Goal: Contribute content: Contribute content

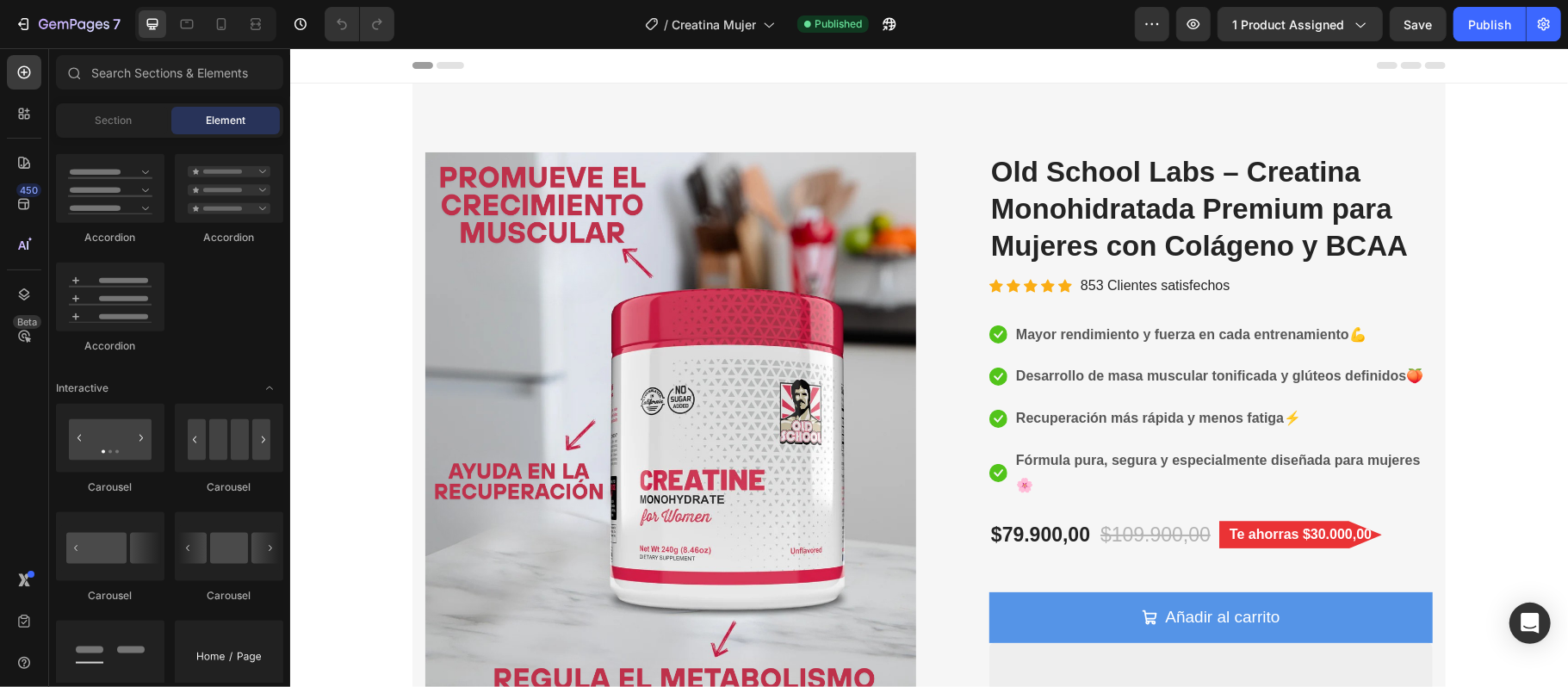
scroll to position [689, 0]
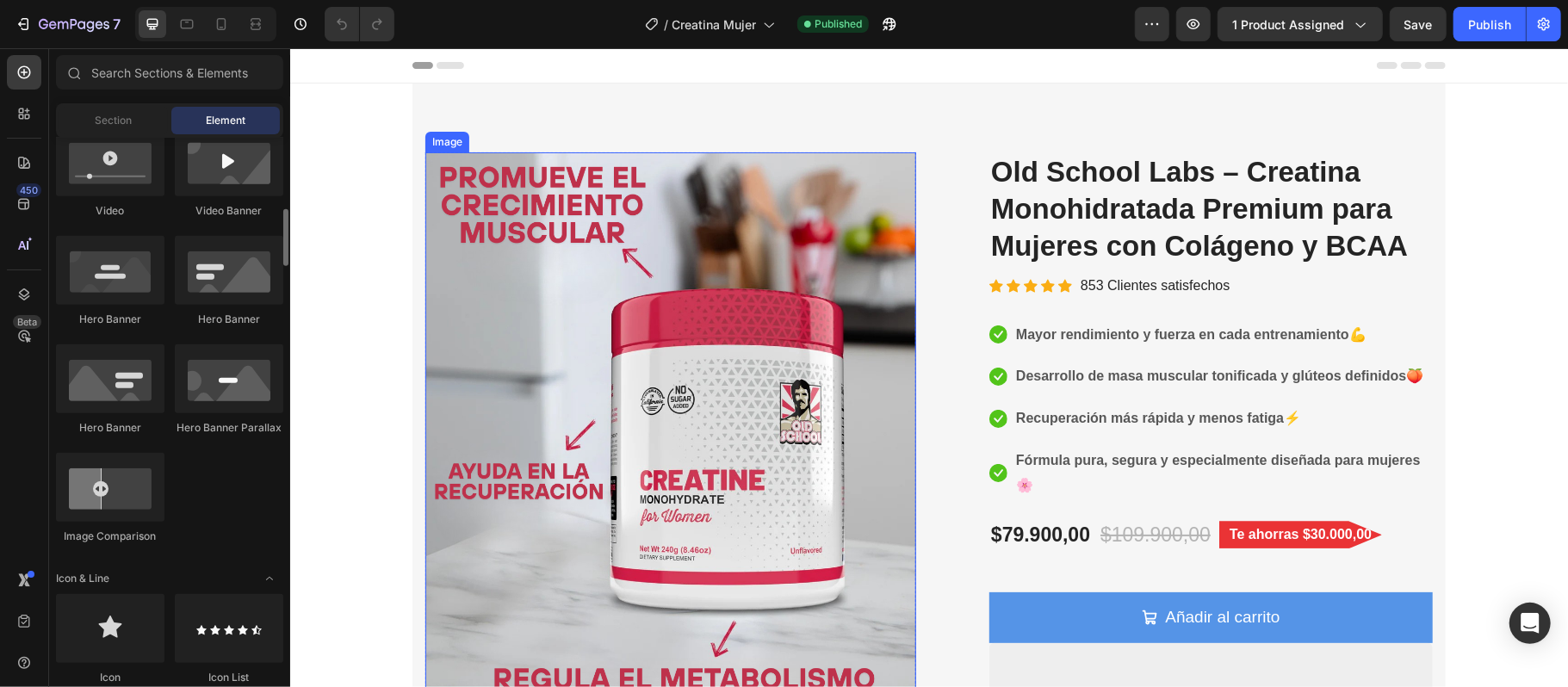
click at [635, 441] on img at bounding box center [670, 446] width 491 height 589
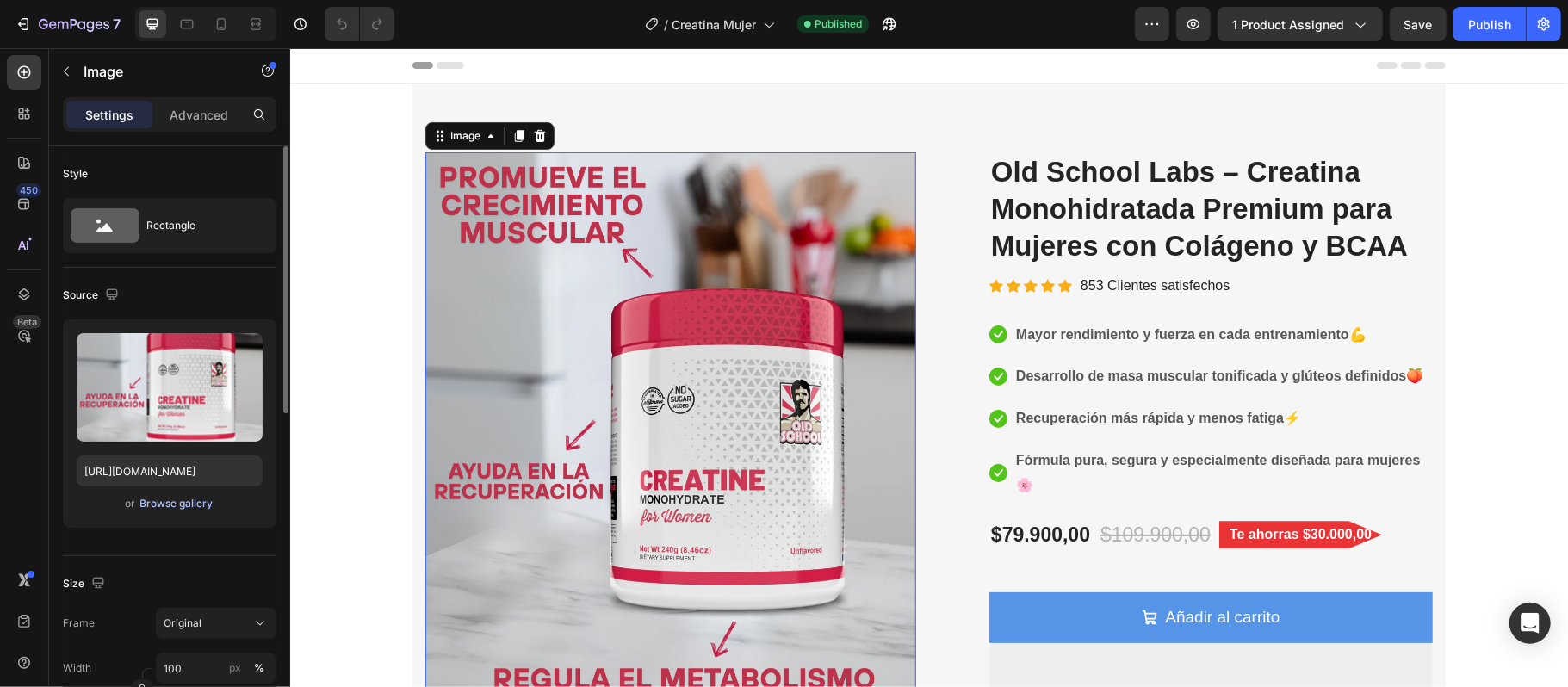
click at [187, 510] on div "Browse gallery" at bounding box center [177, 504] width 73 height 16
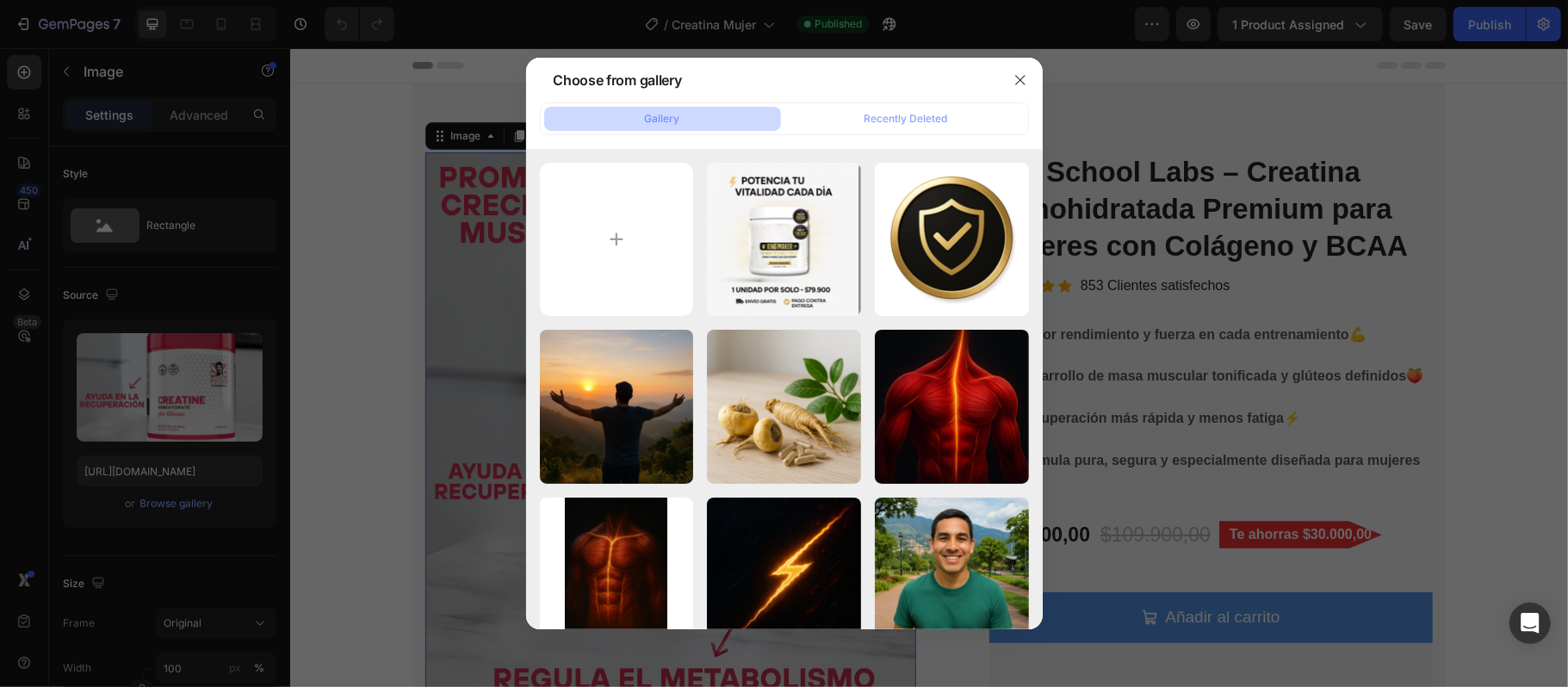
click at [235, 284] on div at bounding box center [784, 343] width 1568 height 687
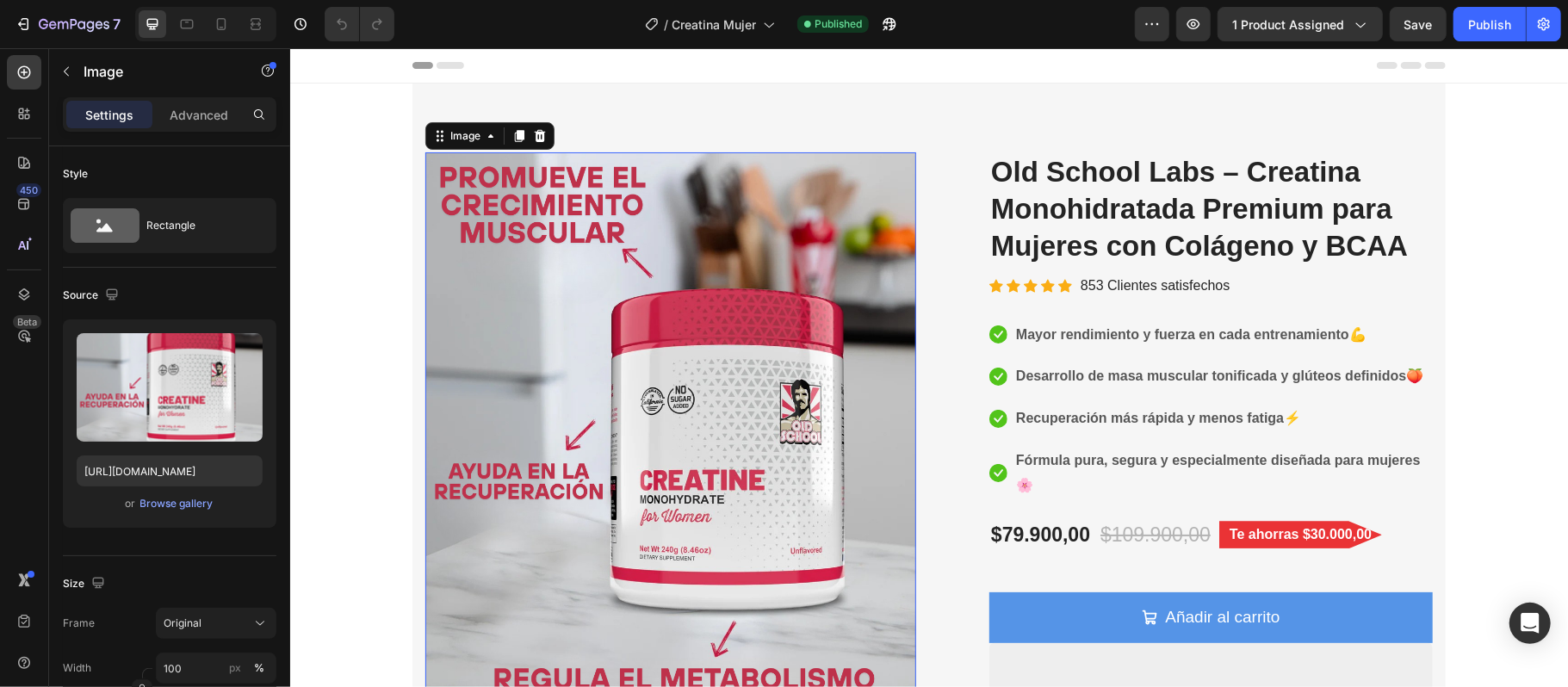
scroll to position [115, 0]
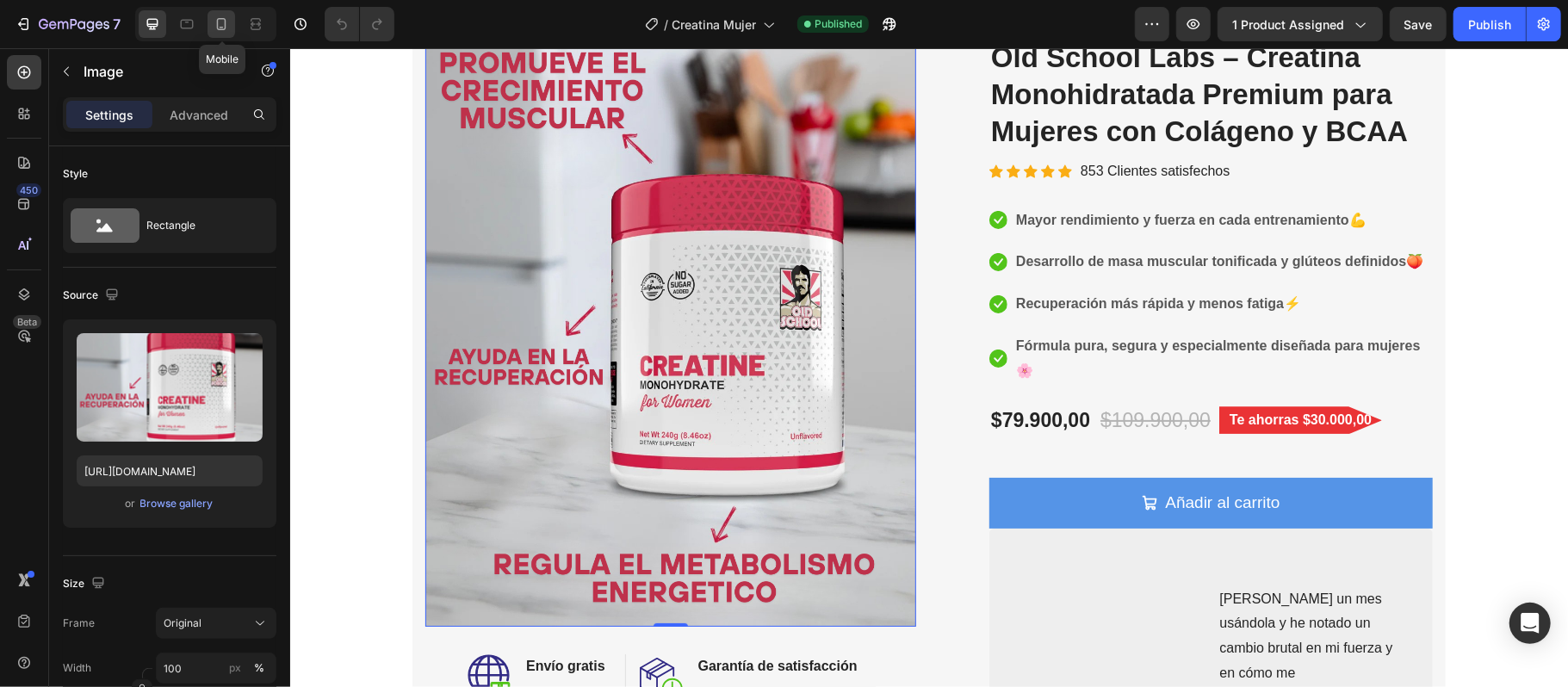
click at [217, 23] on icon at bounding box center [221, 24] width 17 height 17
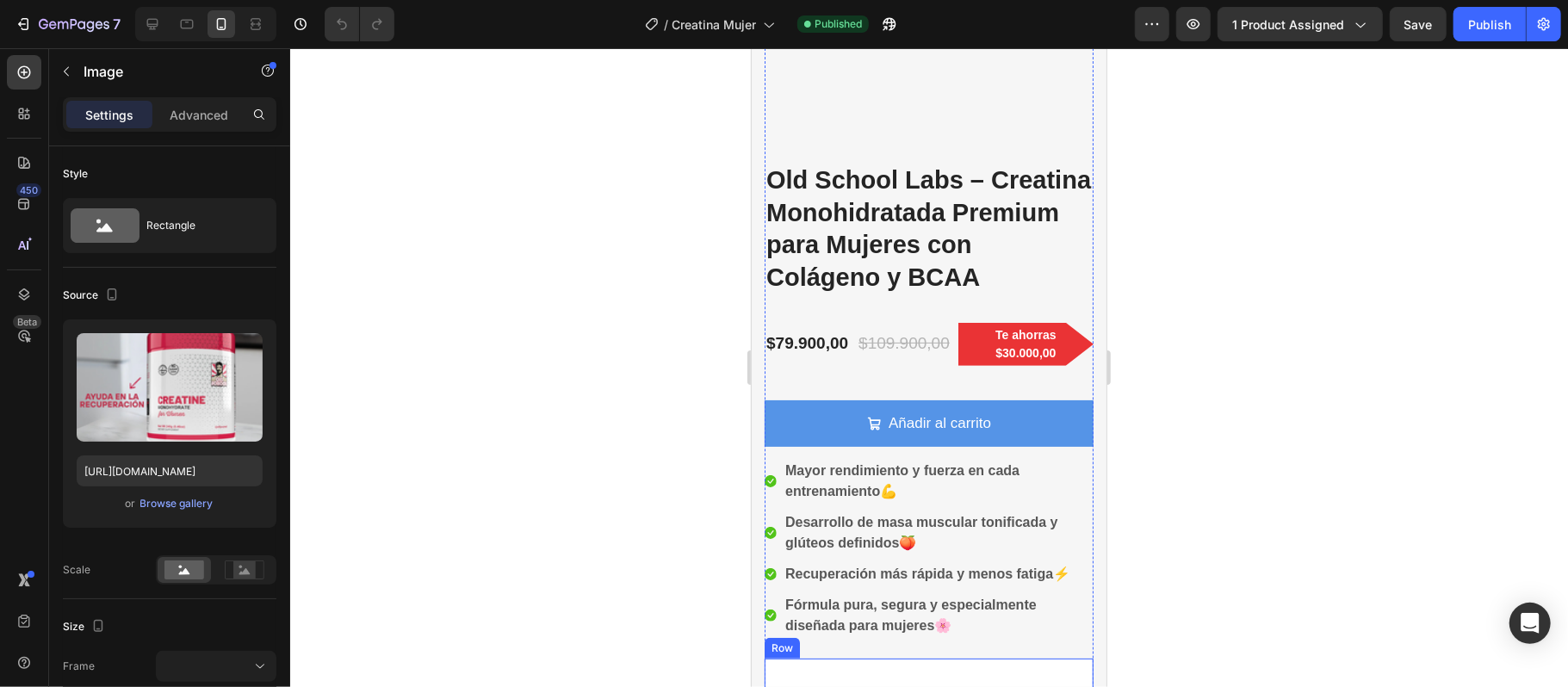
scroll to position [53, 0]
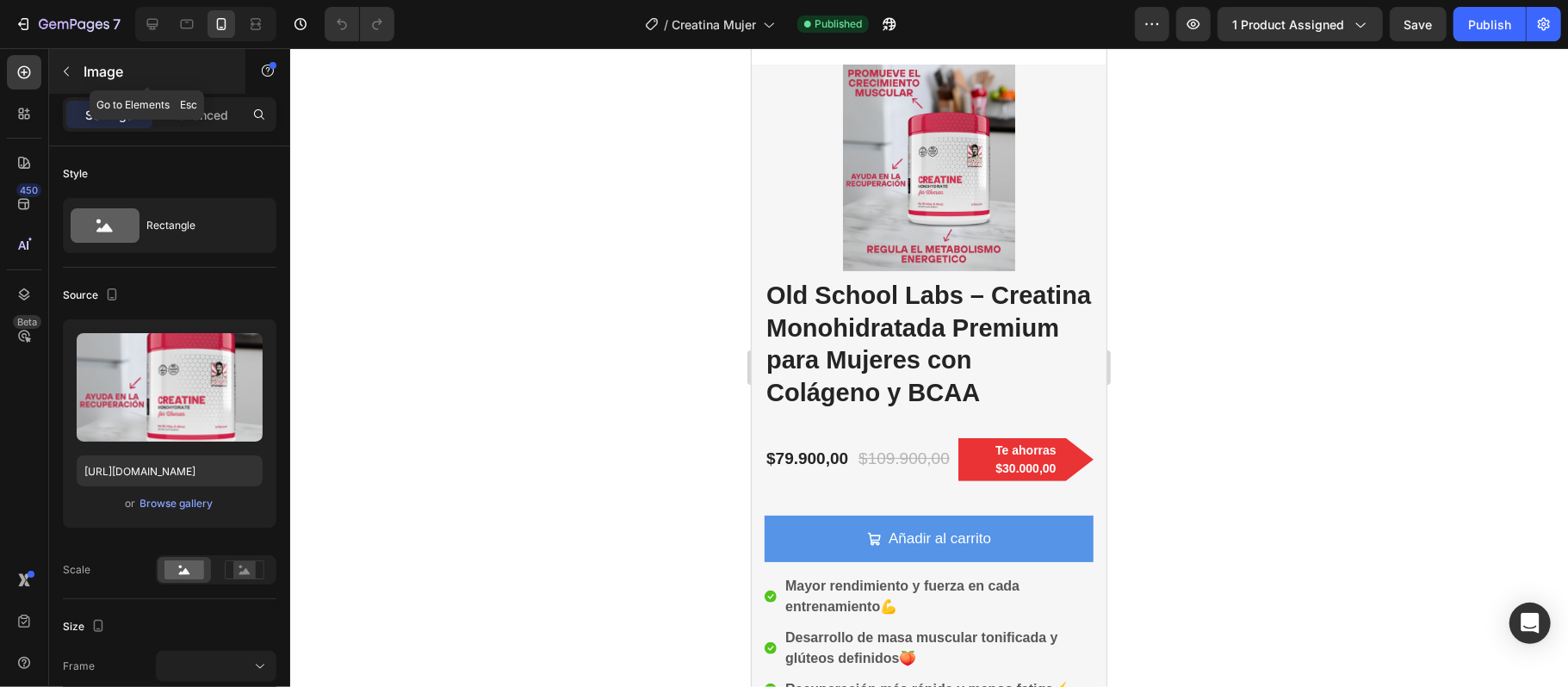
click at [63, 71] on icon "button" at bounding box center [66, 71] width 14 height 14
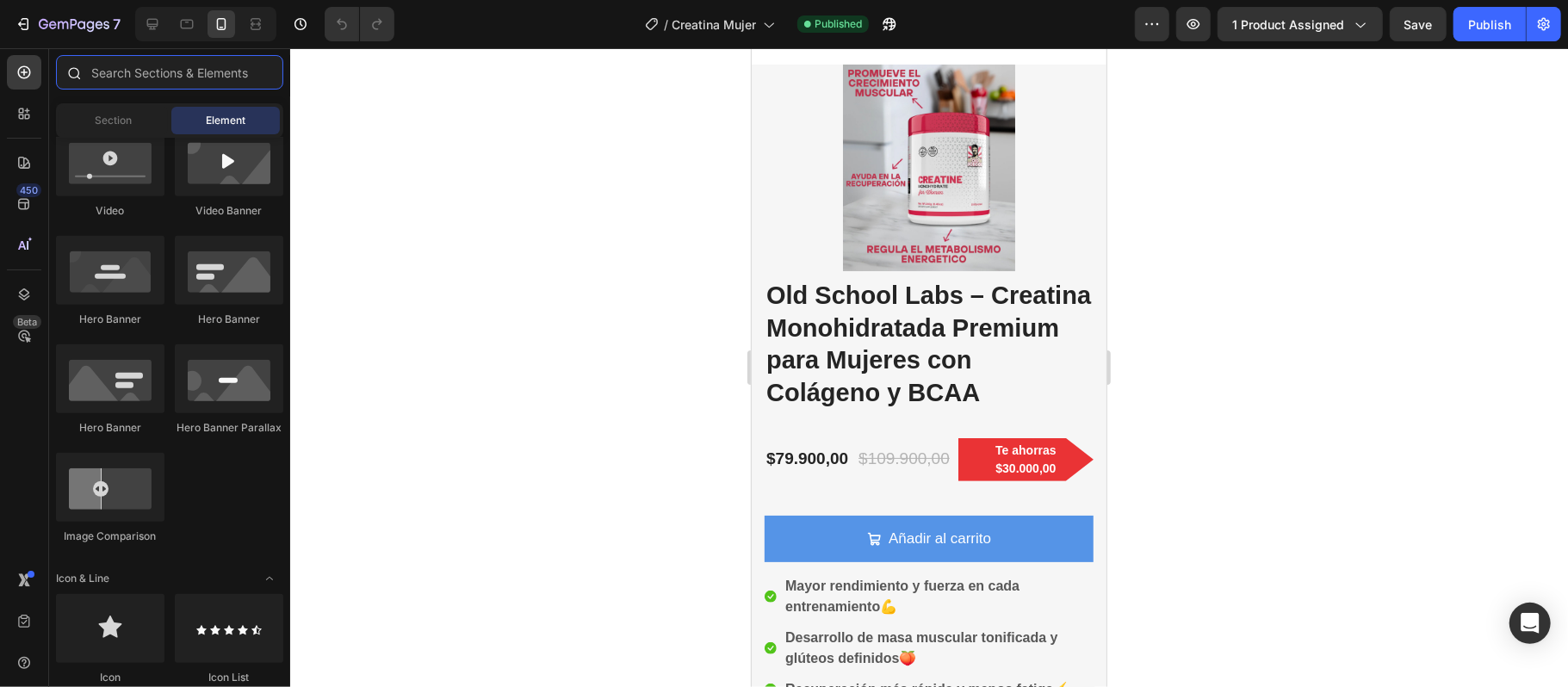
click at [131, 67] on input "text" at bounding box center [169, 72] width 227 height 35
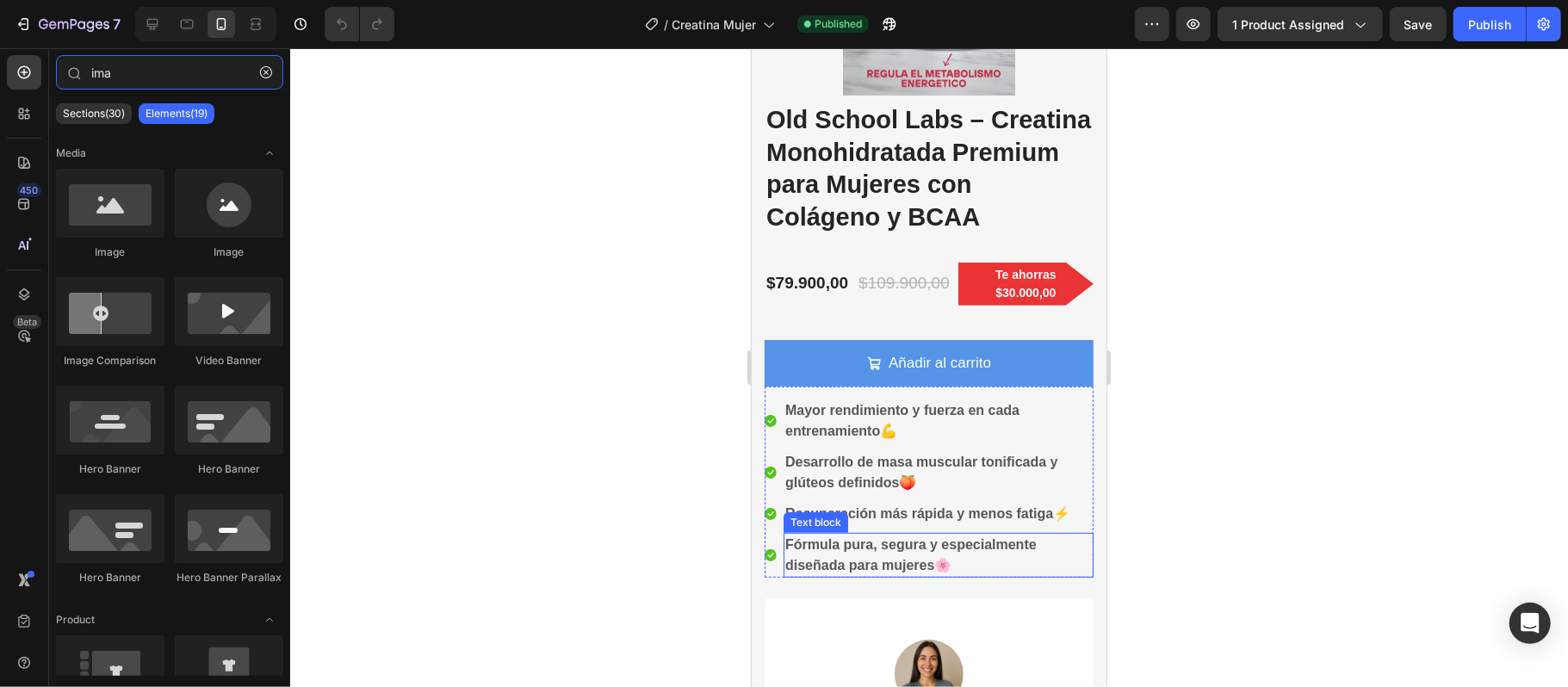
scroll to position [345, 0]
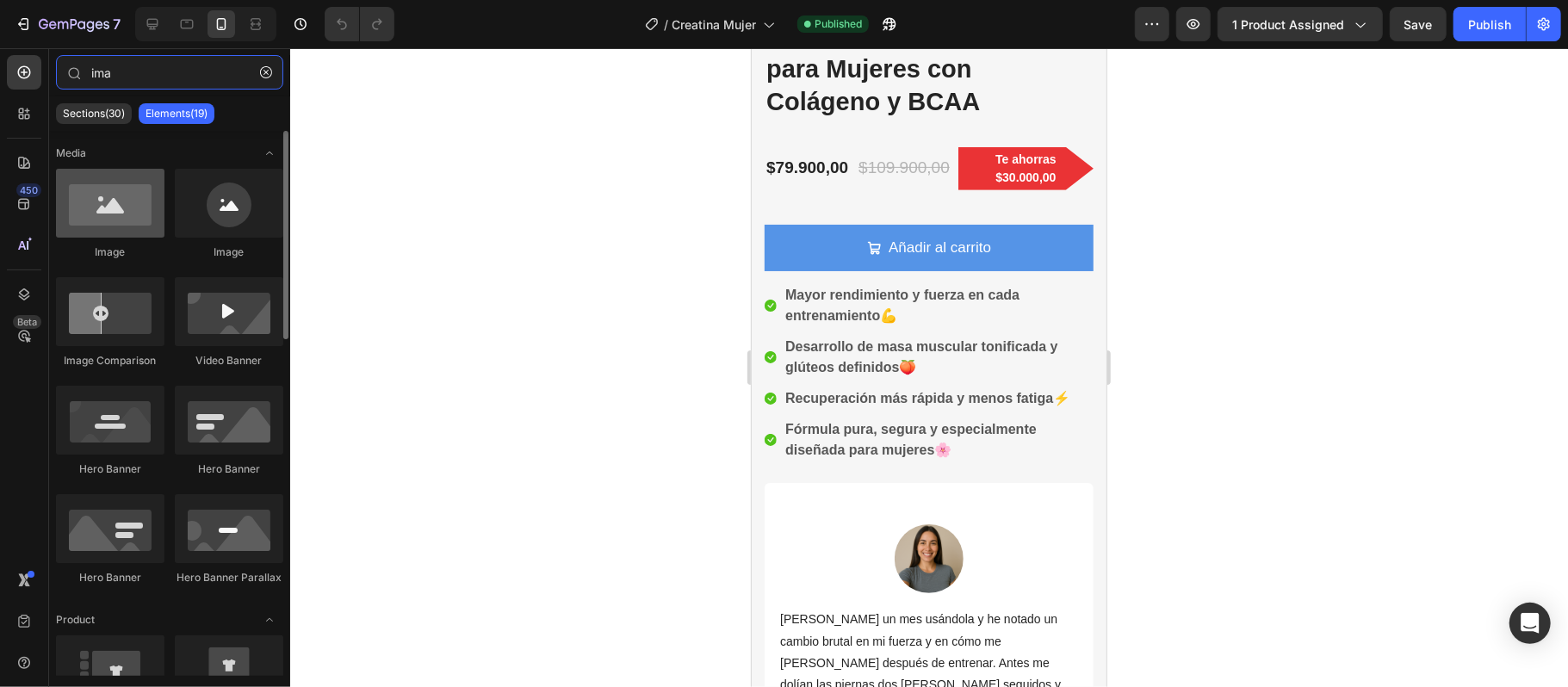
type input "ima"
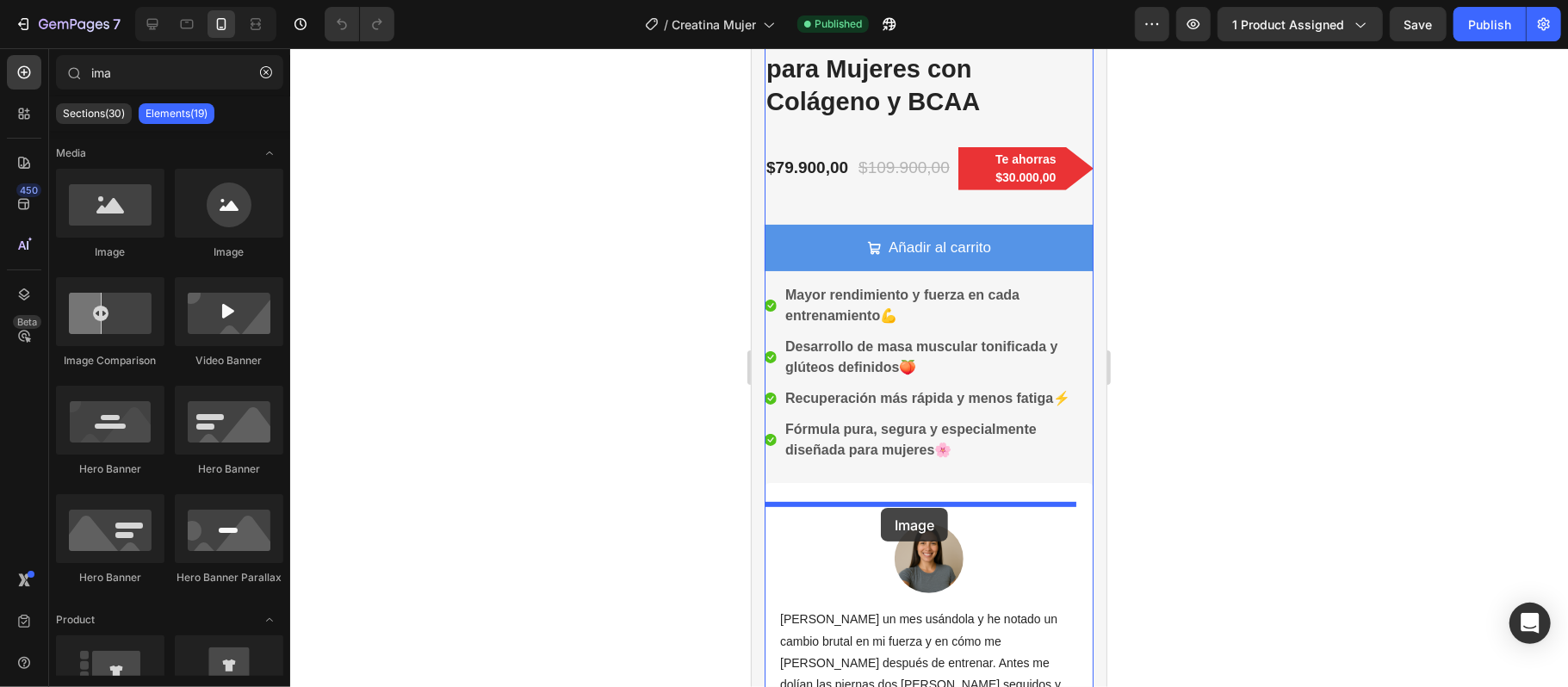
drag, startPoint x: 871, startPoint y: 259, endPoint x: 880, endPoint y: 508, distance: 249.2
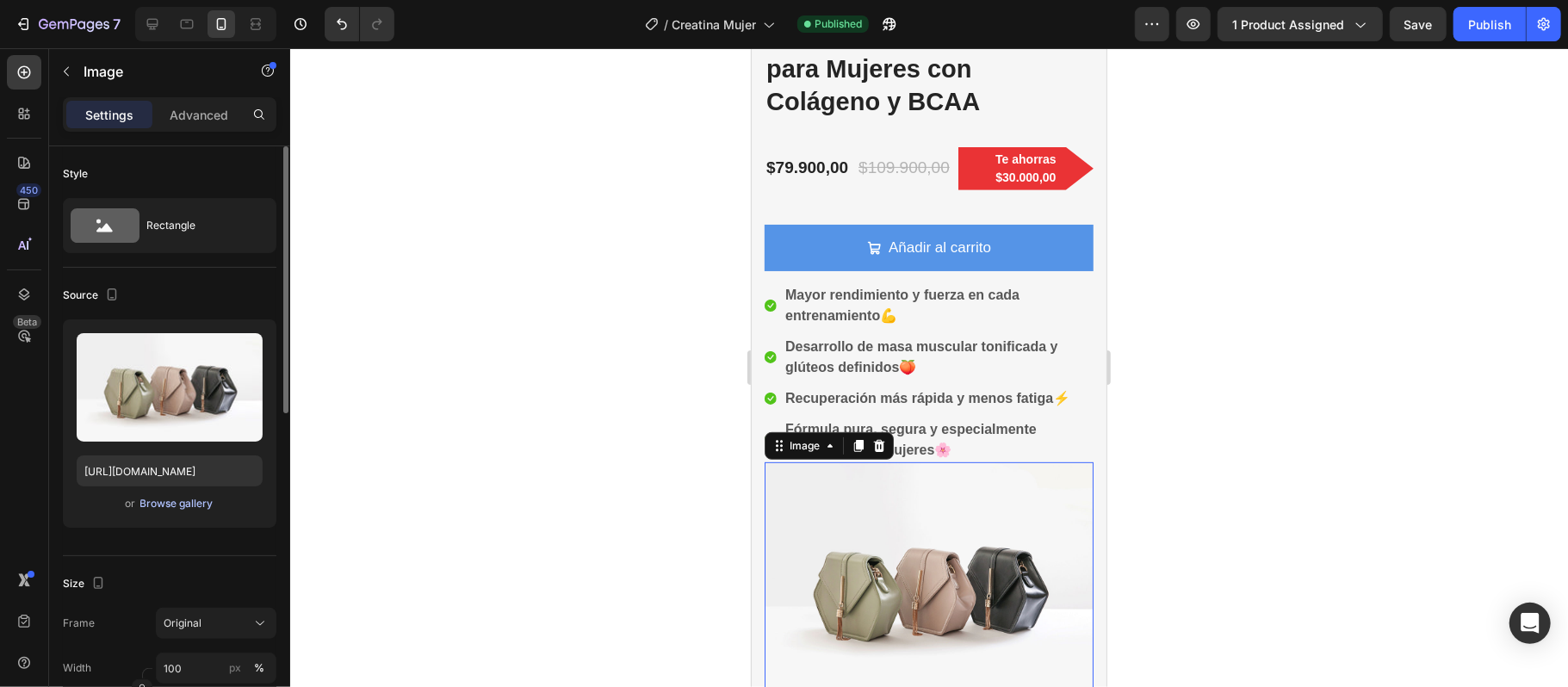
click at [172, 502] on div "Browse gallery" at bounding box center [177, 504] width 73 height 16
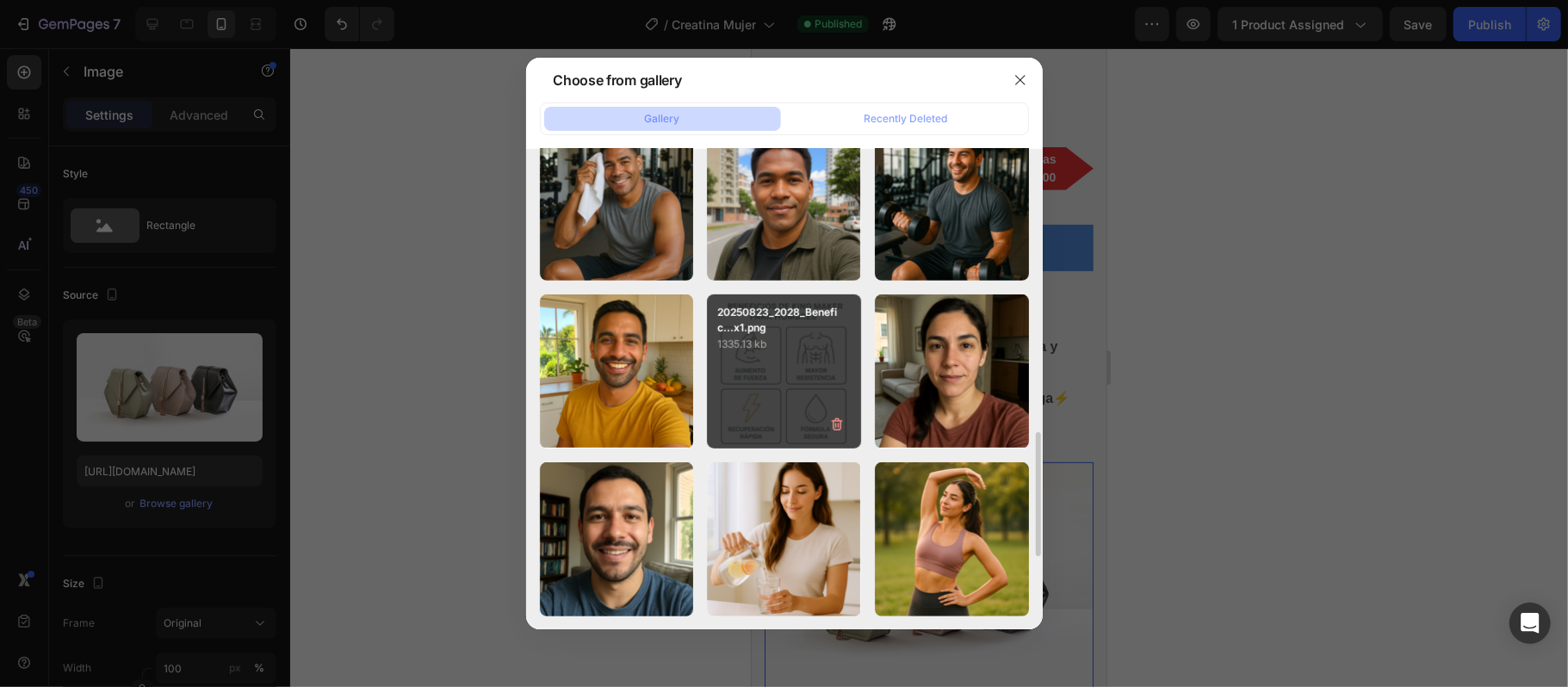
scroll to position [653, 0]
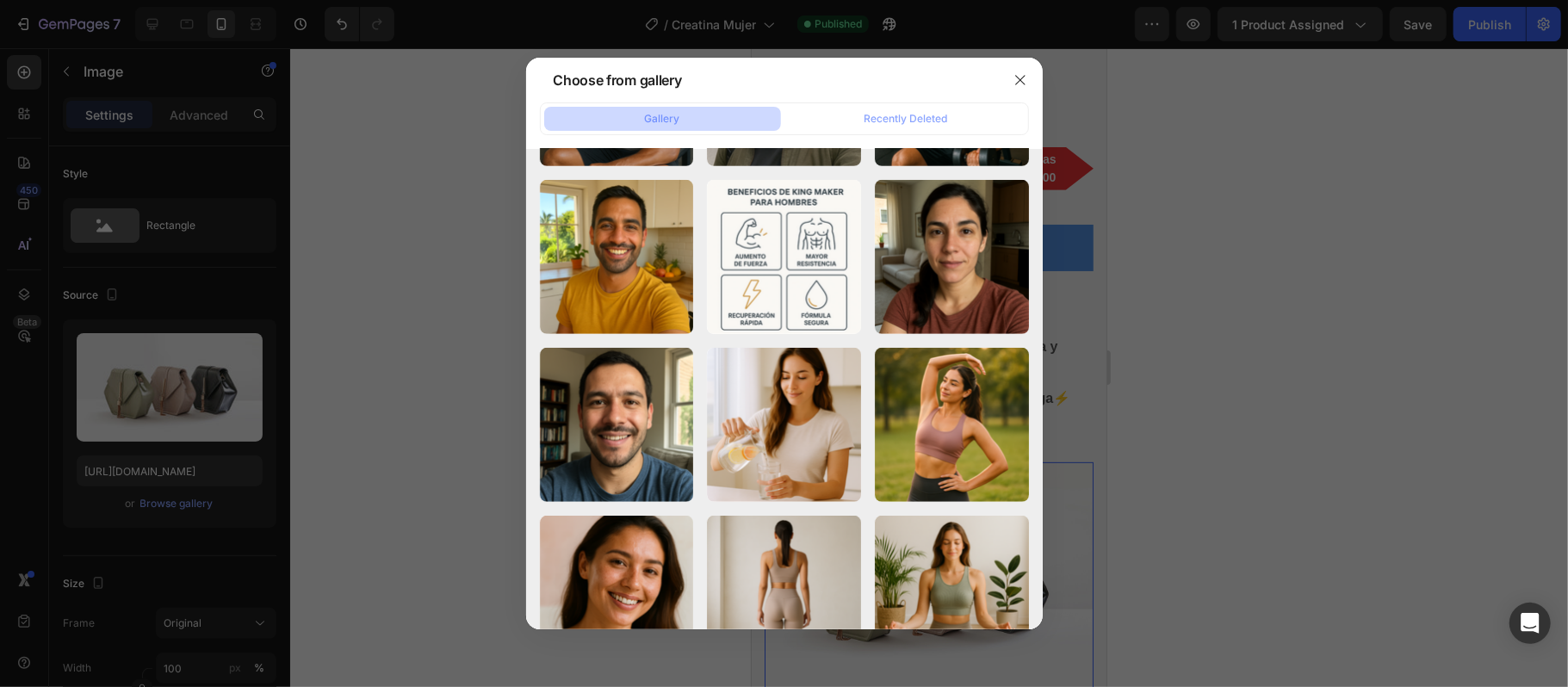
click at [231, 524] on div at bounding box center [784, 343] width 1568 height 687
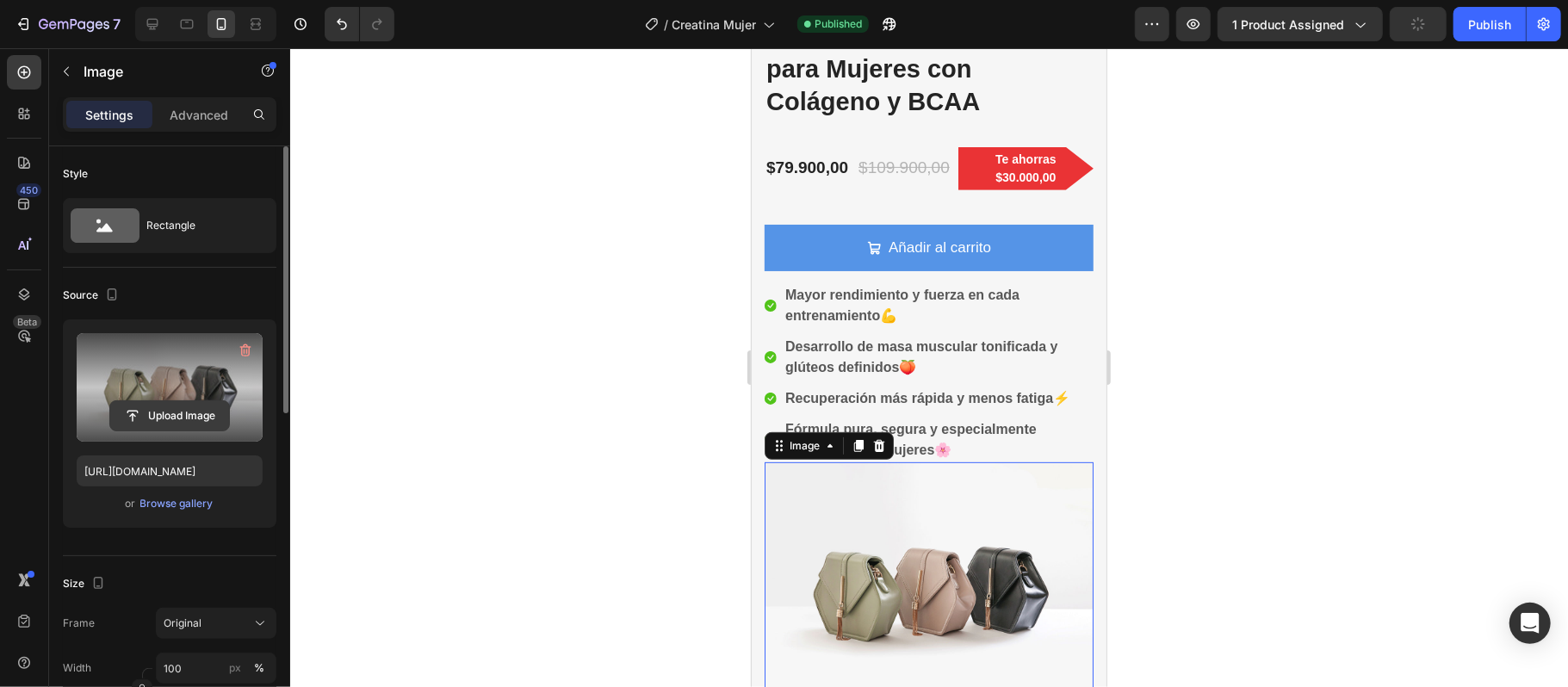
click at [198, 412] on input "file" at bounding box center [170, 416] width 119 height 30
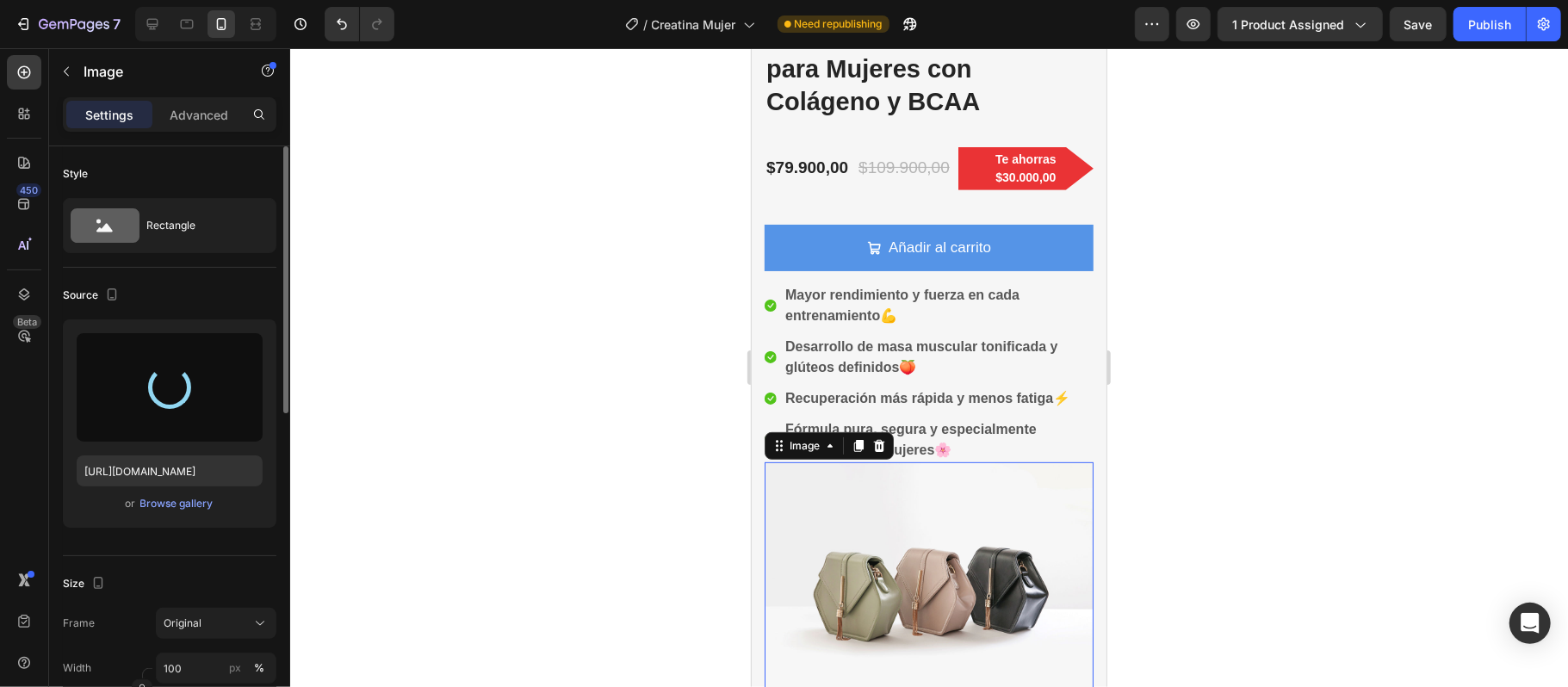
type input "[URL][DOMAIN_NAME]"
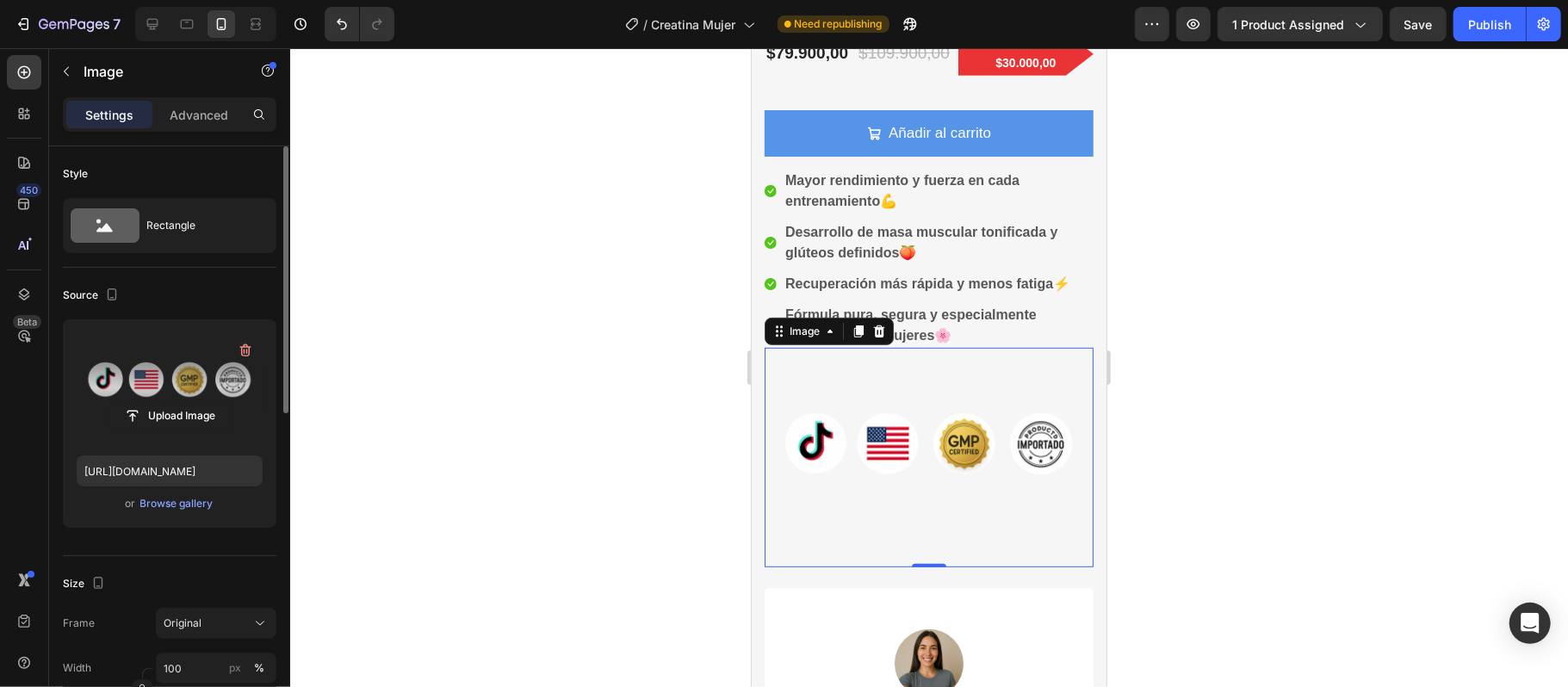
scroll to position [574, 0]
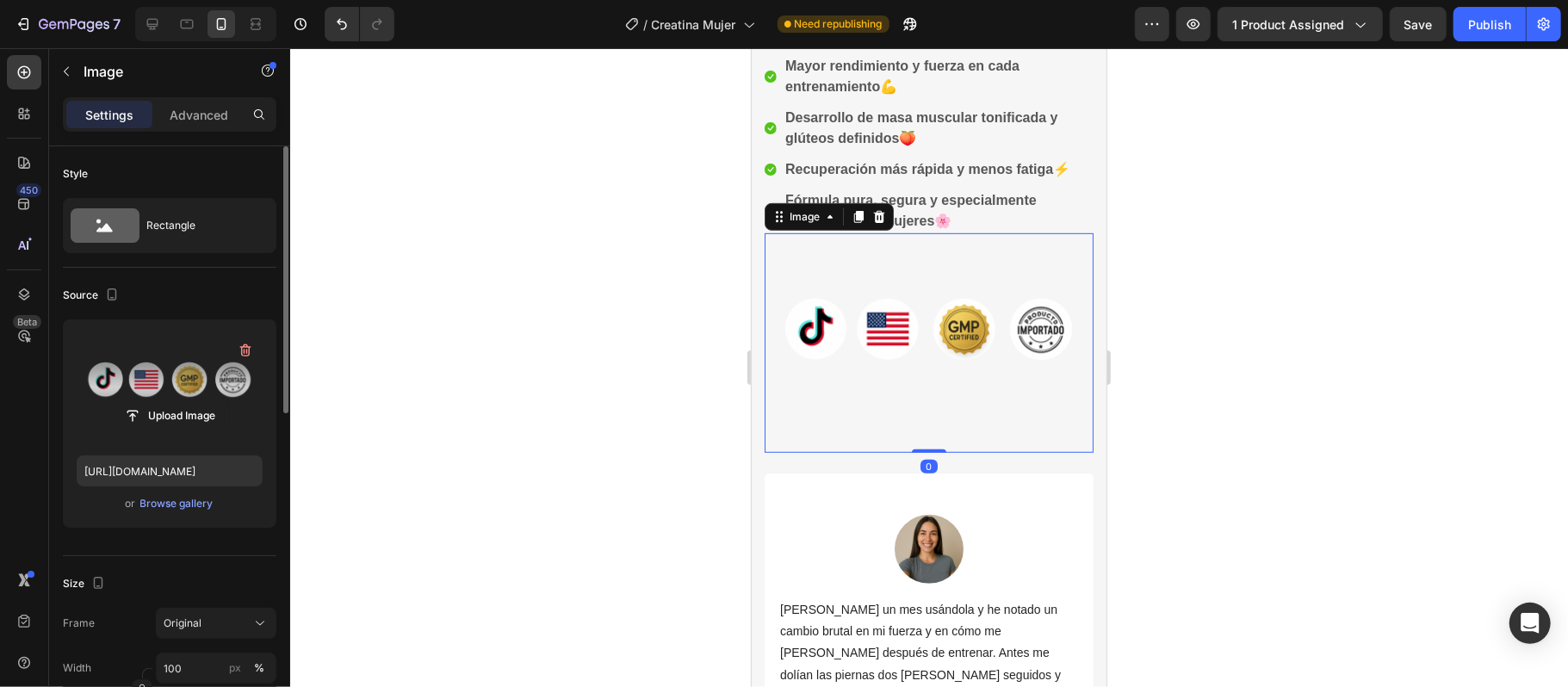
click at [920, 452] on div "Image 0" at bounding box center [928, 342] width 329 height 219
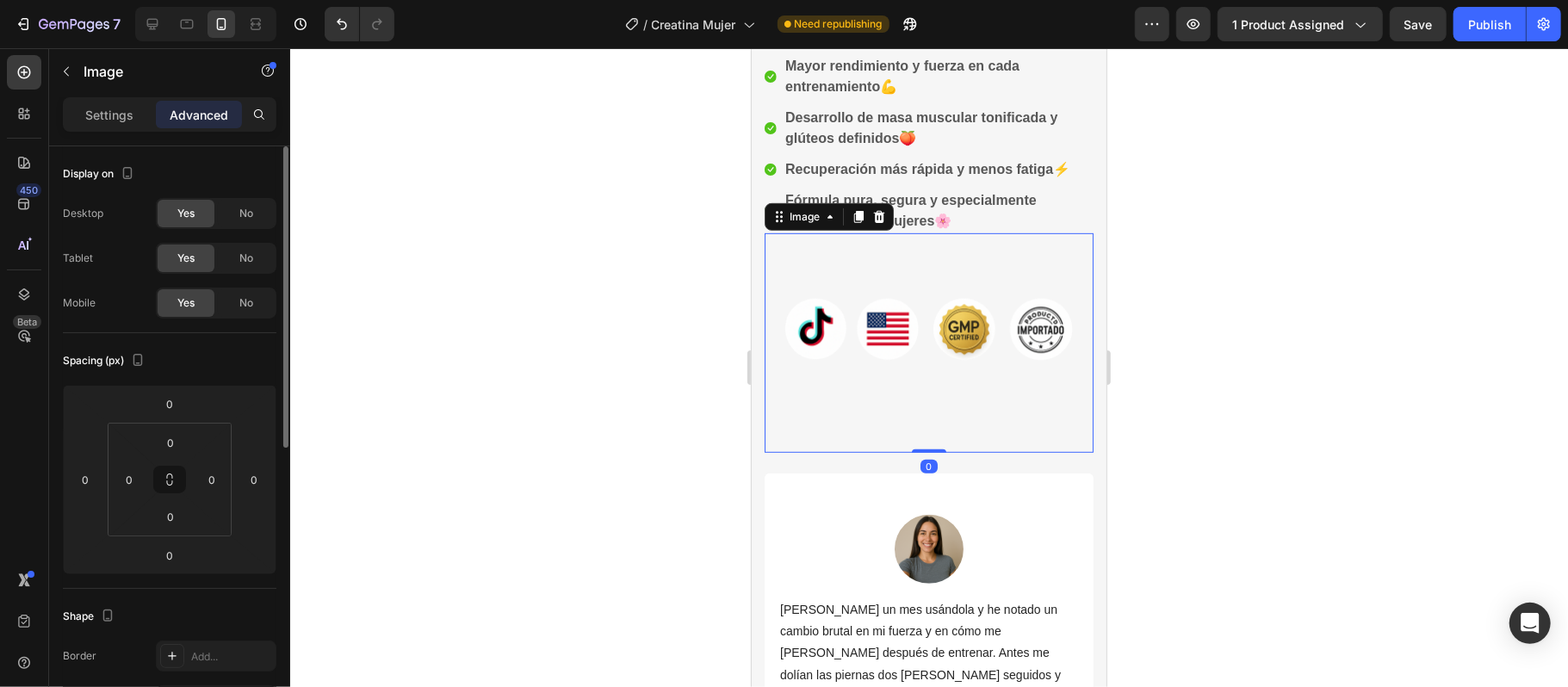
drag, startPoint x: 915, startPoint y: 458, endPoint x: 915, endPoint y: 413, distance: 45.0
click at [915, 413] on div "Image 0" at bounding box center [928, 342] width 329 height 219
click at [962, 401] on img at bounding box center [928, 342] width 329 height 219
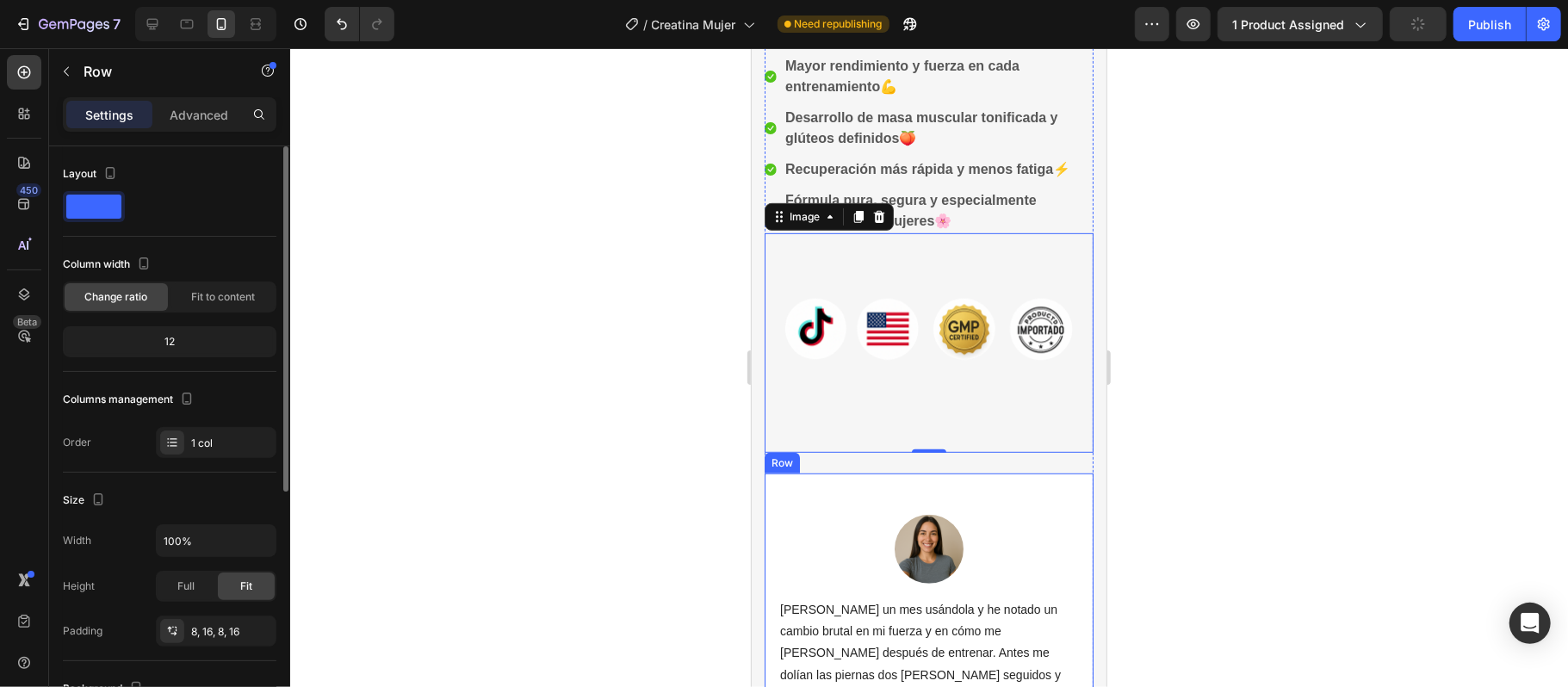
click at [796, 495] on div "Image [PERSON_NAME] un mes usándola y he notado un cambio brutal en mi fuerza y…" at bounding box center [928, 643] width 301 height 326
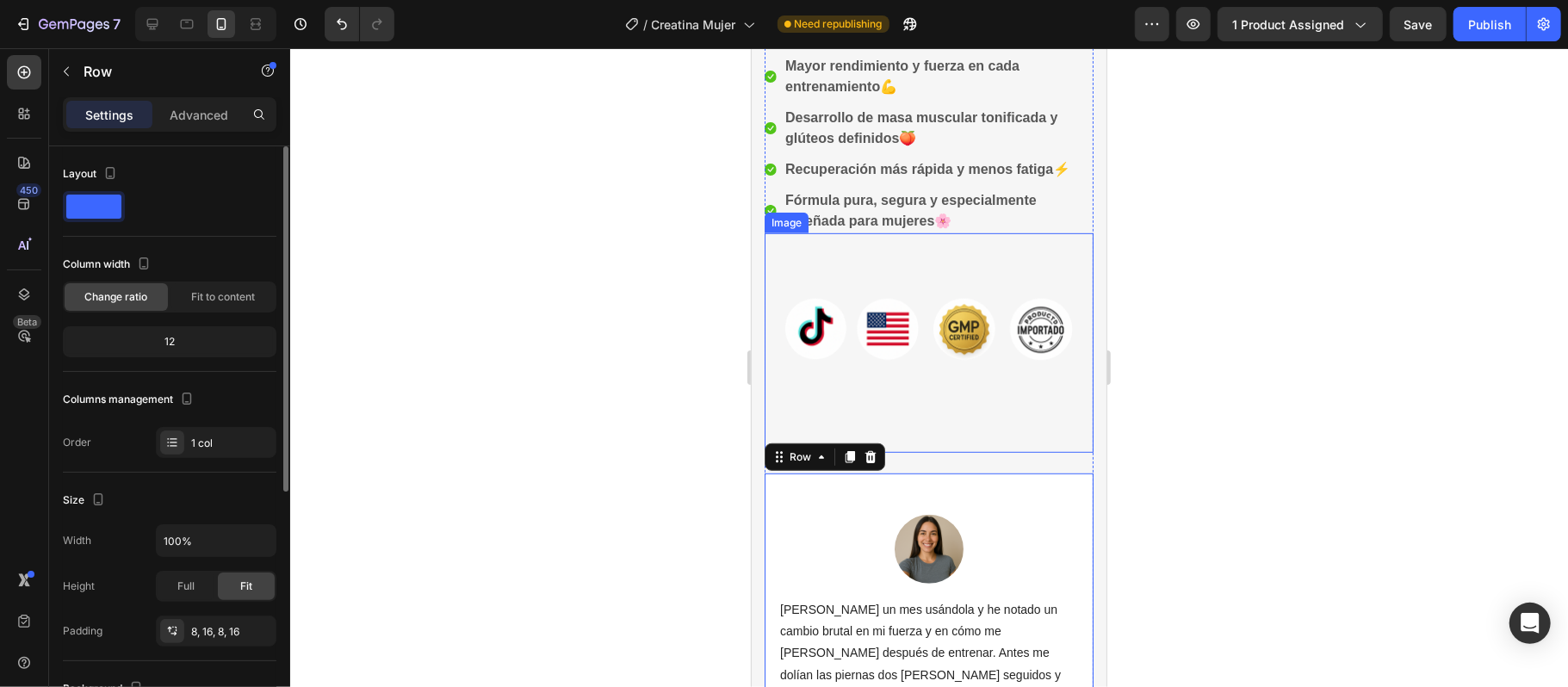
click at [890, 402] on img at bounding box center [928, 342] width 329 height 219
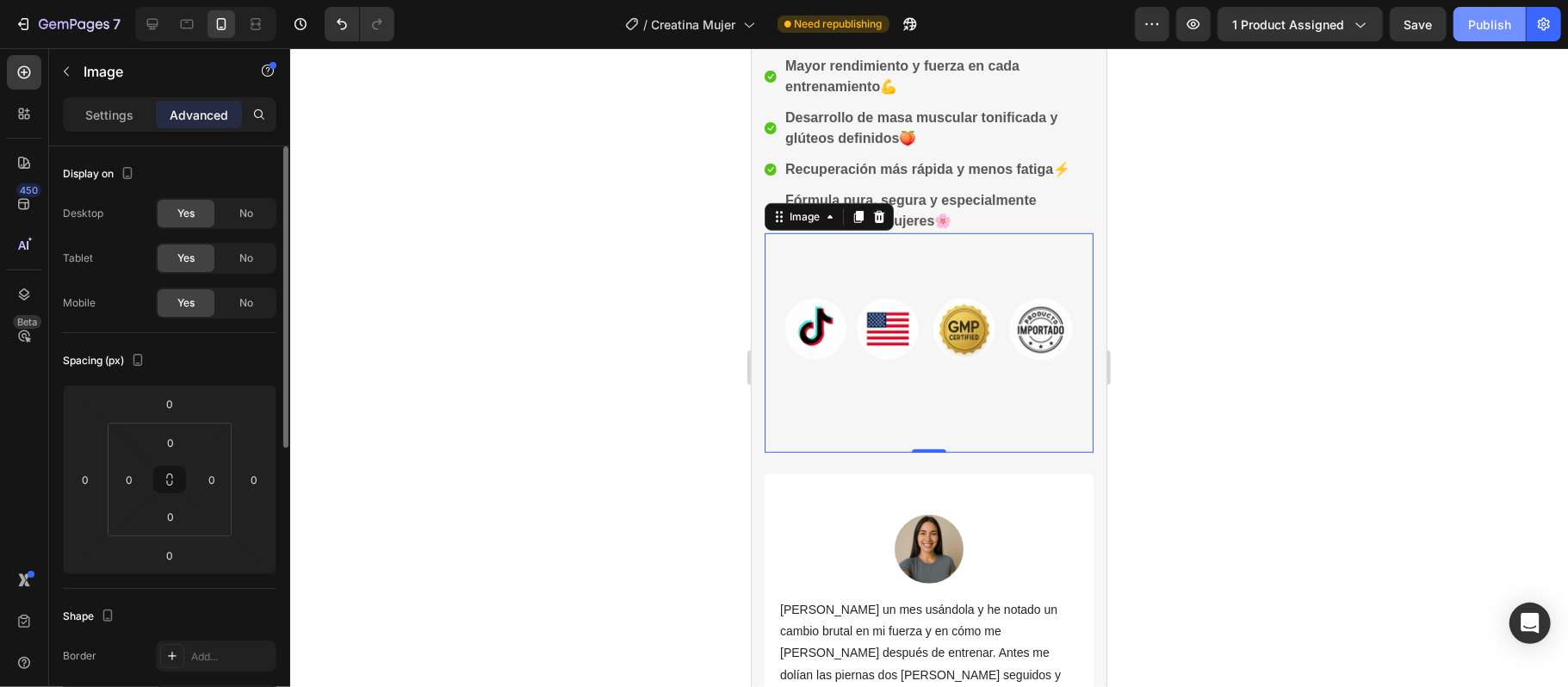
click at [1474, 24] on div "Publish" at bounding box center [1489, 24] width 43 height 18
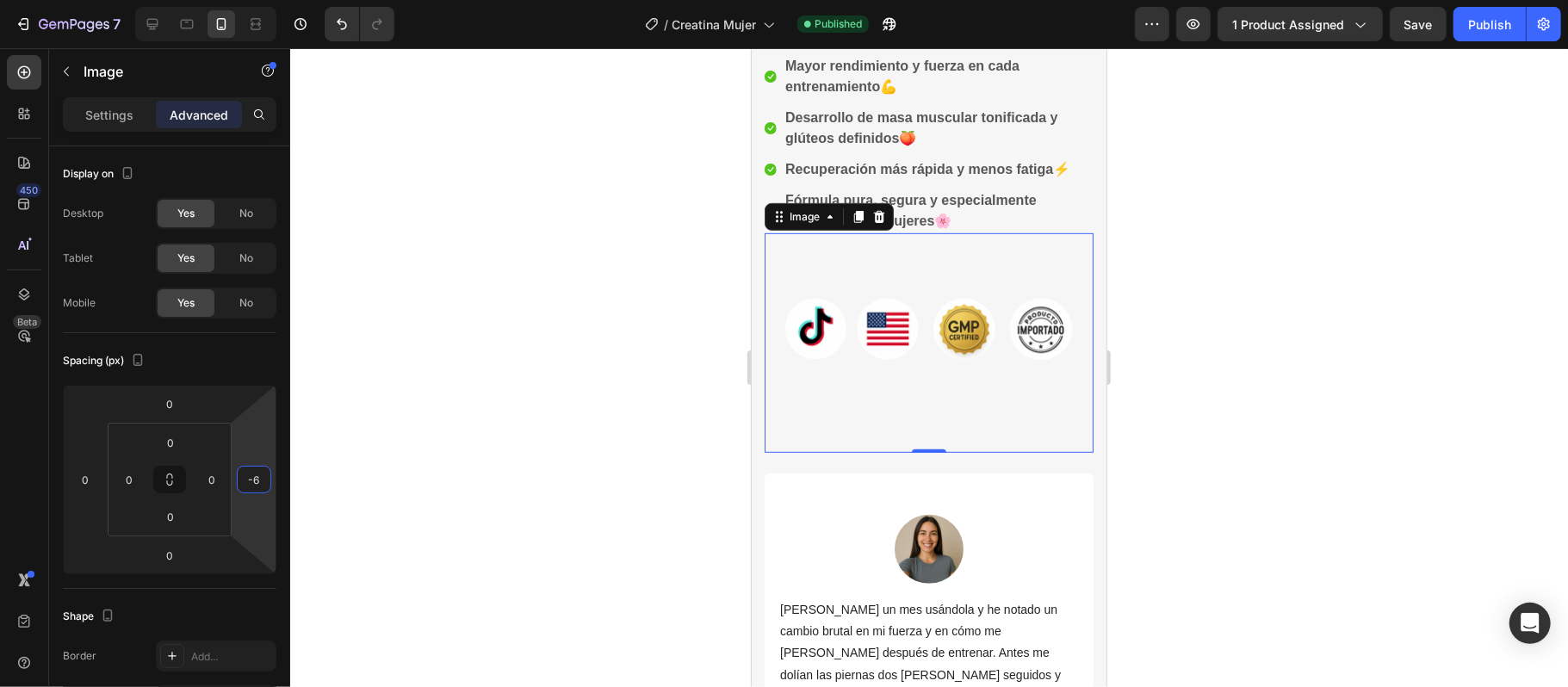
type input "-8"
drag, startPoint x: 231, startPoint y: 476, endPoint x: 213, endPoint y: 481, distance: 18.7
click at [213, 0] on html "7 Version history / Creatina Mujer Published Preview 1 product assigned Save Pu…" at bounding box center [784, 0] width 1568 height 0
click at [111, 480] on div "0 0 0 0" at bounding box center [170, 480] width 124 height 114
type input "0"
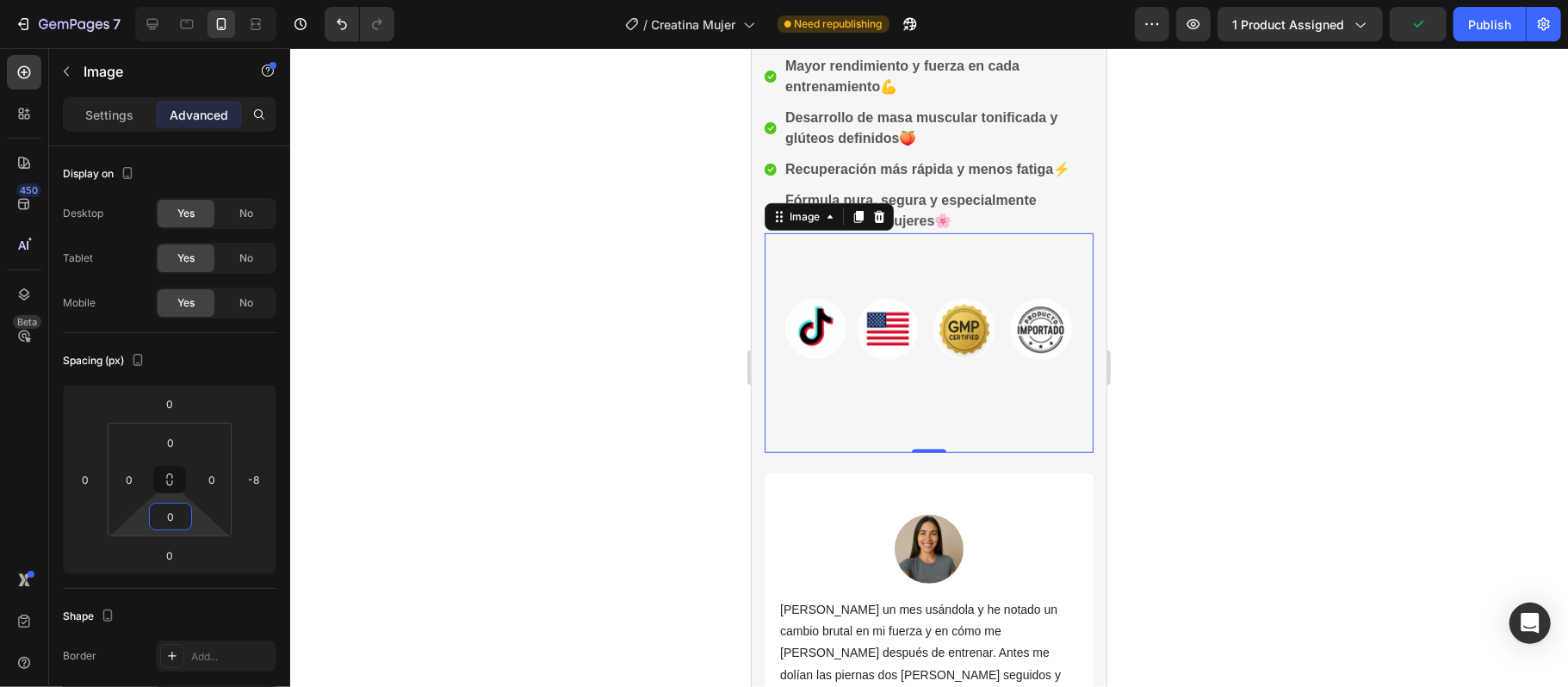
drag, startPoint x: 172, startPoint y: 531, endPoint x: 178, endPoint y: 556, distance: 25.7
click at [178, 0] on html "7 Version history / Creatina Mujer Need republishing Preview 1 product assigned…" at bounding box center [784, 0] width 1568 height 0
click at [313, 524] on div at bounding box center [928, 367] width 1277 height 639
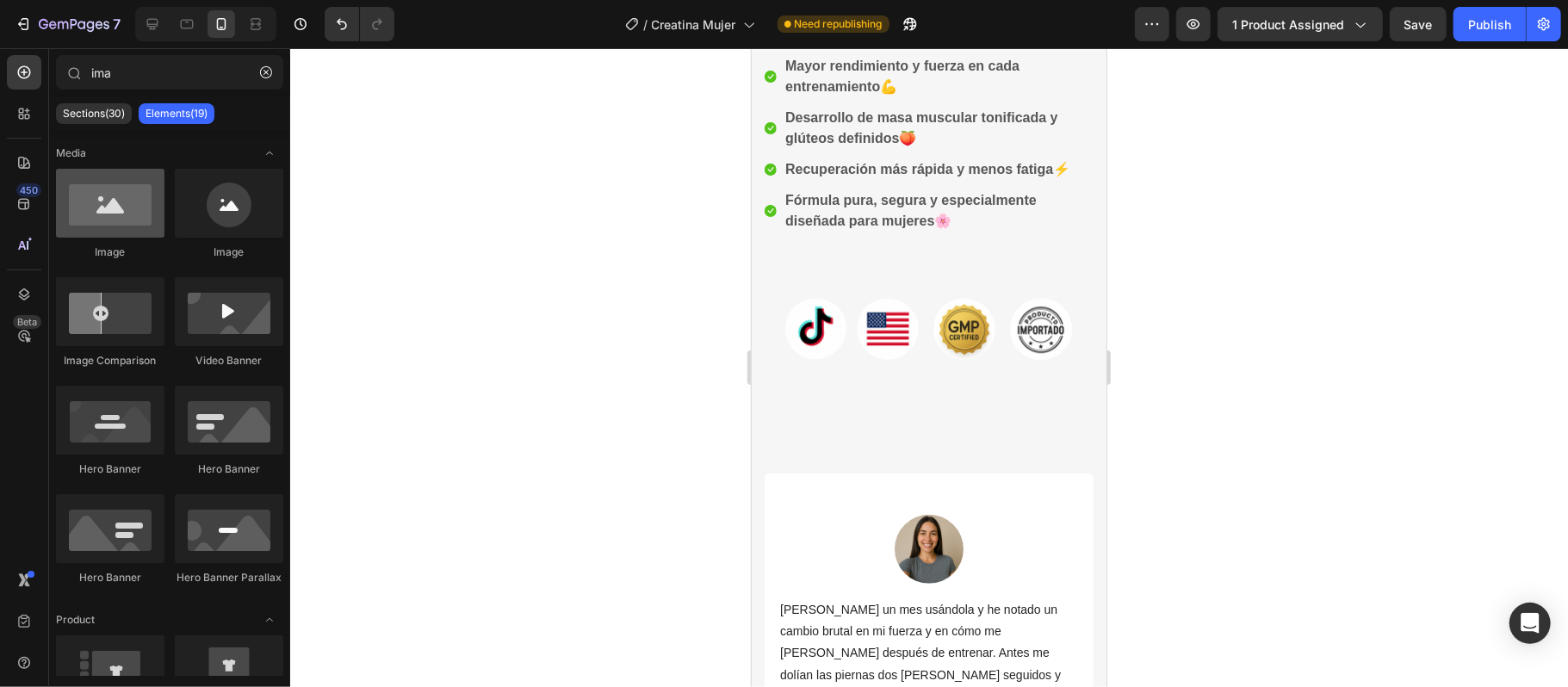
click at [124, 213] on div at bounding box center [110, 203] width 109 height 69
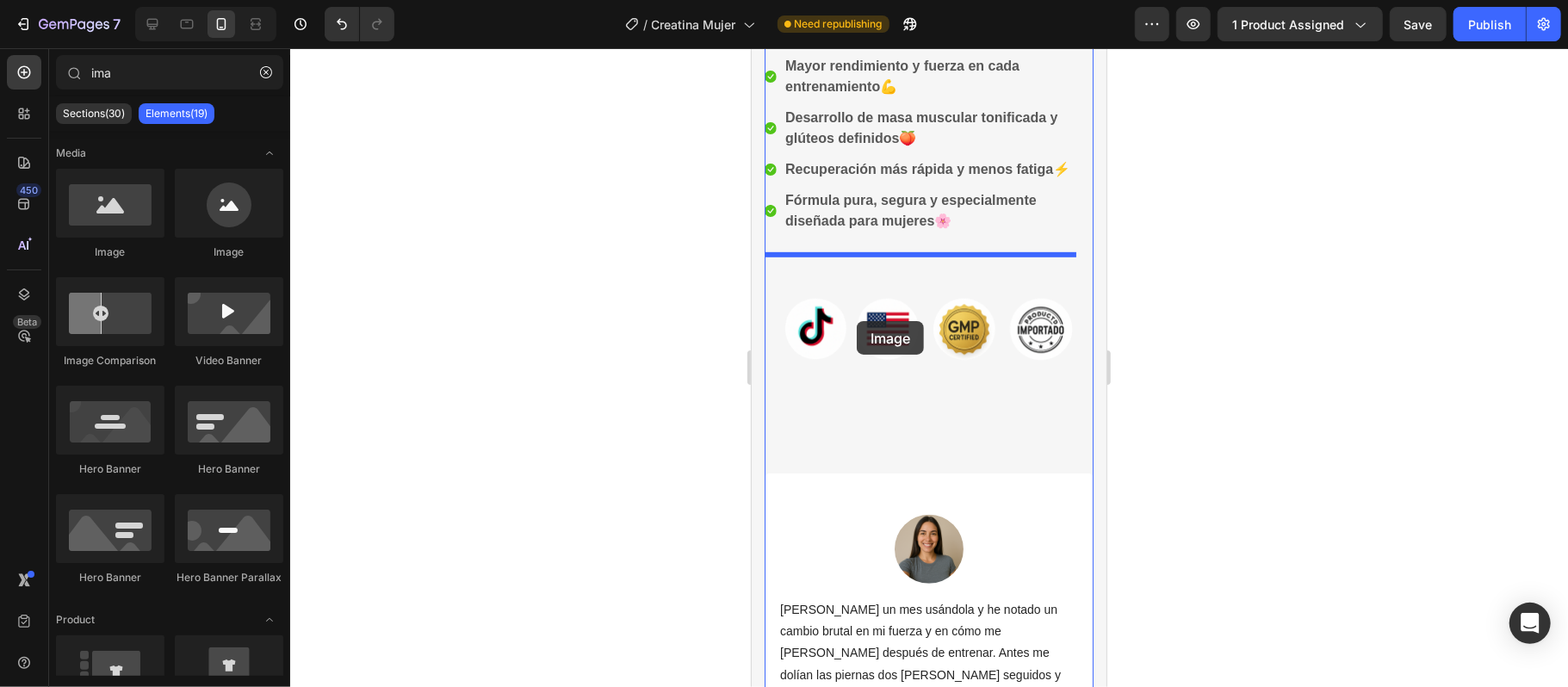
drag, startPoint x: 861, startPoint y: 259, endPoint x: 855, endPoint y: 320, distance: 61.3
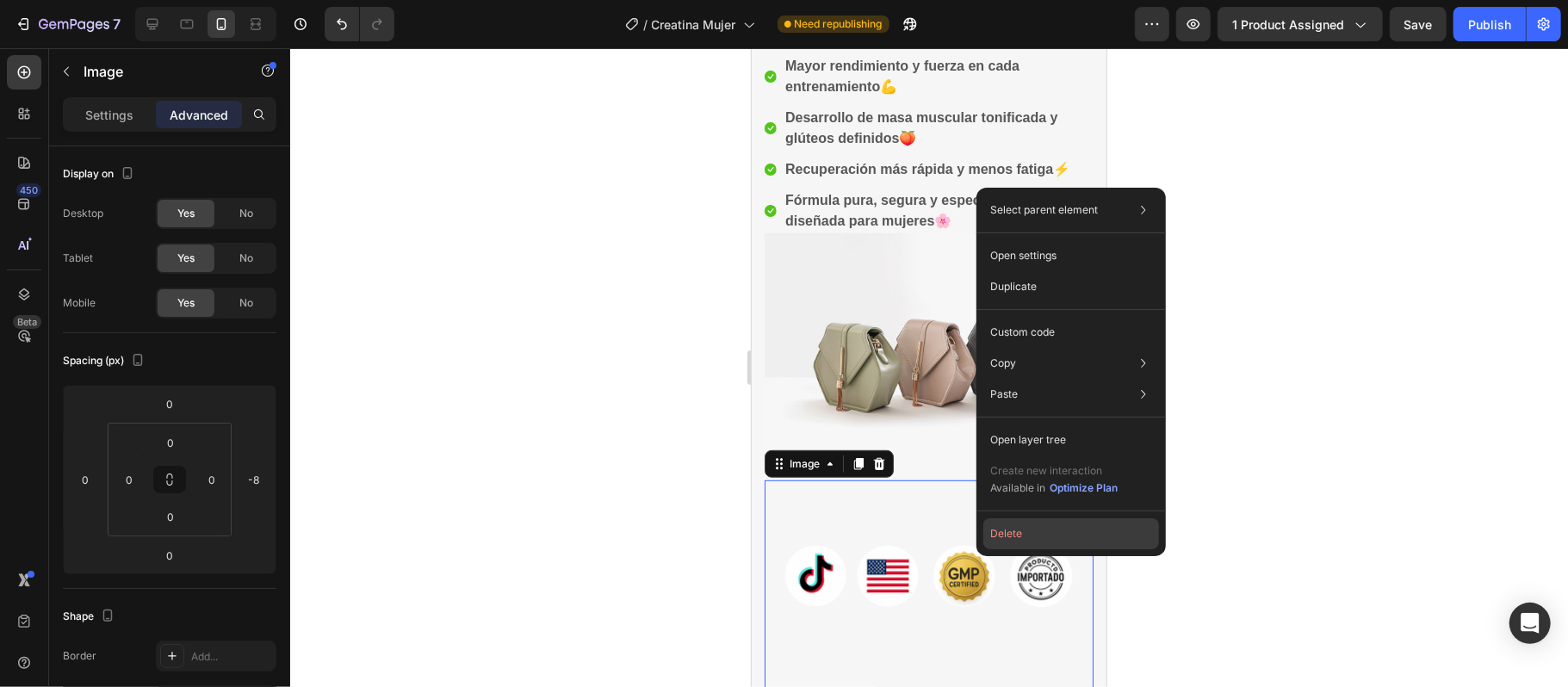
click at [1043, 534] on button "Delete" at bounding box center [1071, 535] width 176 height 31
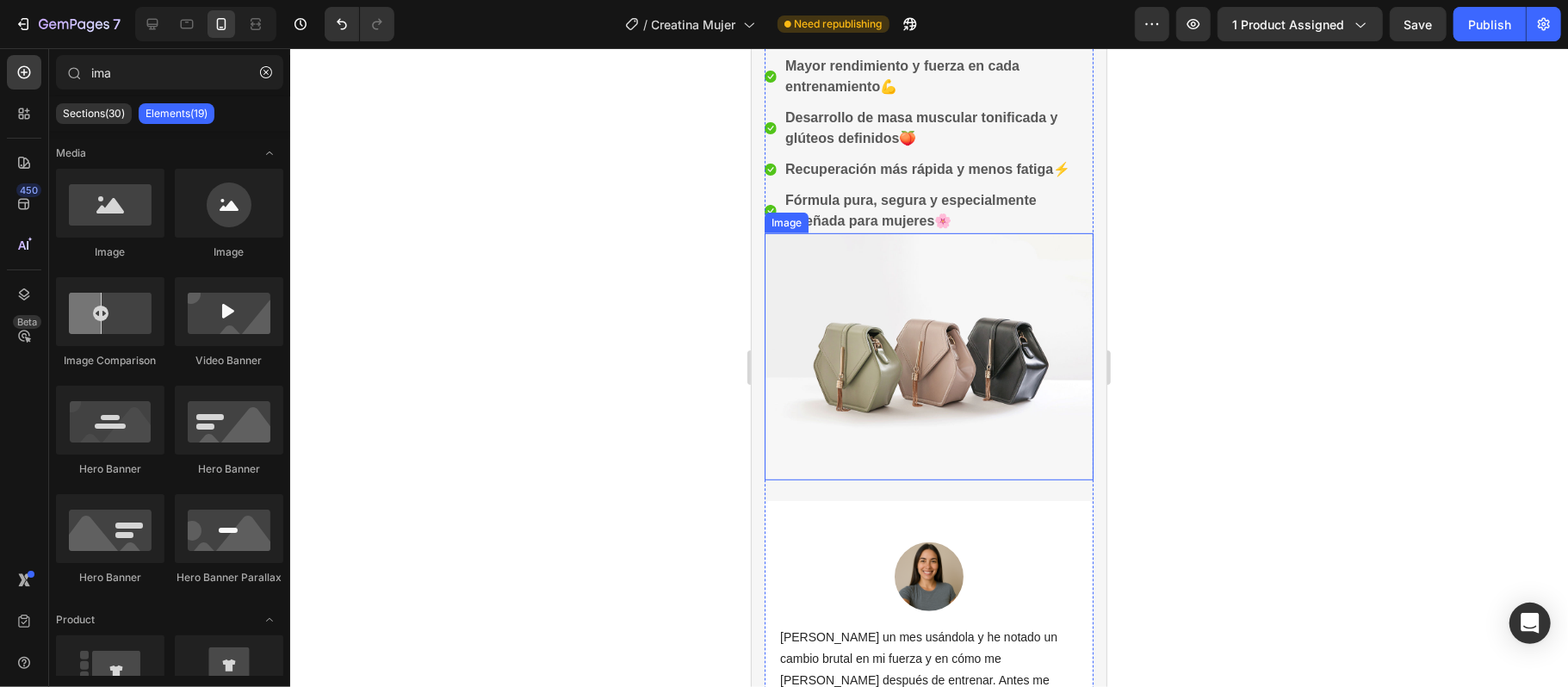
click at [897, 414] on img at bounding box center [928, 356] width 329 height 247
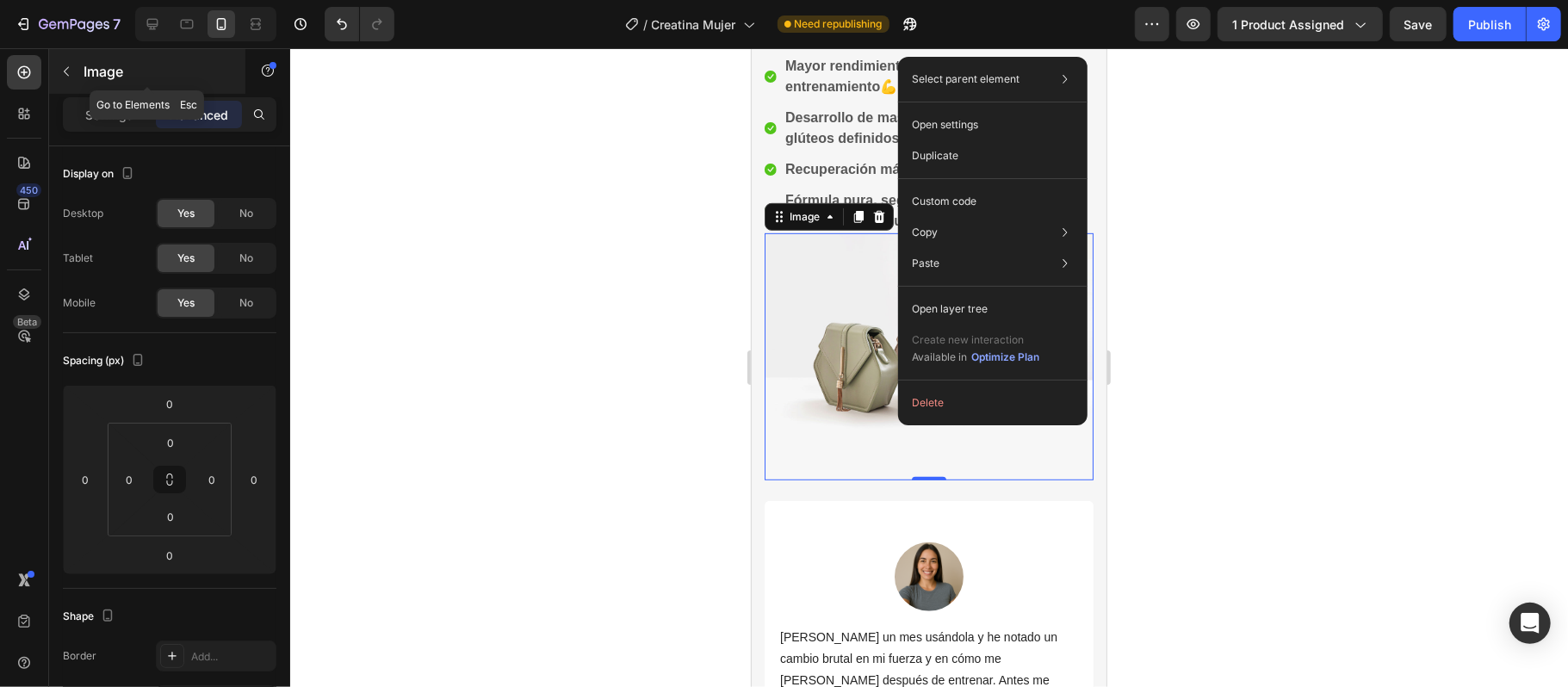
click at [64, 69] on icon "button" at bounding box center [66, 71] width 14 height 14
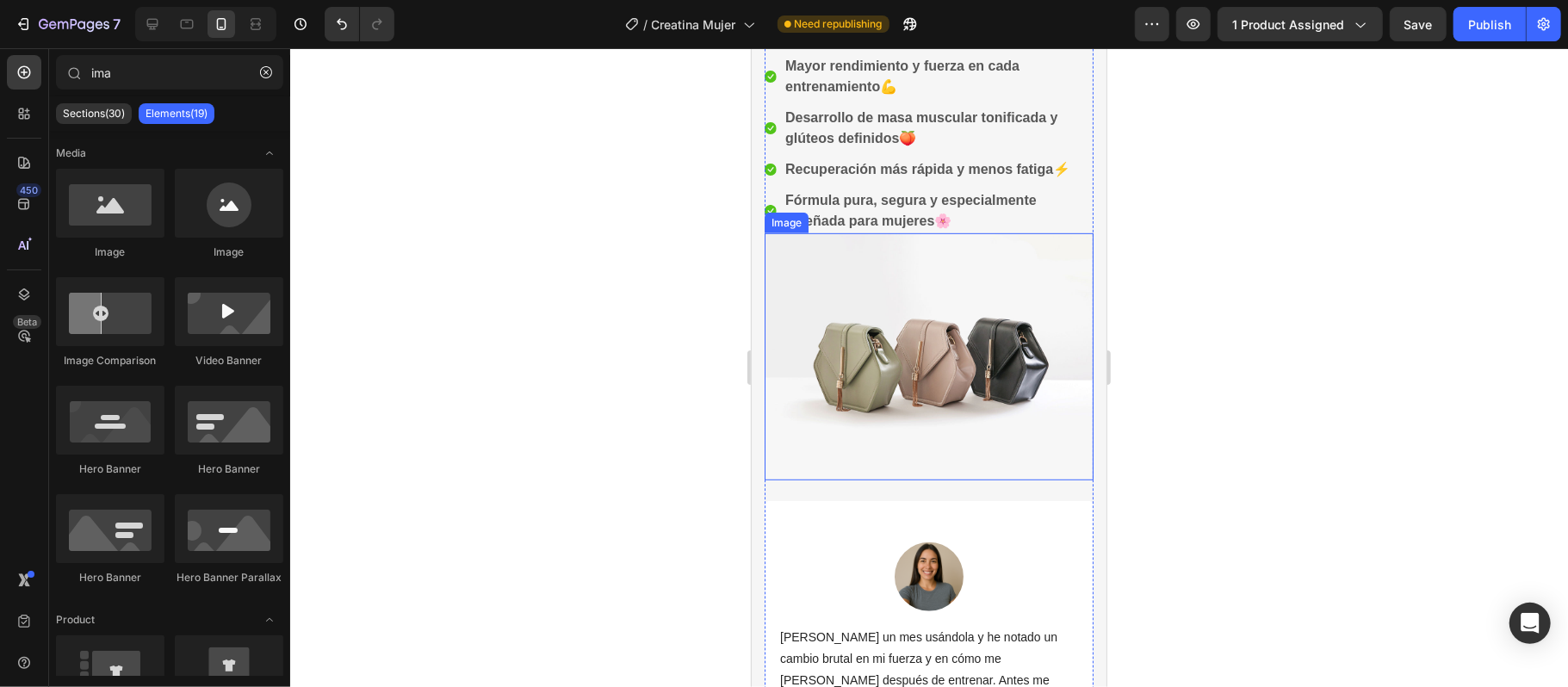
click at [904, 400] on img at bounding box center [928, 356] width 329 height 247
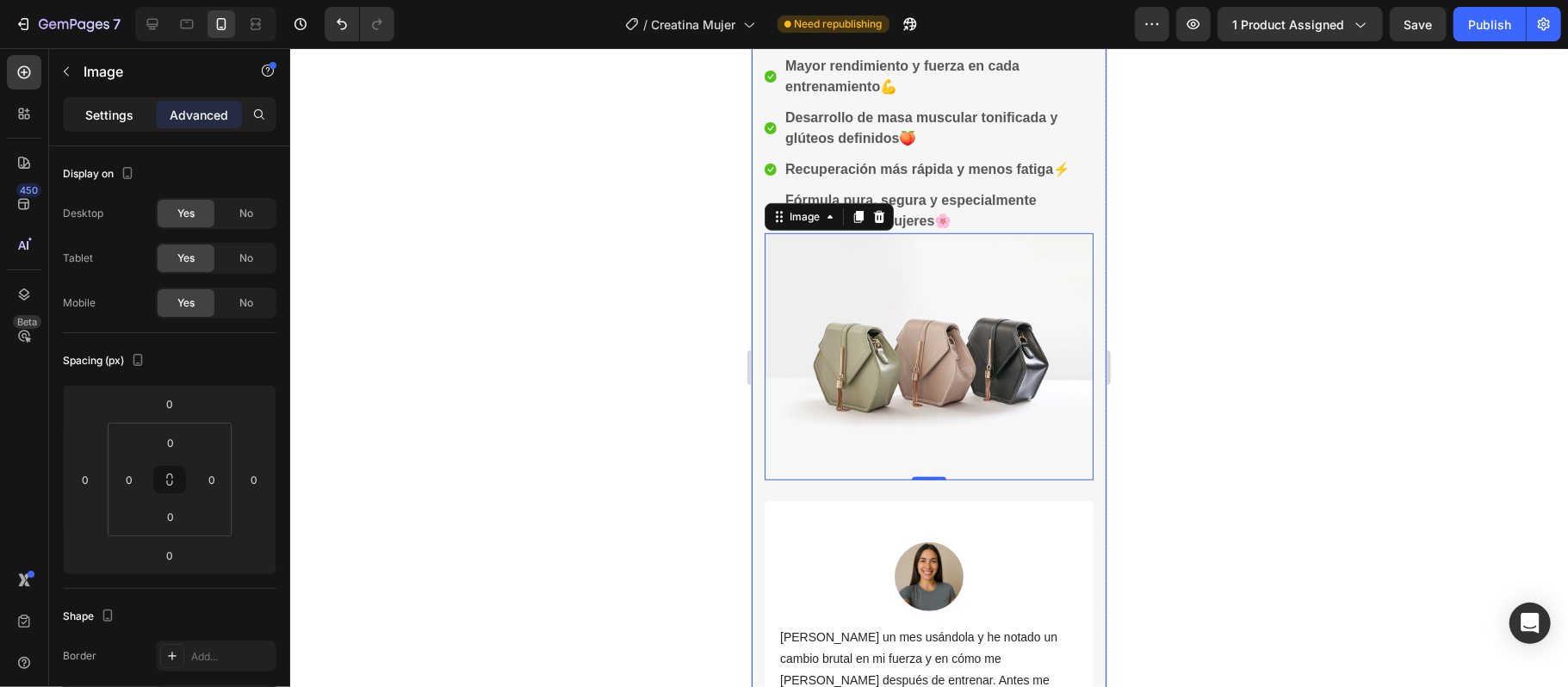
click at [121, 124] on div "Settings" at bounding box center [109, 115] width 86 height 28
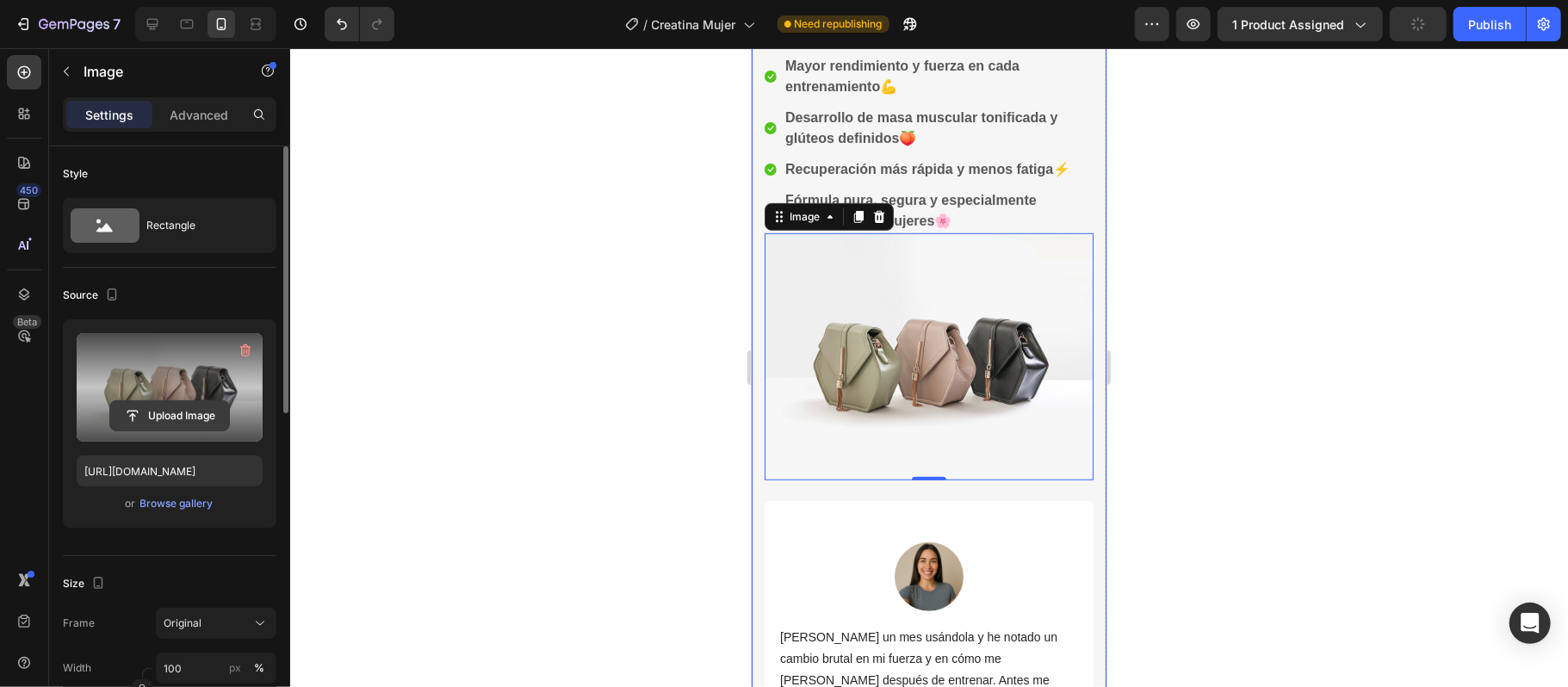
click at [190, 417] on input "file" at bounding box center [170, 416] width 119 height 30
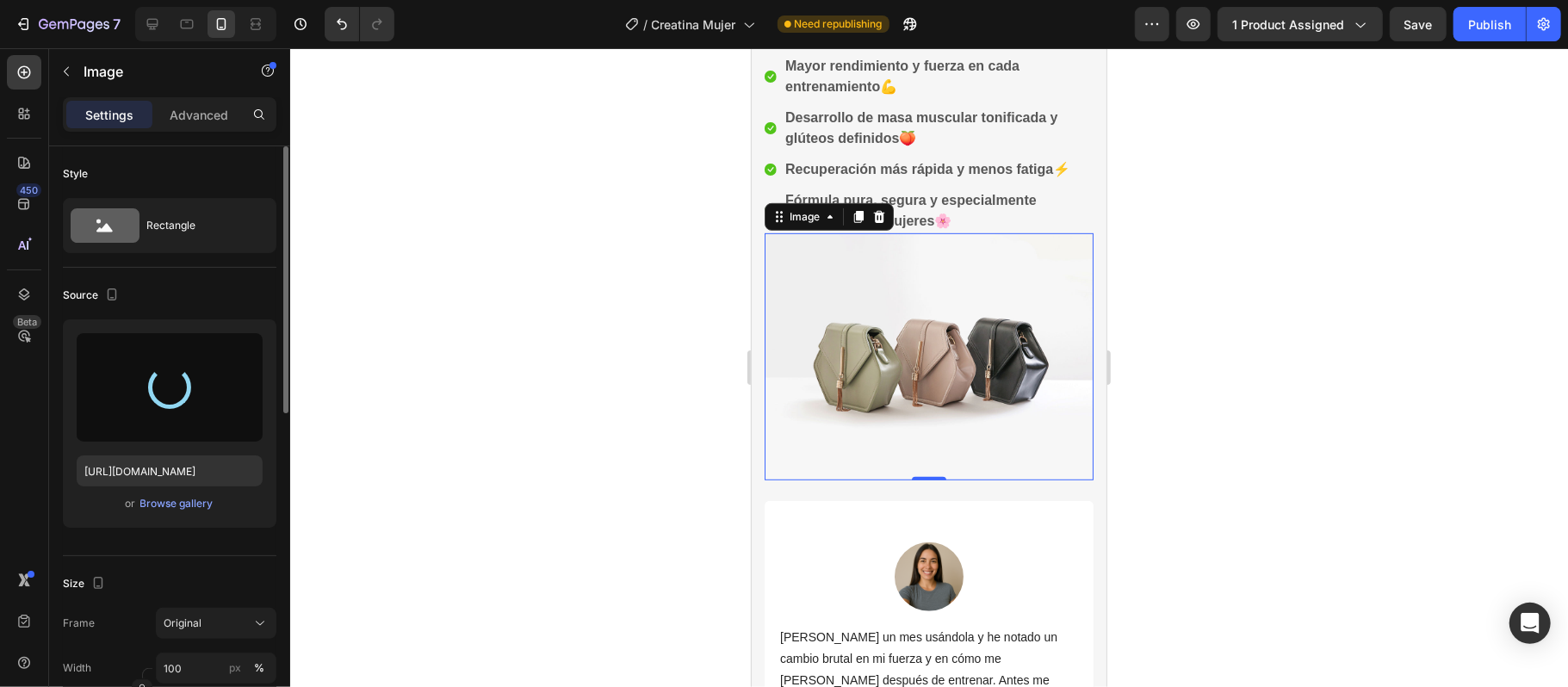
type input "[URL][DOMAIN_NAME]"
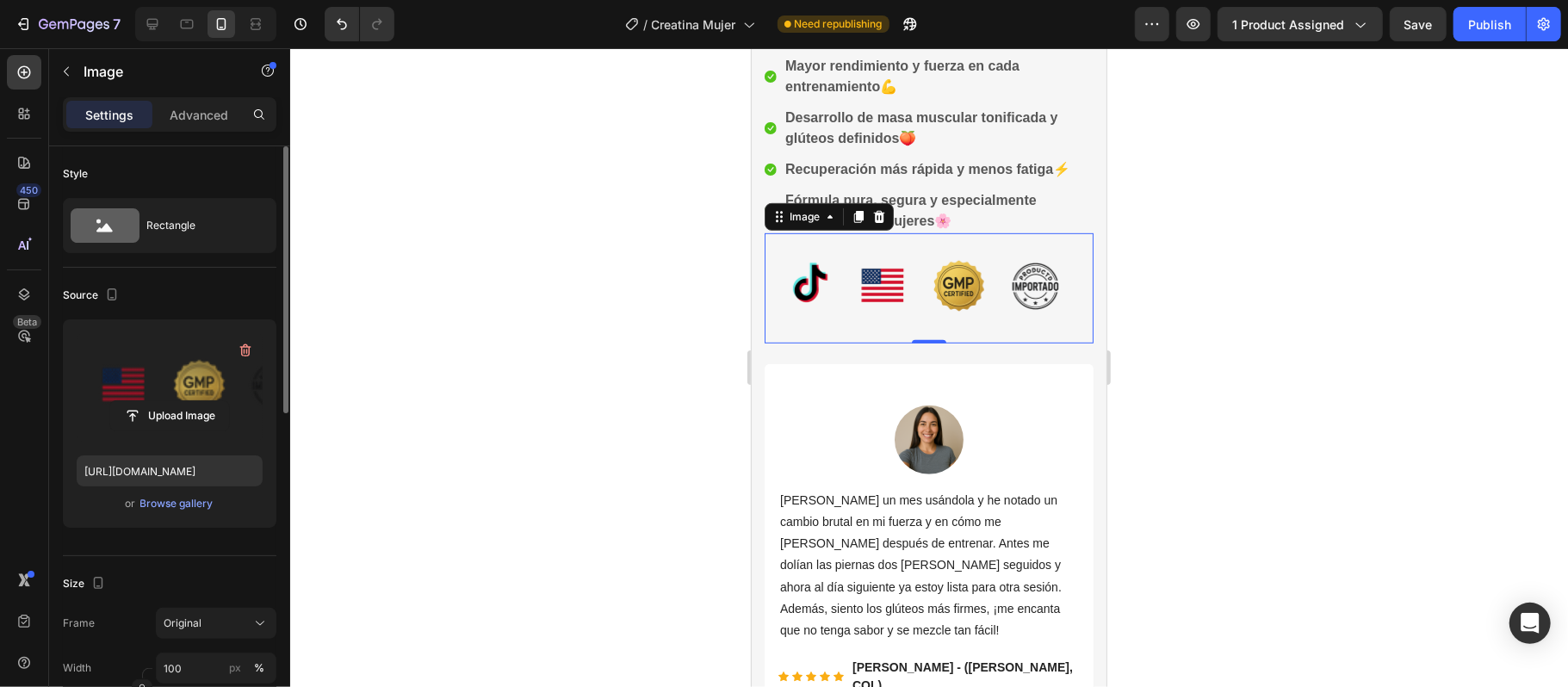
click at [1219, 398] on div at bounding box center [928, 367] width 1277 height 639
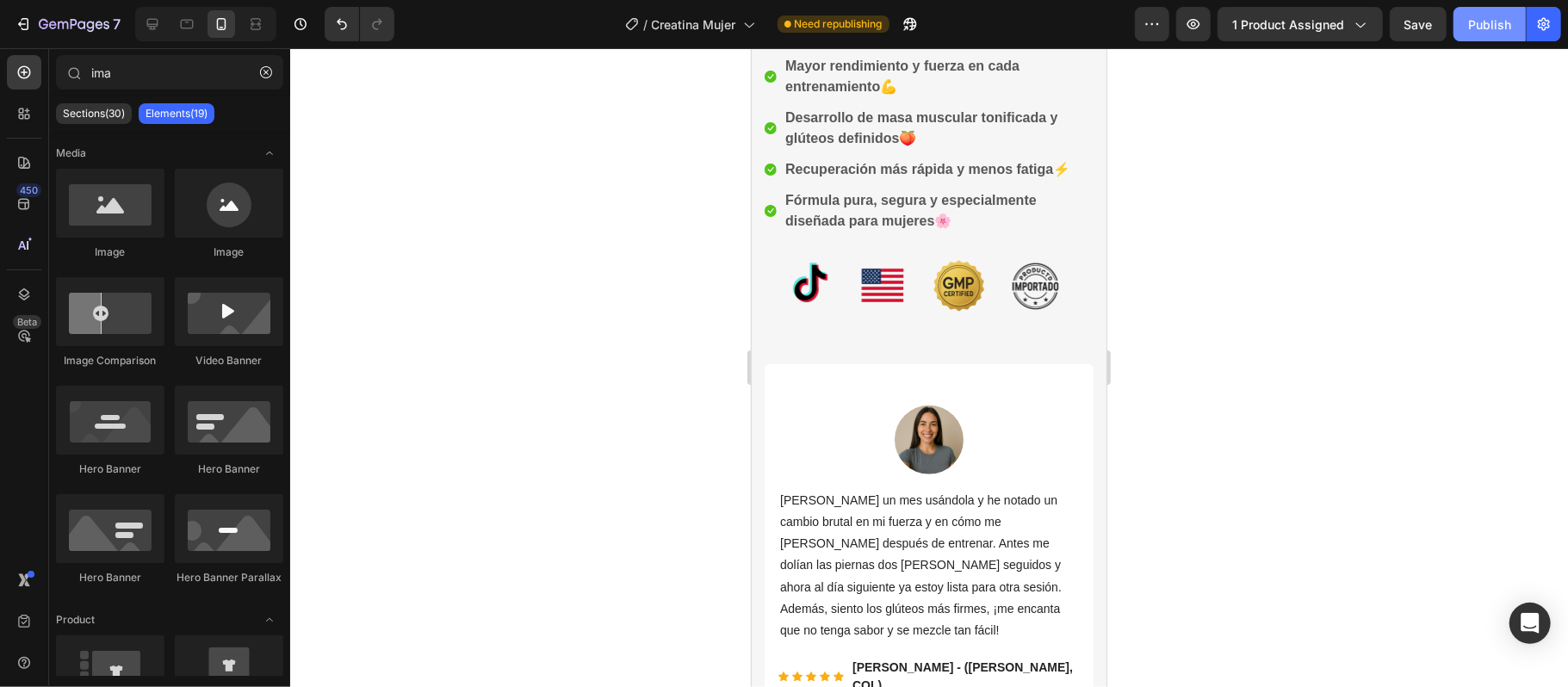
click at [1483, 23] on div "Publish" at bounding box center [1489, 24] width 43 height 18
click at [923, 441] on img at bounding box center [928, 439] width 69 height 69
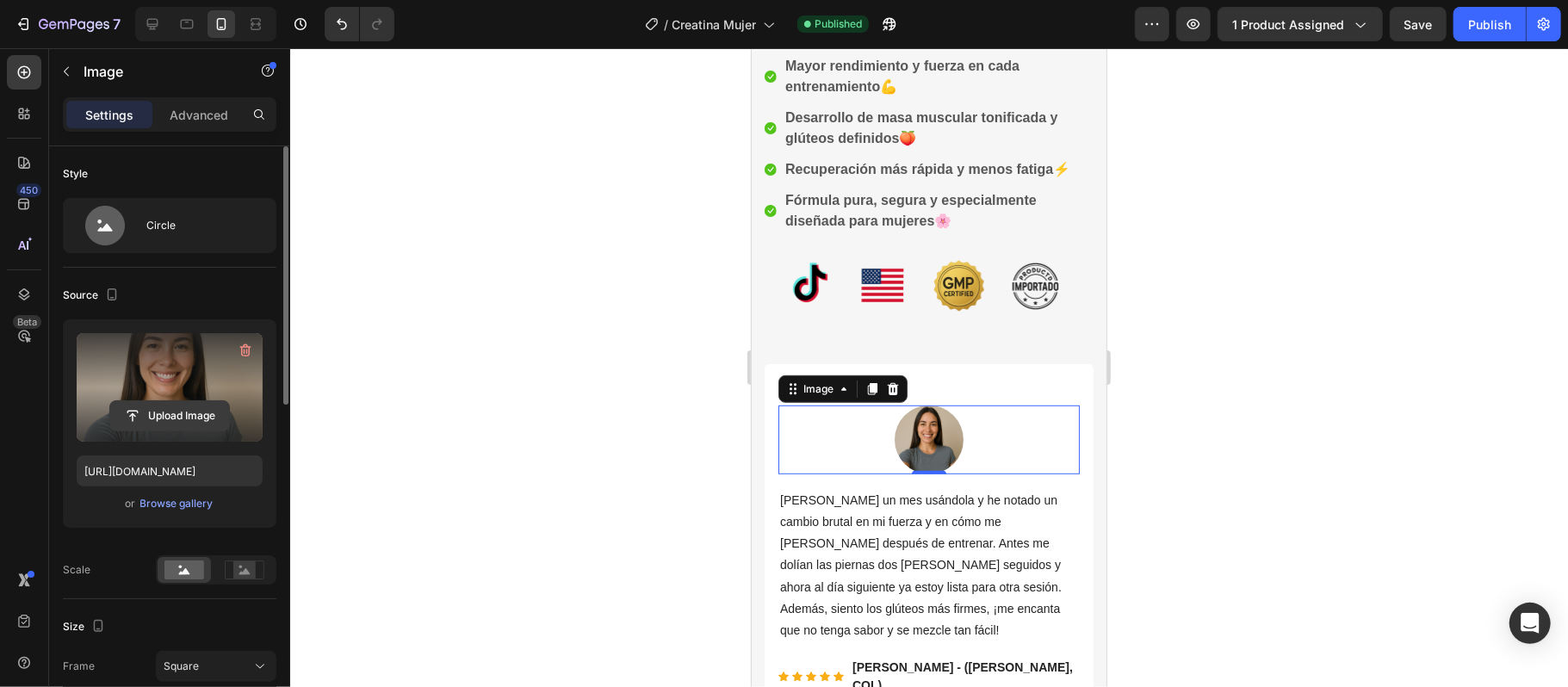
click at [184, 421] on input "file" at bounding box center [170, 416] width 119 height 30
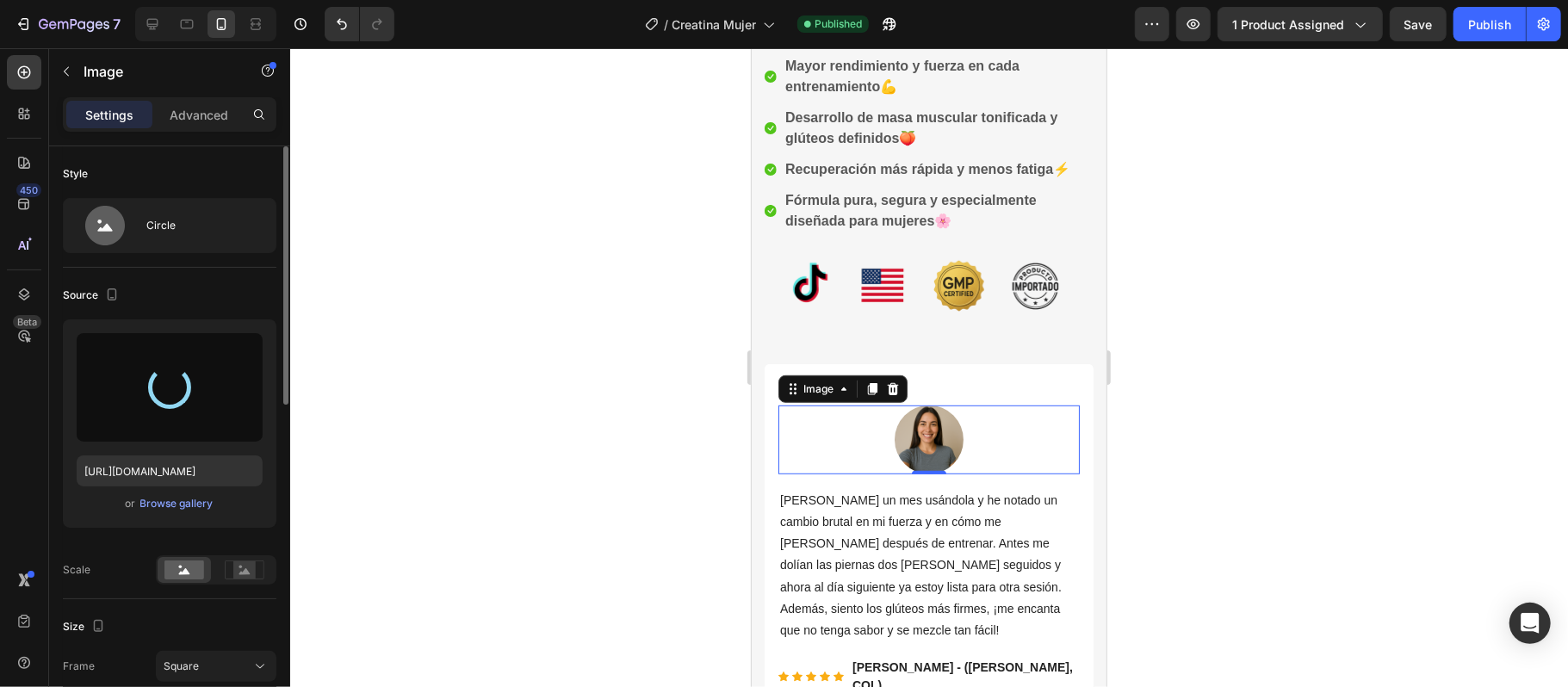
type input "[URL][DOMAIN_NAME]"
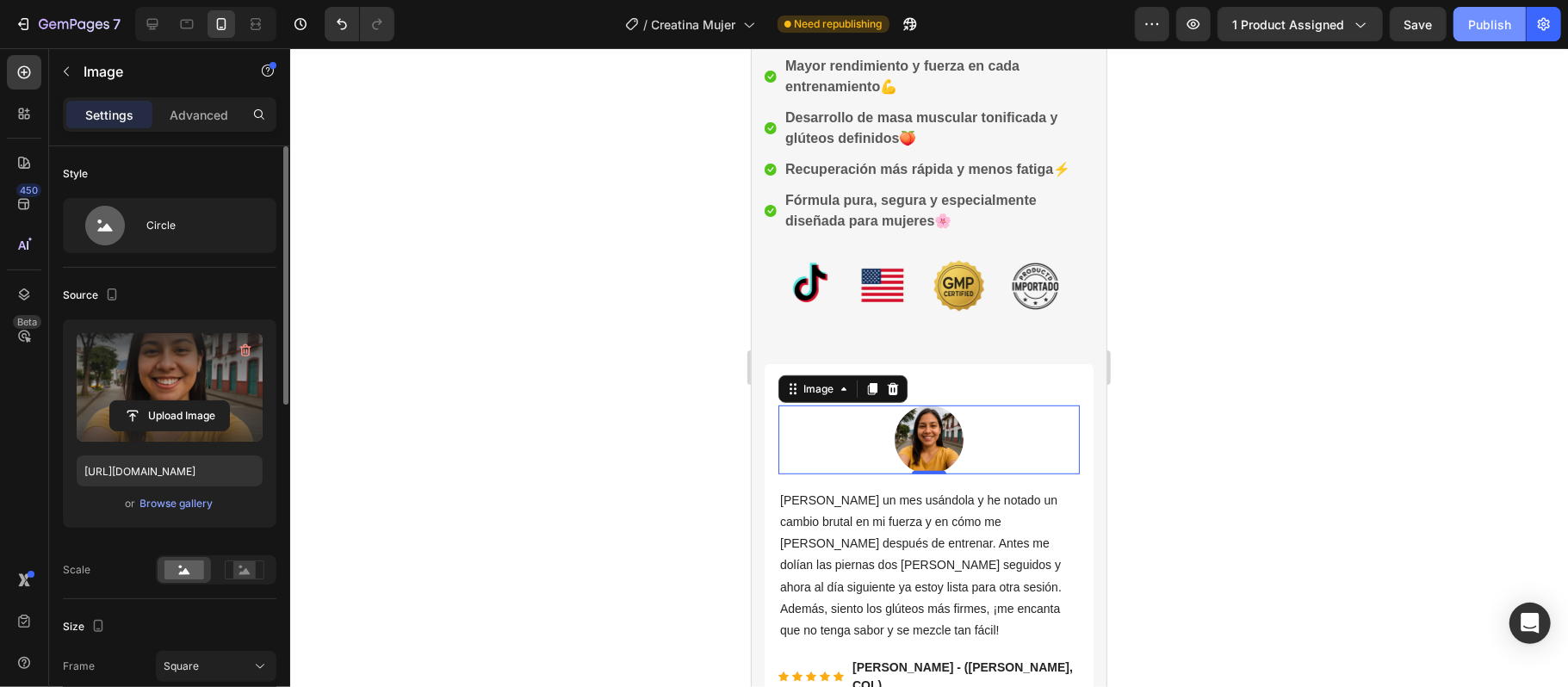
click at [1478, 37] on button "Publish" at bounding box center [1489, 24] width 72 height 35
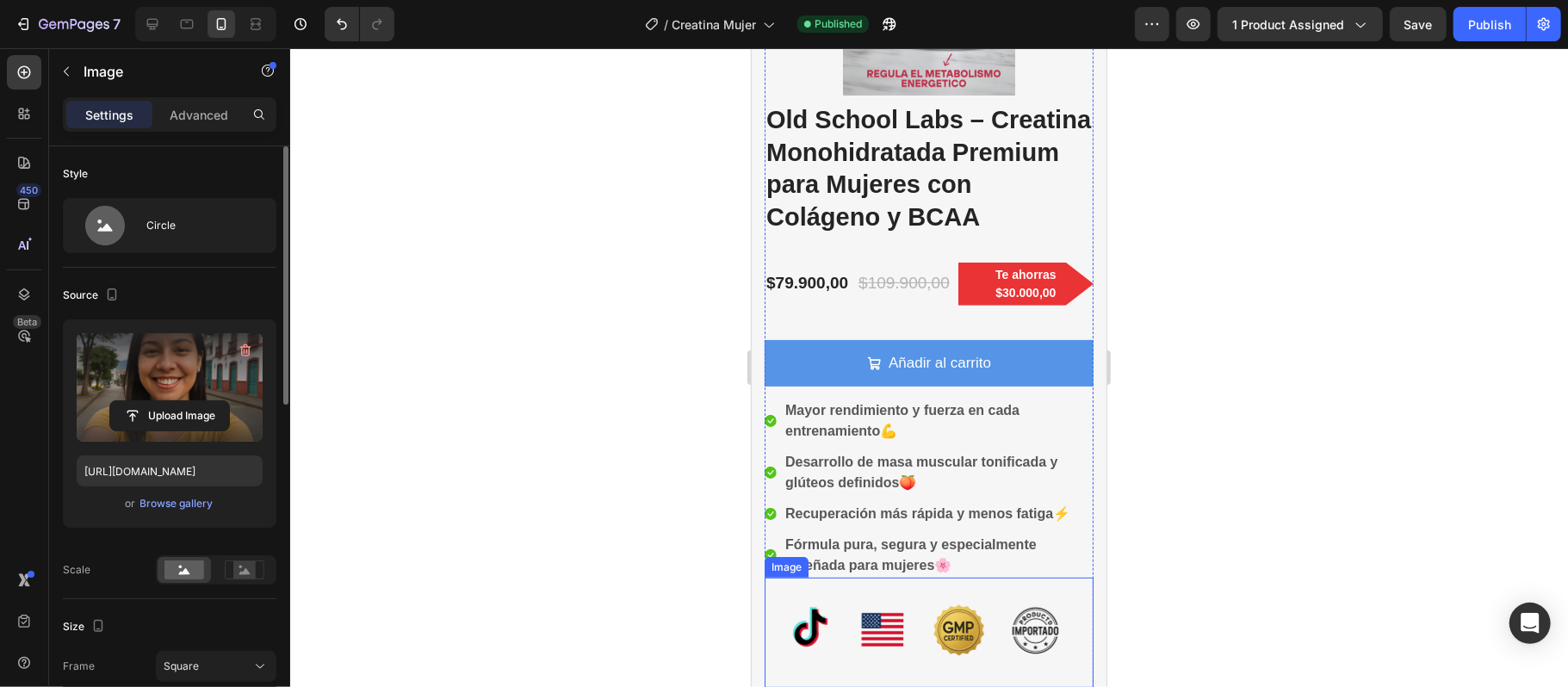
scroll to position [0, 0]
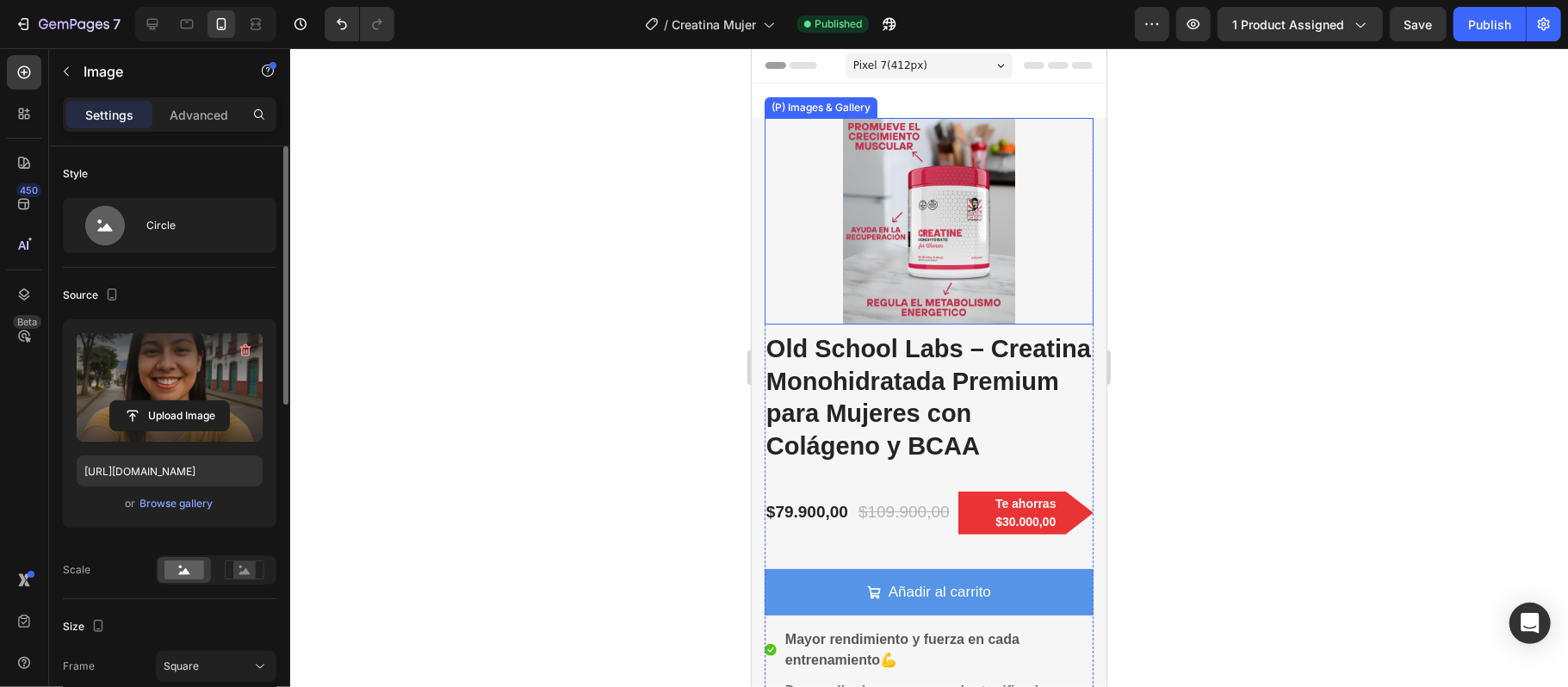
click at [983, 295] on img at bounding box center [928, 220] width 172 height 206
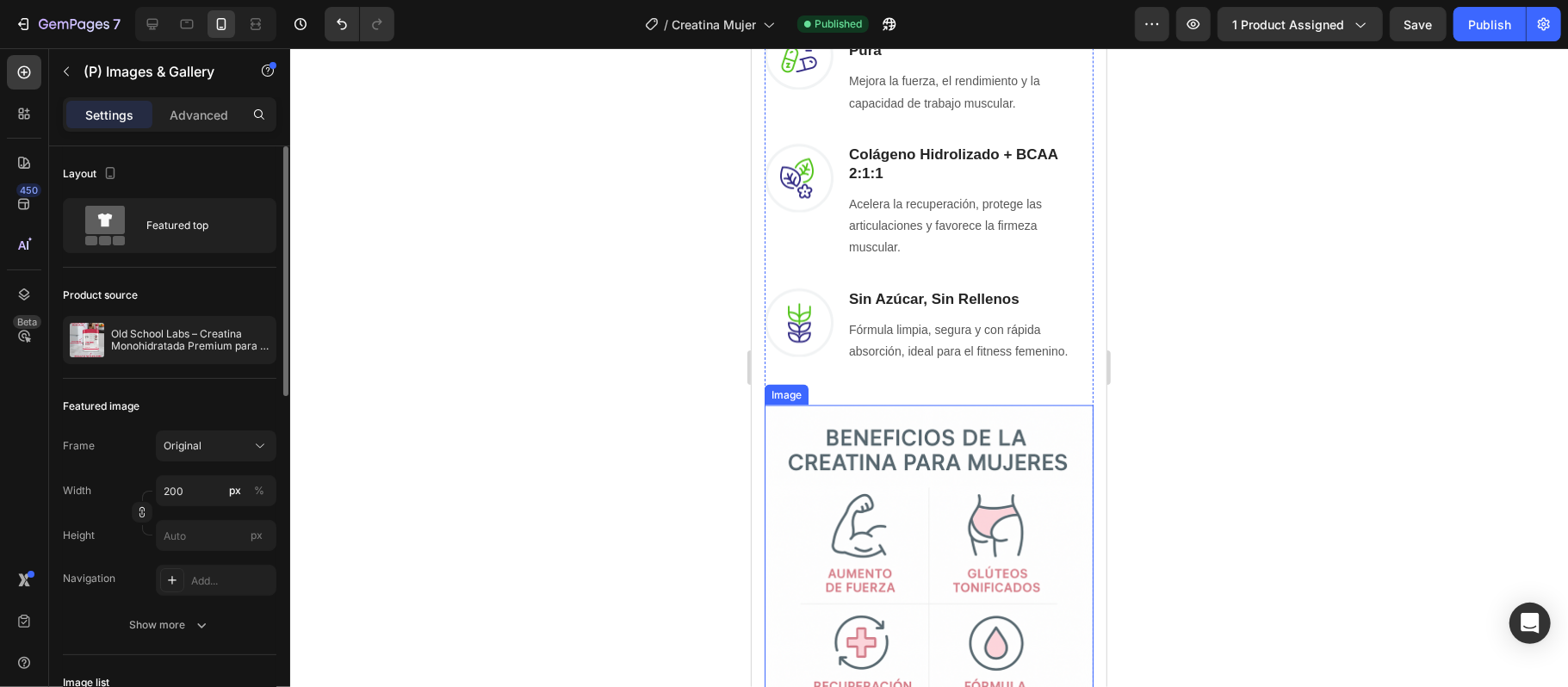
scroll to position [2297, 0]
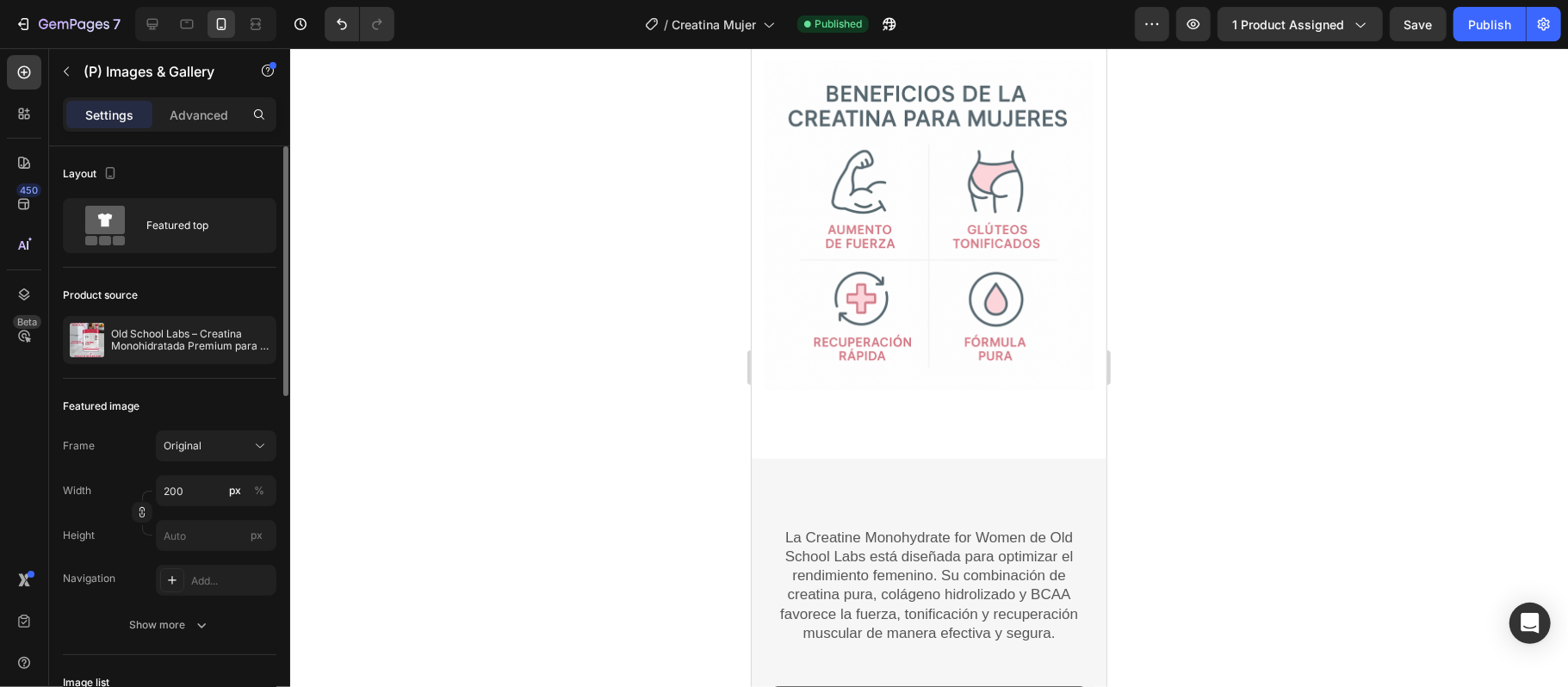
click at [102, 118] on p "Settings" at bounding box center [109, 115] width 48 height 18
click at [64, 73] on icon "button" at bounding box center [66, 71] width 14 height 14
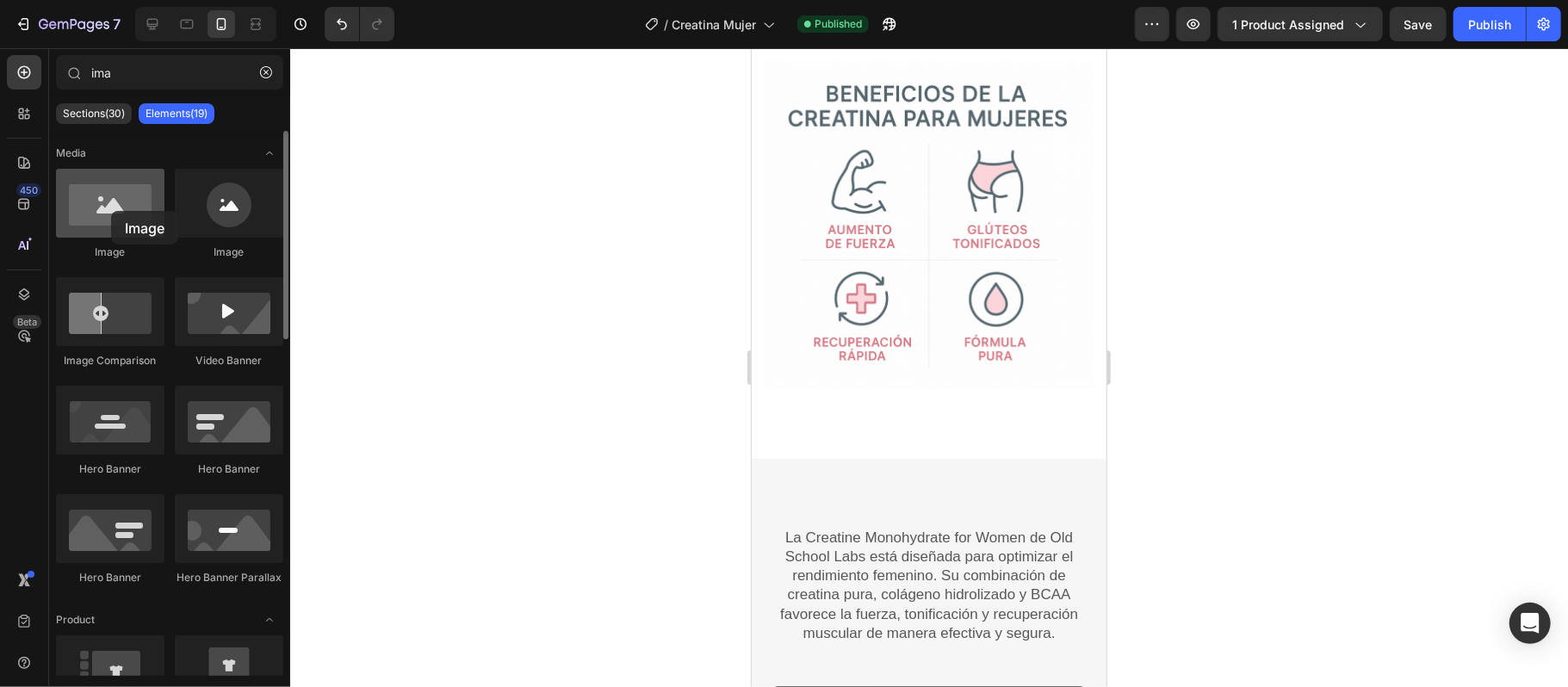
click at [111, 211] on div at bounding box center [110, 203] width 109 height 69
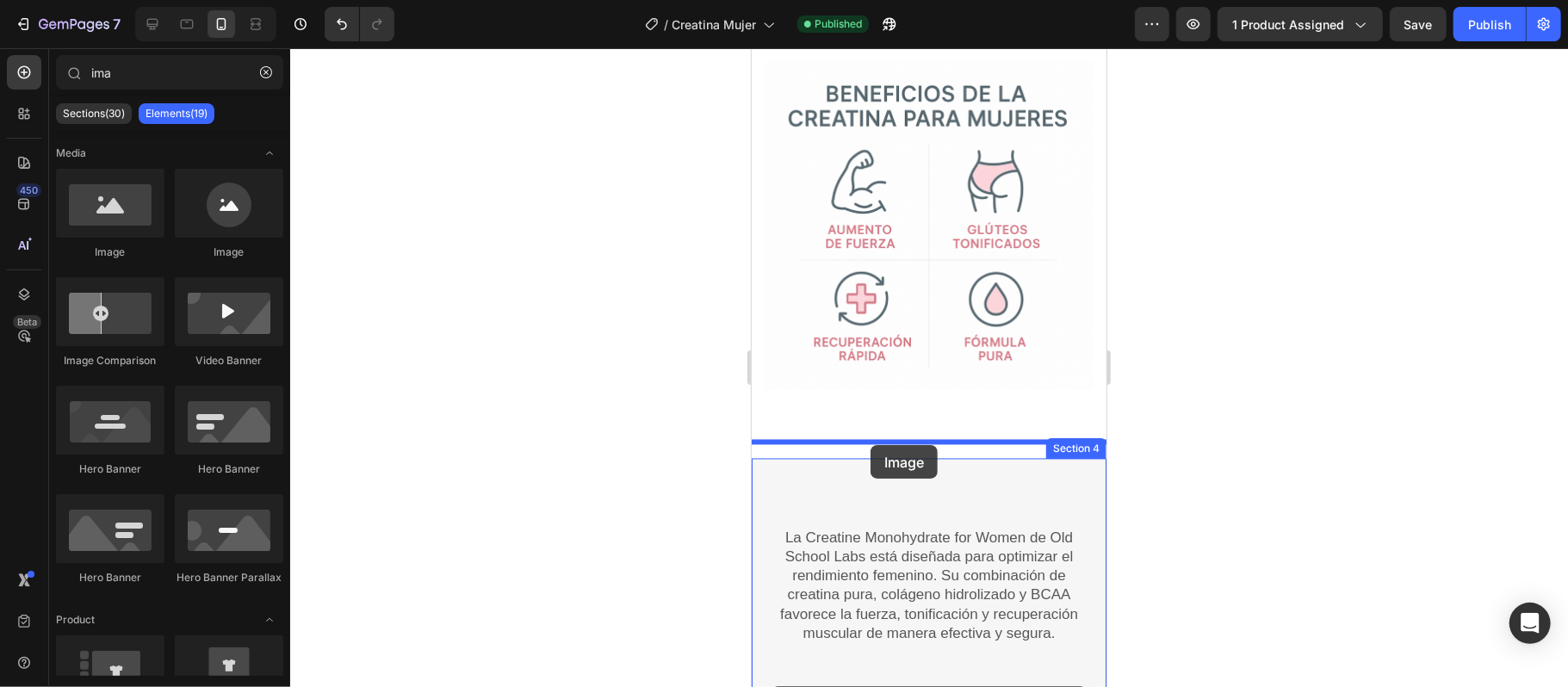
drag, startPoint x: 861, startPoint y: 259, endPoint x: 869, endPoint y: 444, distance: 185.2
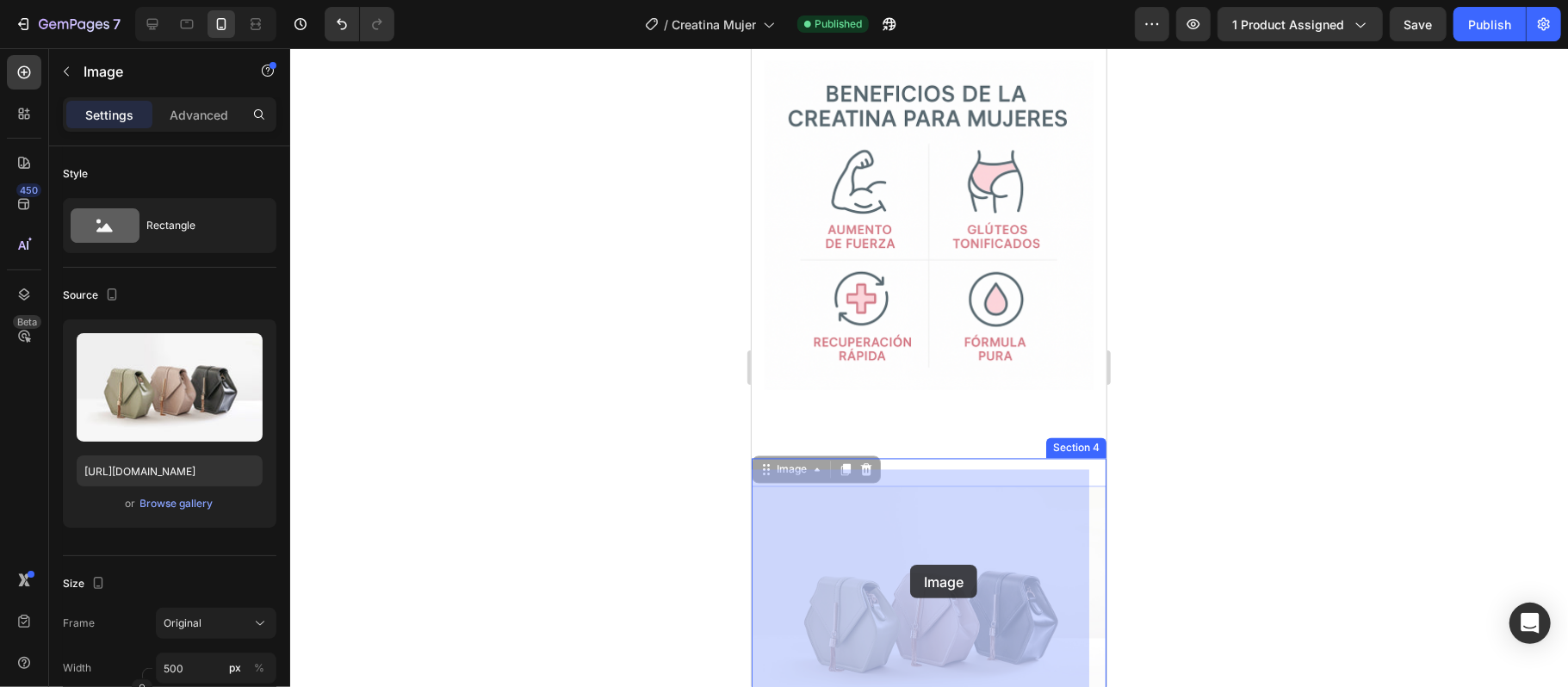
drag, startPoint x: 909, startPoint y: 582, endPoint x: 909, endPoint y: 564, distance: 18.0
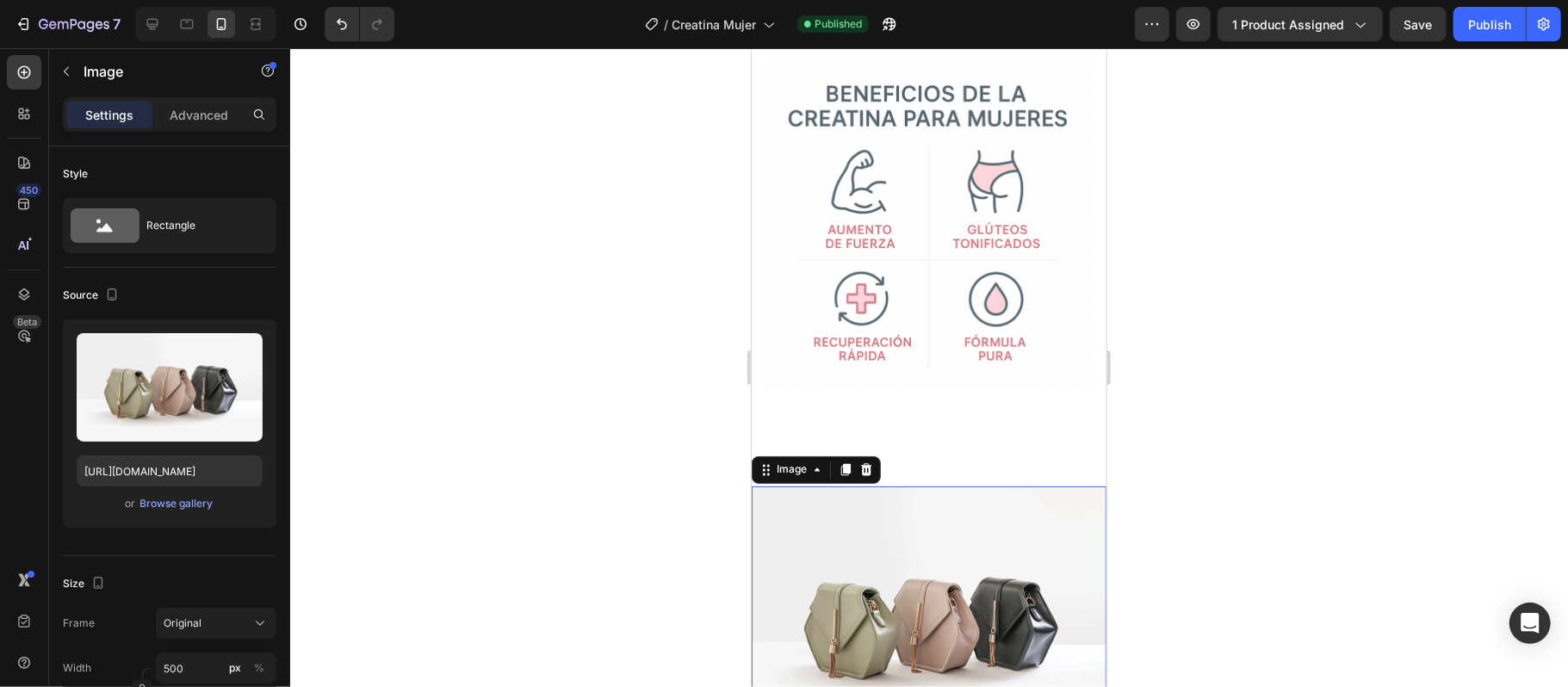
click at [909, 564] on img at bounding box center [928, 619] width 355 height 266
click at [69, 69] on icon "button" at bounding box center [66, 71] width 14 height 14
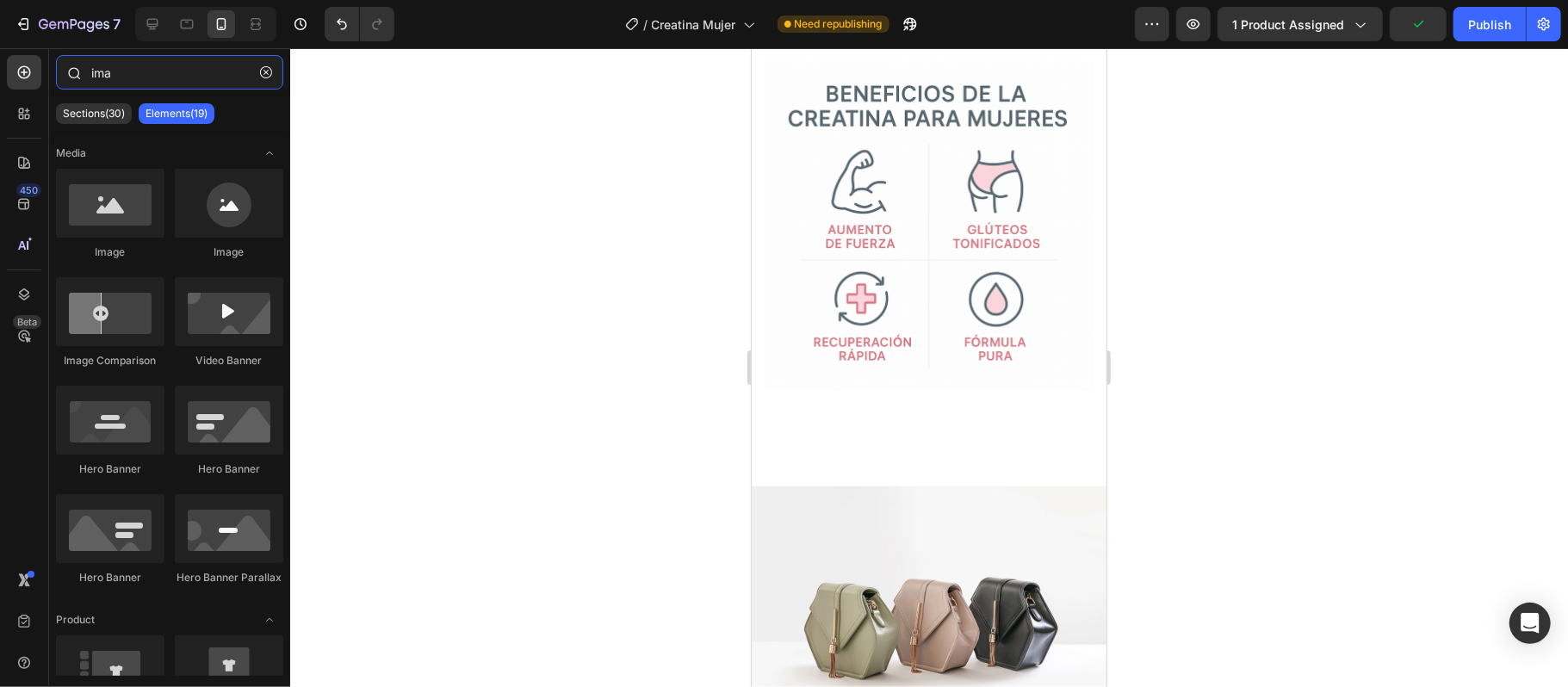
click at [144, 76] on input "ima" at bounding box center [169, 72] width 227 height 35
type input "i"
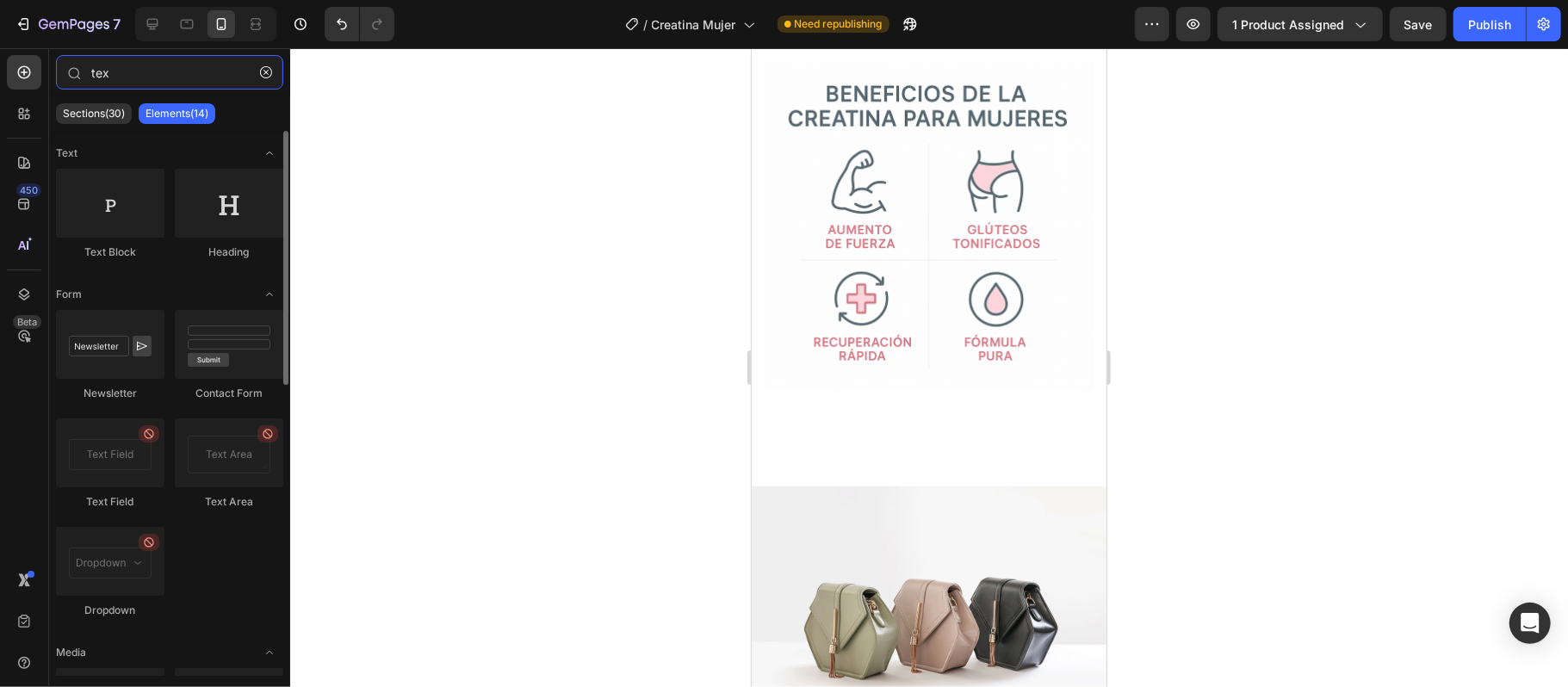
type input "tex"
click at [112, 310] on div "Text Block Heading" at bounding box center [169, 472] width 227 height 324
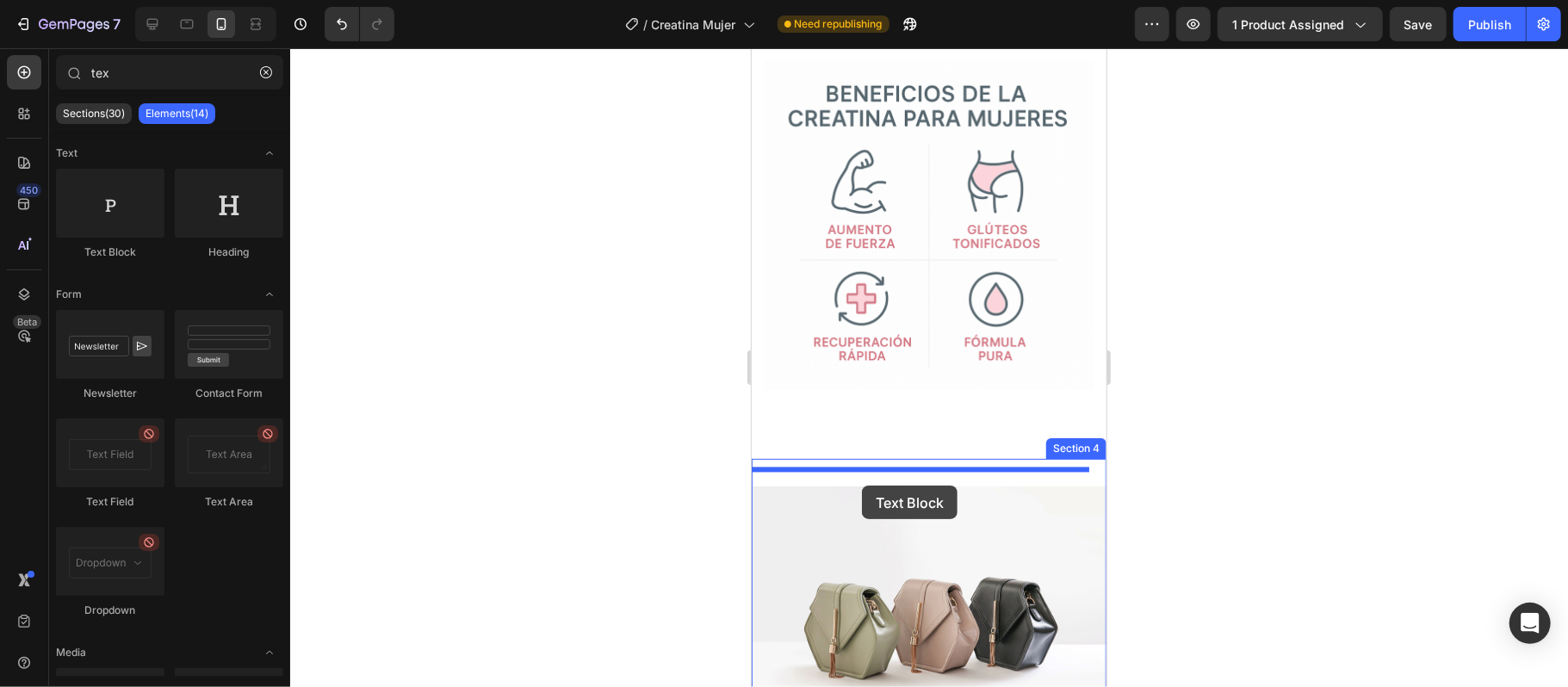
drag, startPoint x: 861, startPoint y: 296, endPoint x: 861, endPoint y: 485, distance: 189.0
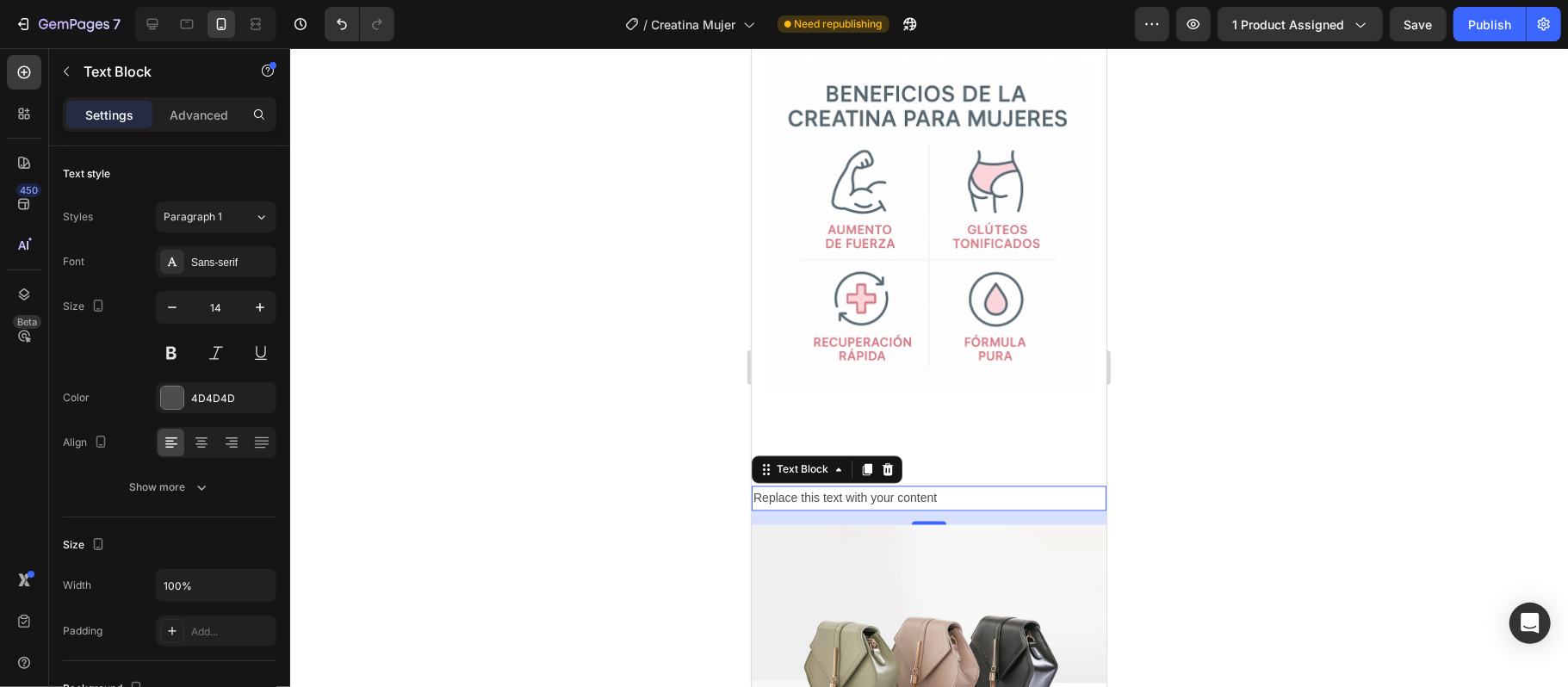
click at [959, 486] on div "Replace this text with your content" at bounding box center [928, 498] width 355 height 25
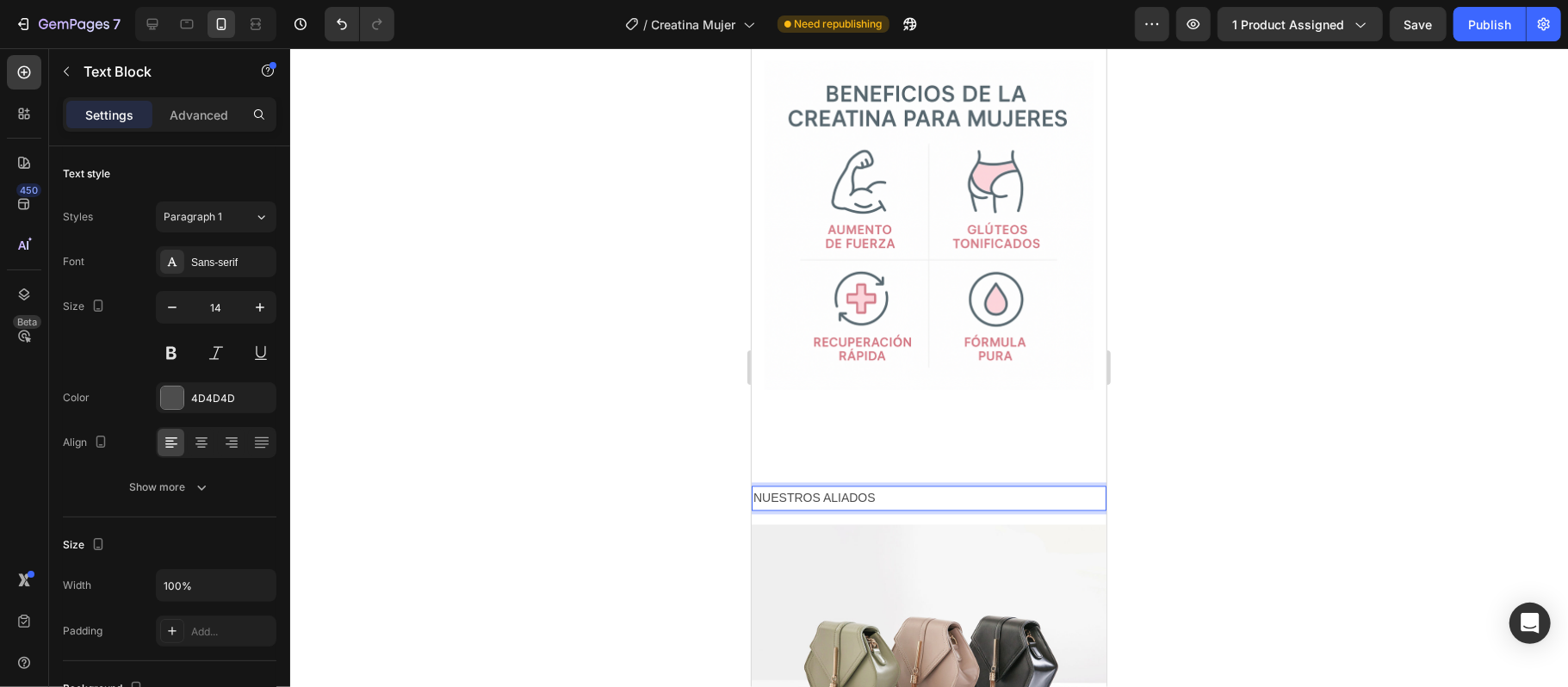
click at [761, 488] on p "NUESTROS ALIADOS" at bounding box center [928, 498] width 352 height 22
click at [754, 488] on p "NUESTROS ALIADOS" at bounding box center [928, 498] width 352 height 22
click at [959, 488] on p "NUESTROS ALIADOS" at bounding box center [928, 498] width 352 height 22
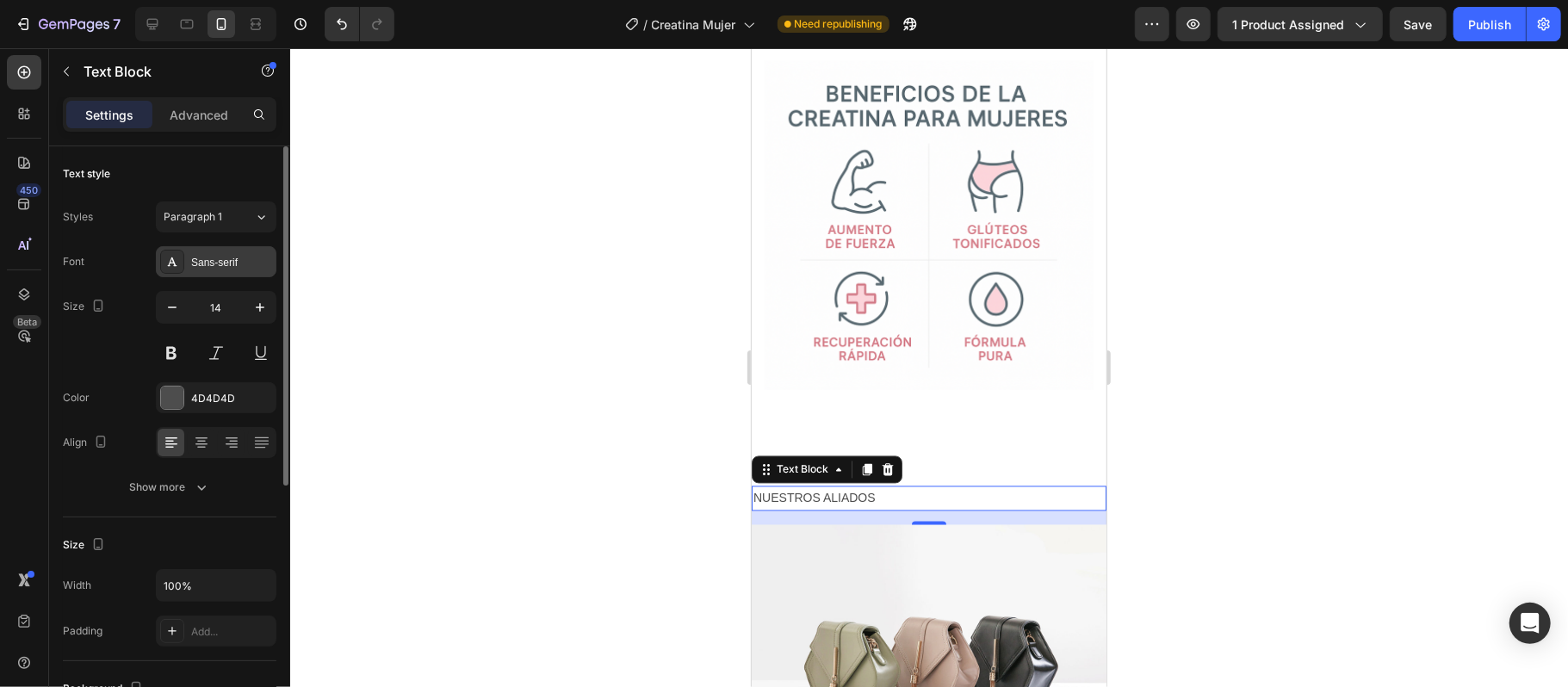
click at [178, 266] on icon at bounding box center [172, 262] width 14 height 14
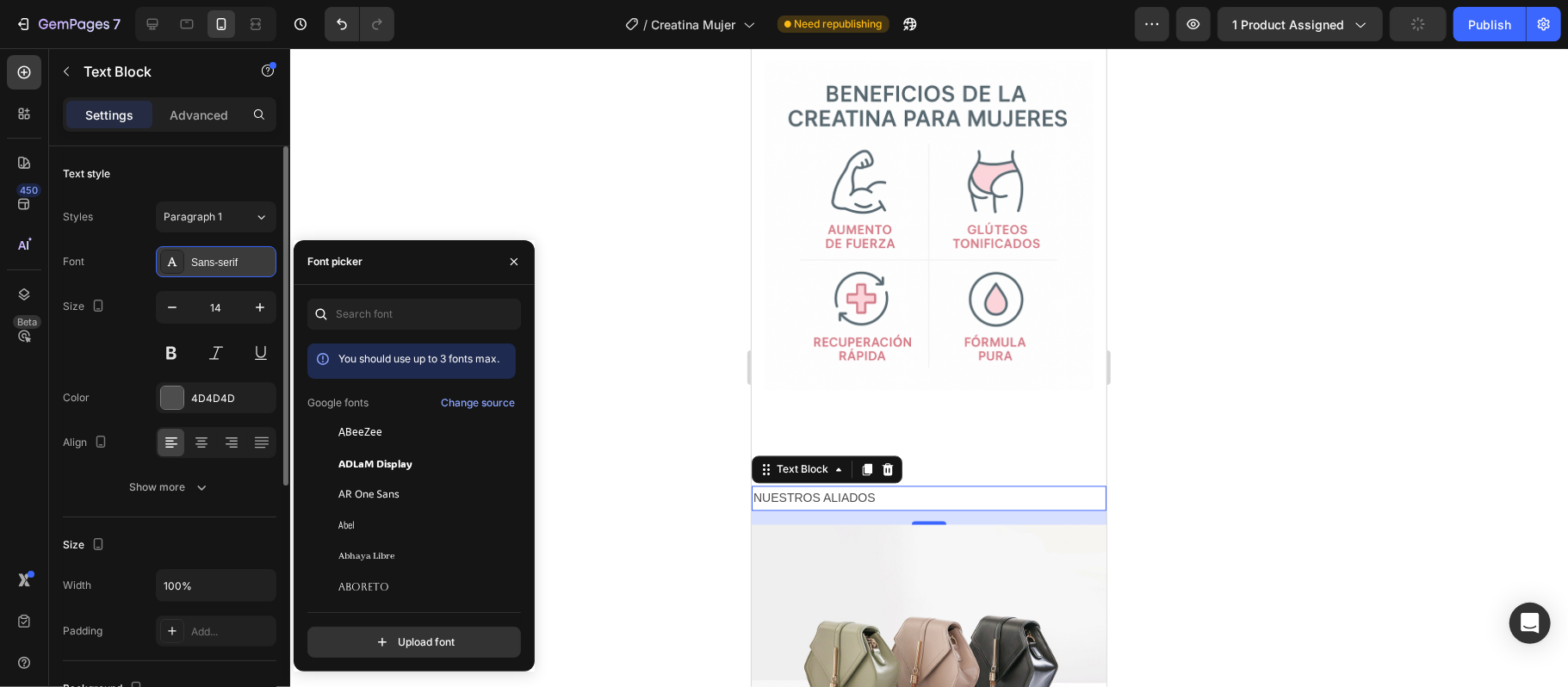
click at [171, 260] on icon at bounding box center [172, 262] width 10 height 9
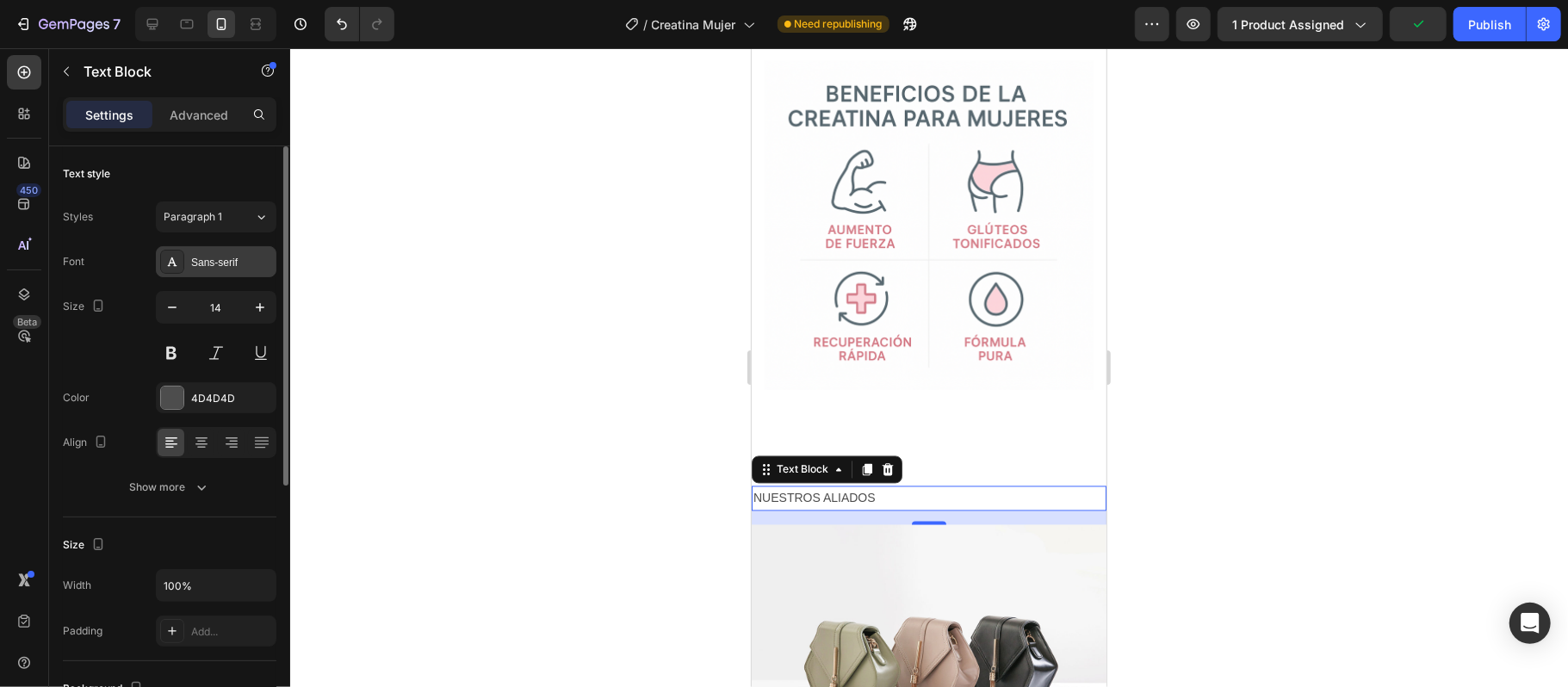
click at [231, 267] on div "Sans-serif" at bounding box center [231, 263] width 81 height 16
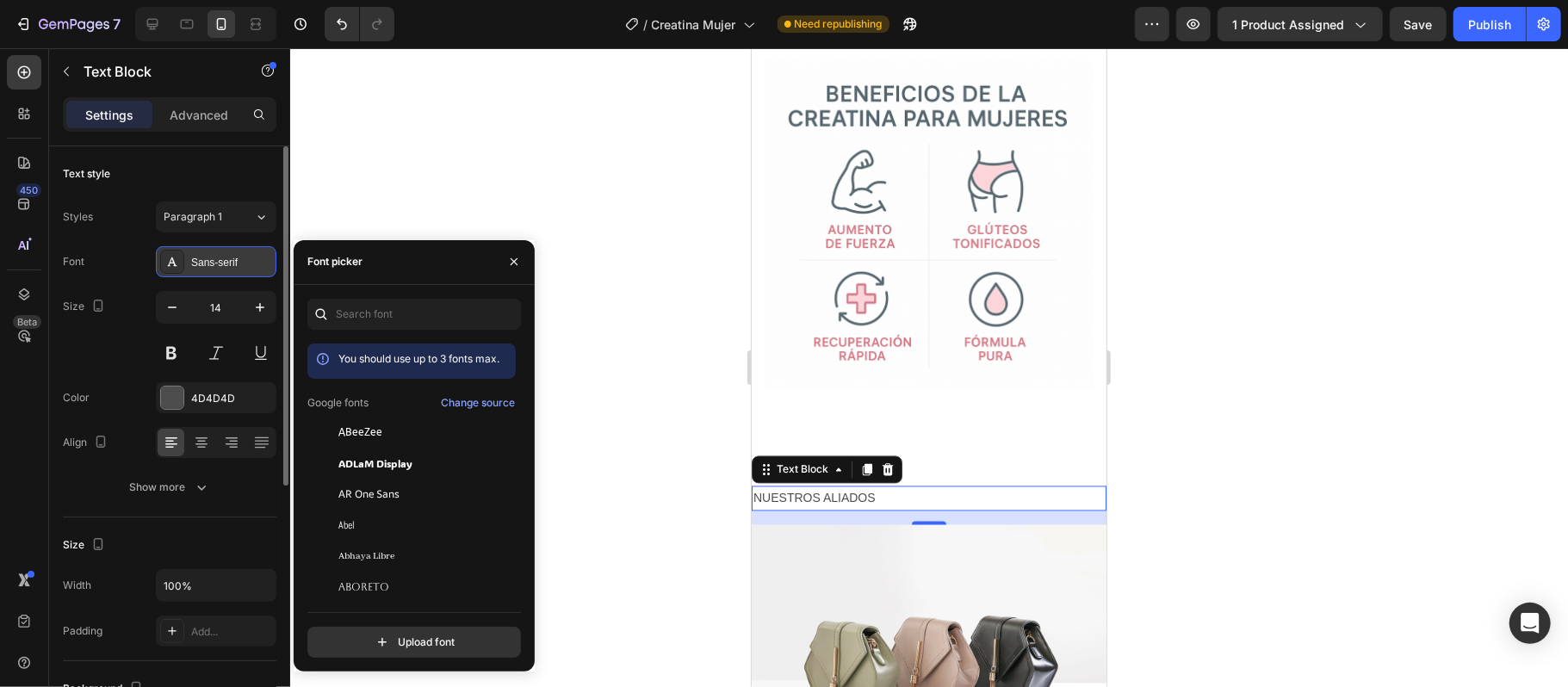
click at [173, 256] on icon at bounding box center [172, 262] width 14 height 14
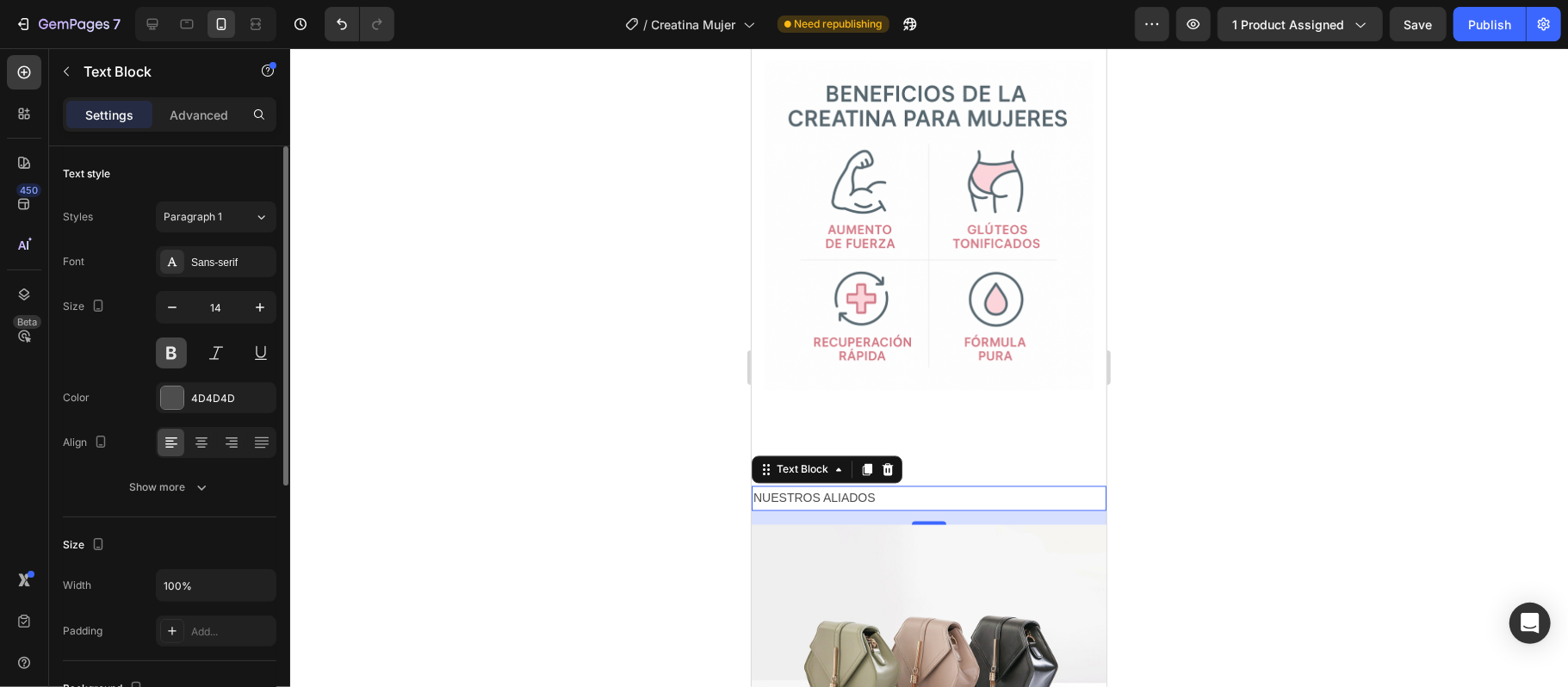
click at [173, 357] on button at bounding box center [171, 354] width 31 height 31
click at [214, 360] on button at bounding box center [217, 354] width 31 height 31
click at [264, 362] on button at bounding box center [261, 354] width 31 height 31
click at [177, 359] on button at bounding box center [171, 354] width 31 height 31
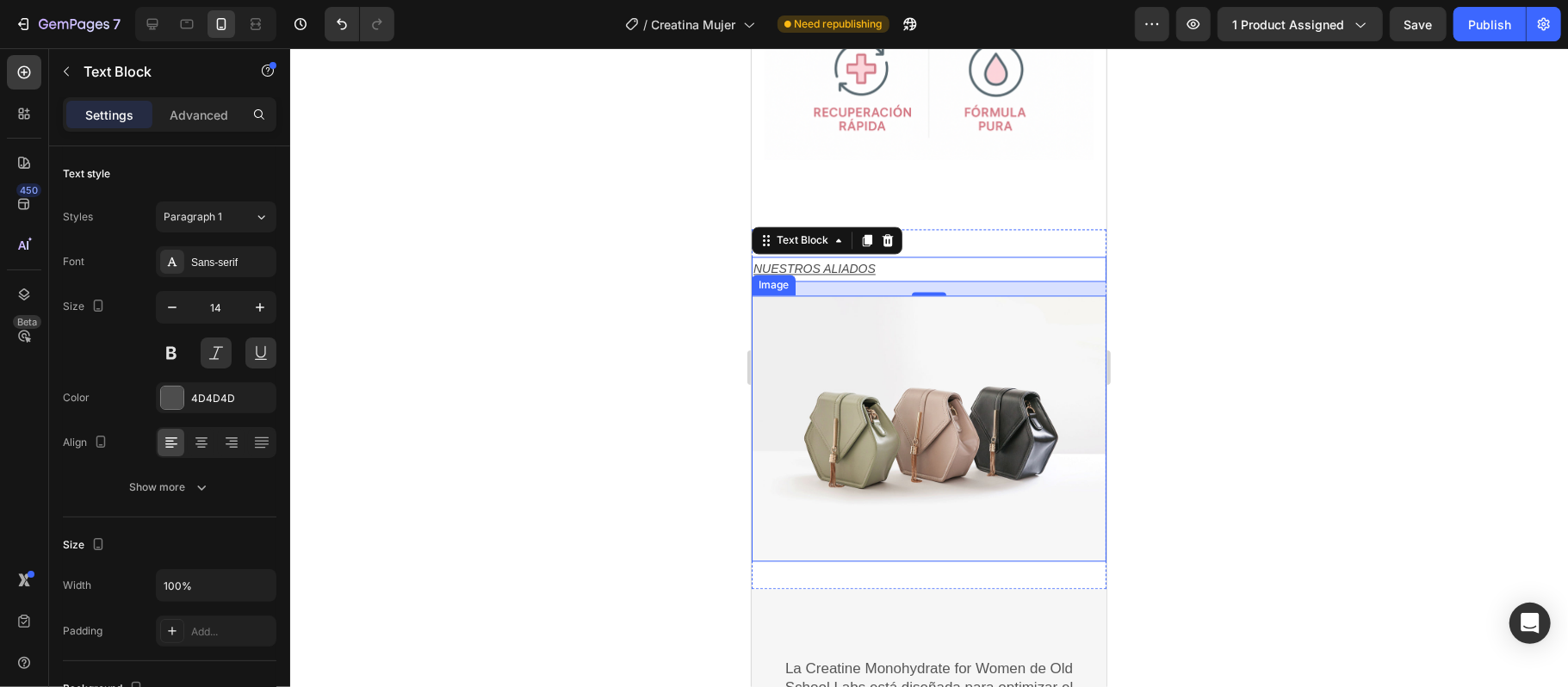
click at [909, 439] on img at bounding box center [928, 428] width 355 height 266
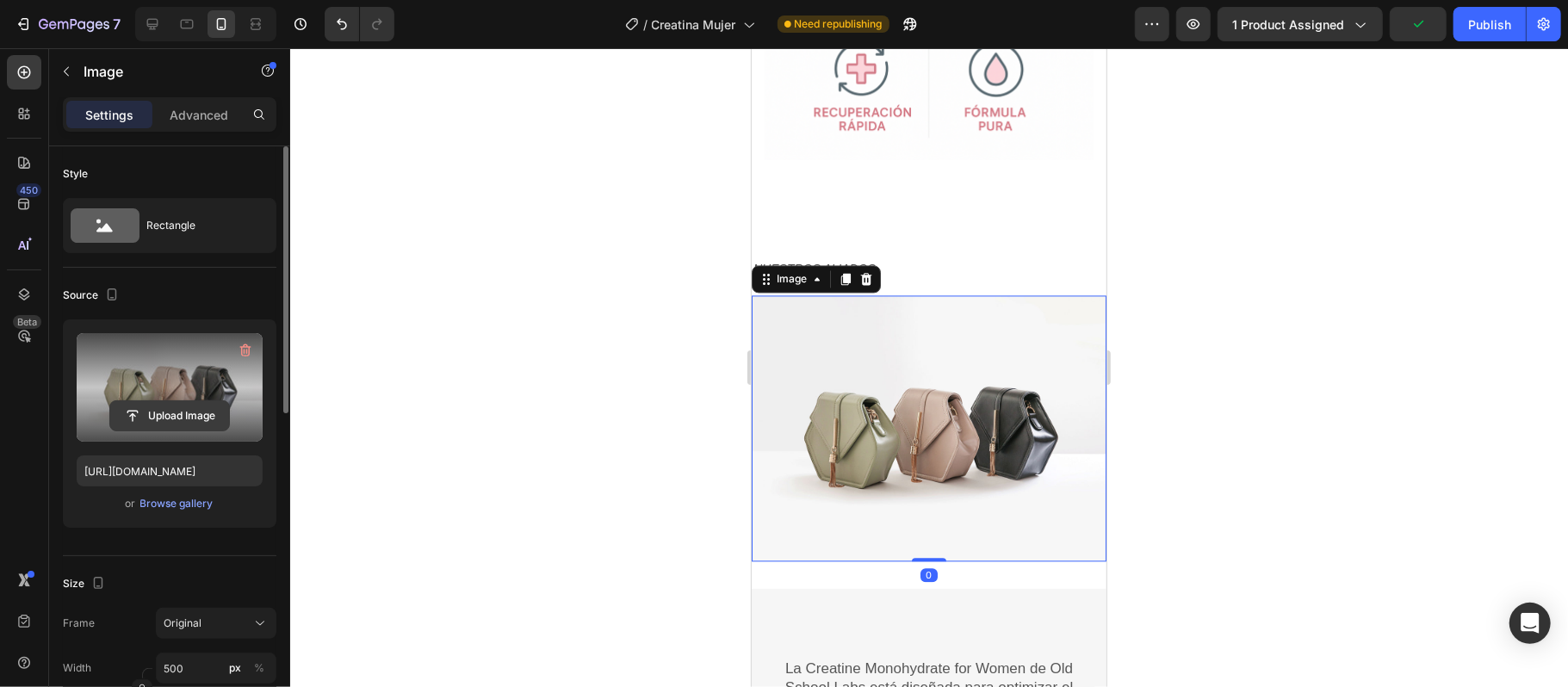
click at [152, 419] on input "file" at bounding box center [170, 416] width 119 height 30
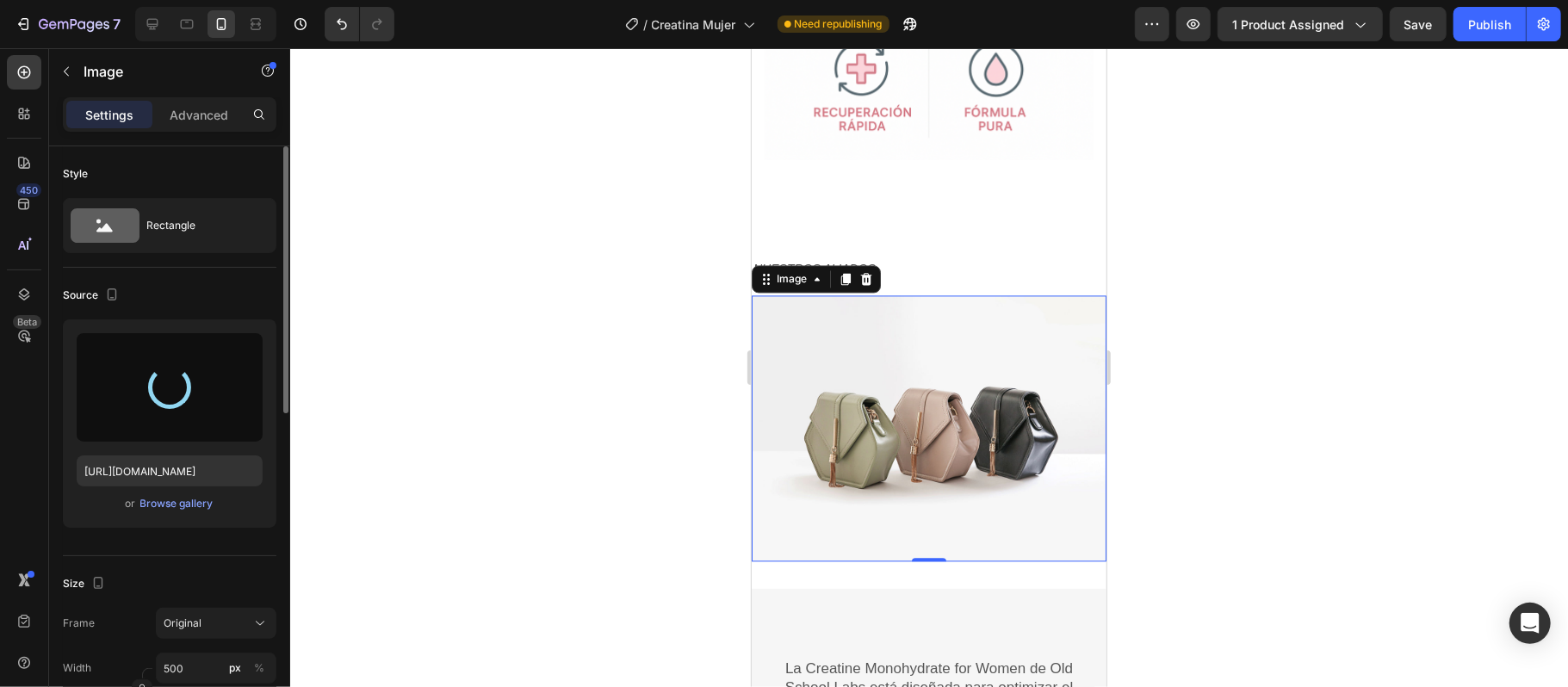
type input "[URL][DOMAIN_NAME]"
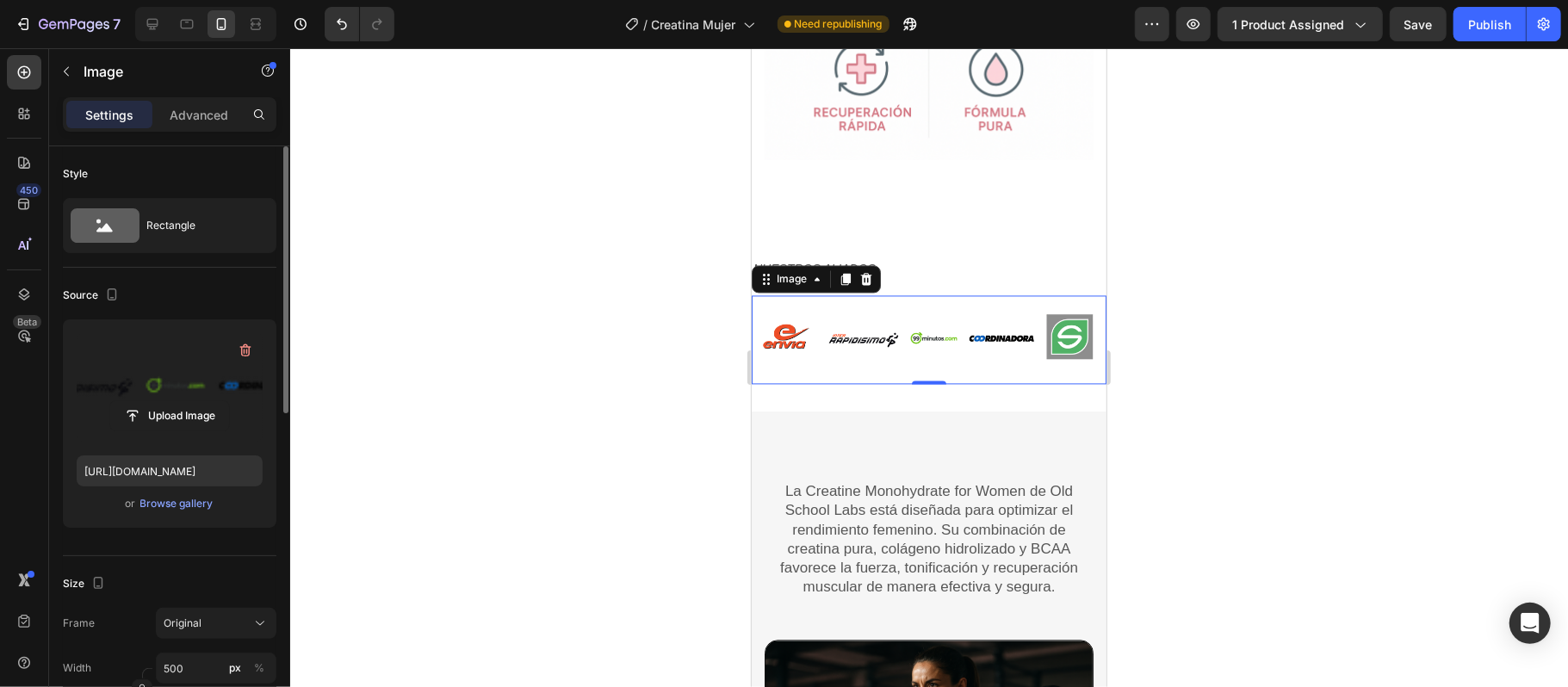
click at [1307, 400] on div at bounding box center [928, 367] width 1277 height 639
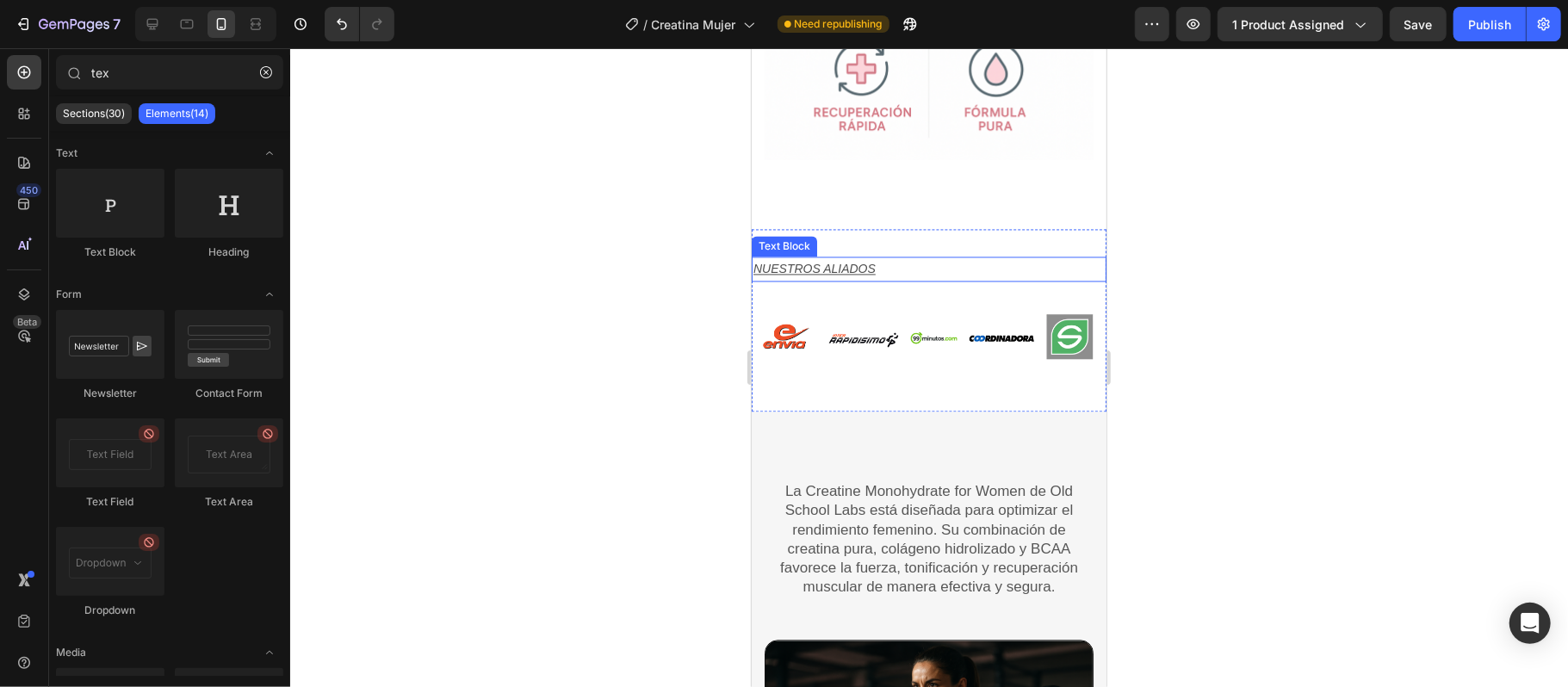
click at [845, 258] on p "NUESTROS ALIADOS" at bounding box center [928, 268] width 352 height 22
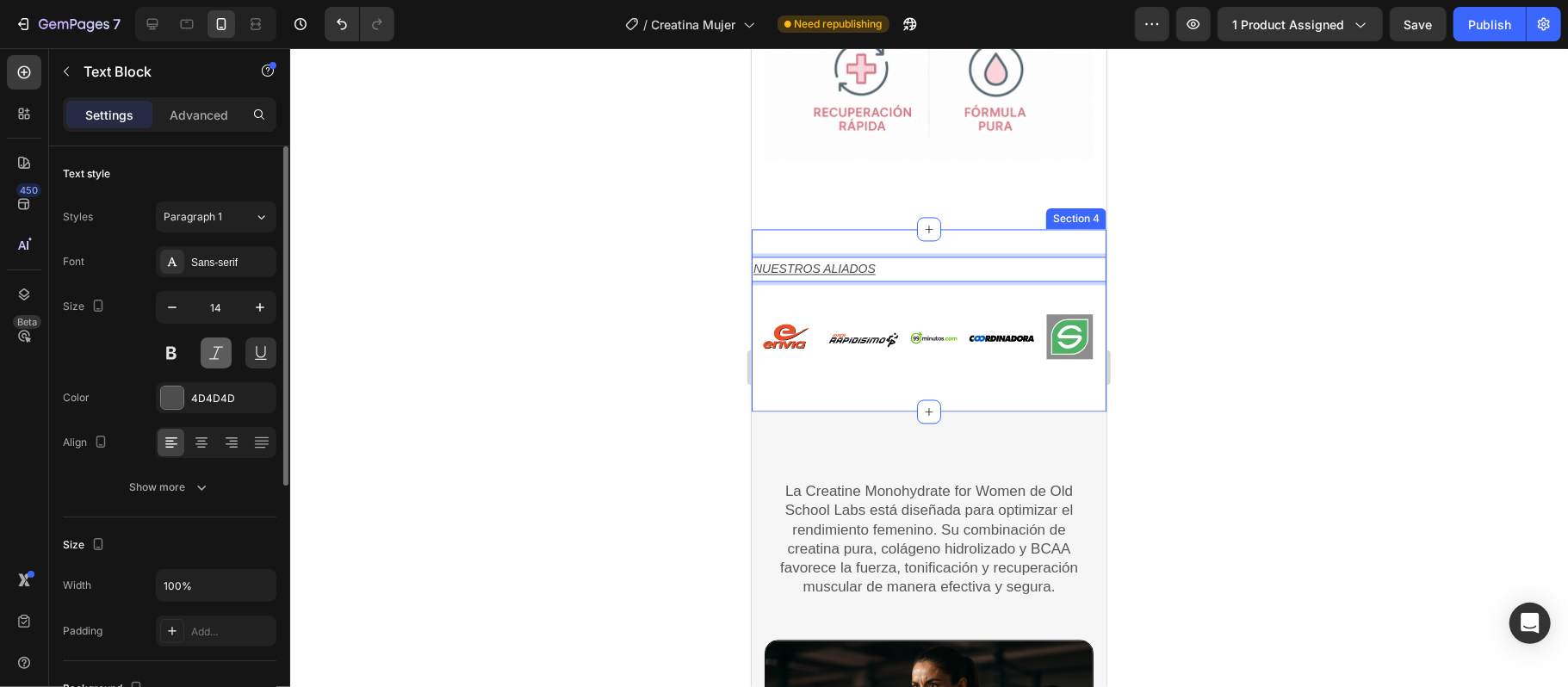
click at [211, 363] on button at bounding box center [217, 354] width 31 height 31
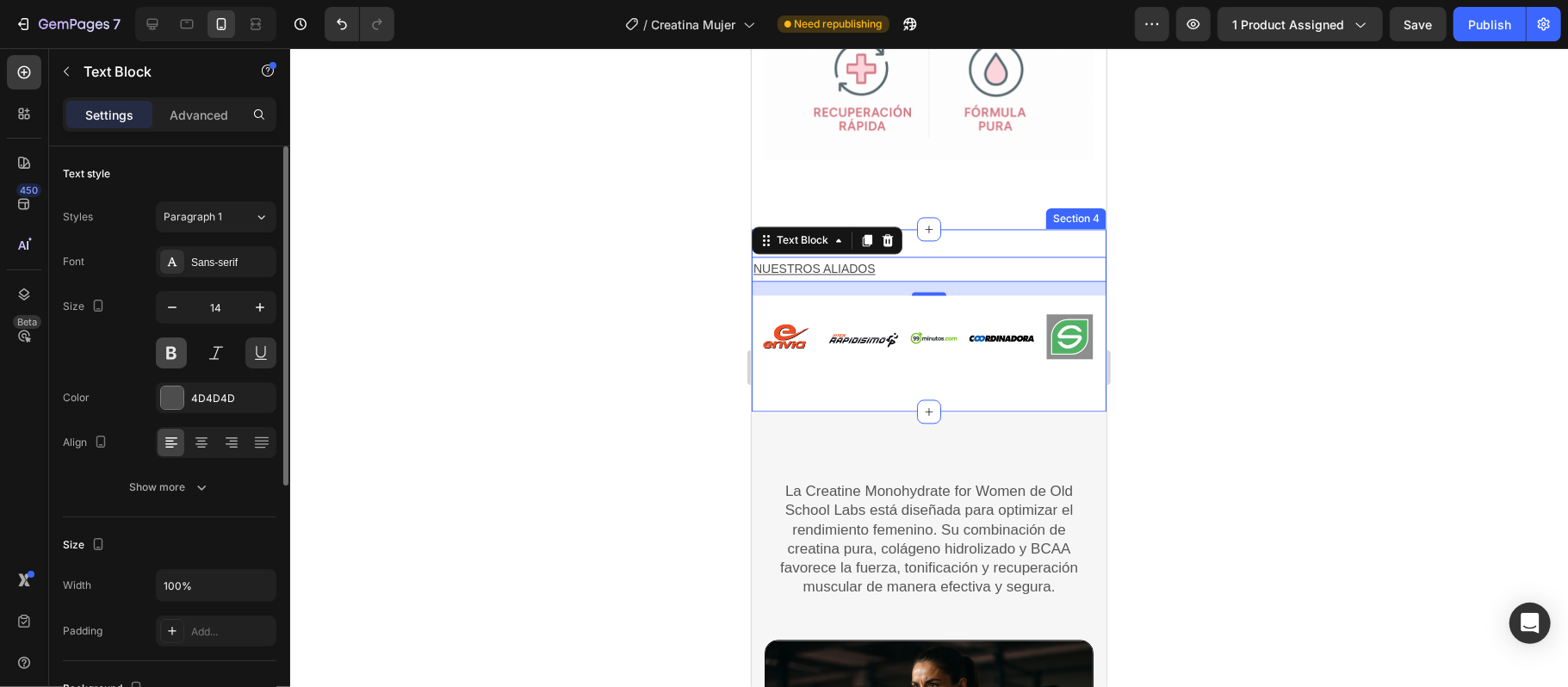
click at [165, 359] on button at bounding box center [171, 354] width 31 height 31
click at [263, 357] on button at bounding box center [261, 354] width 31 height 31
click at [1262, 280] on div at bounding box center [928, 367] width 1277 height 639
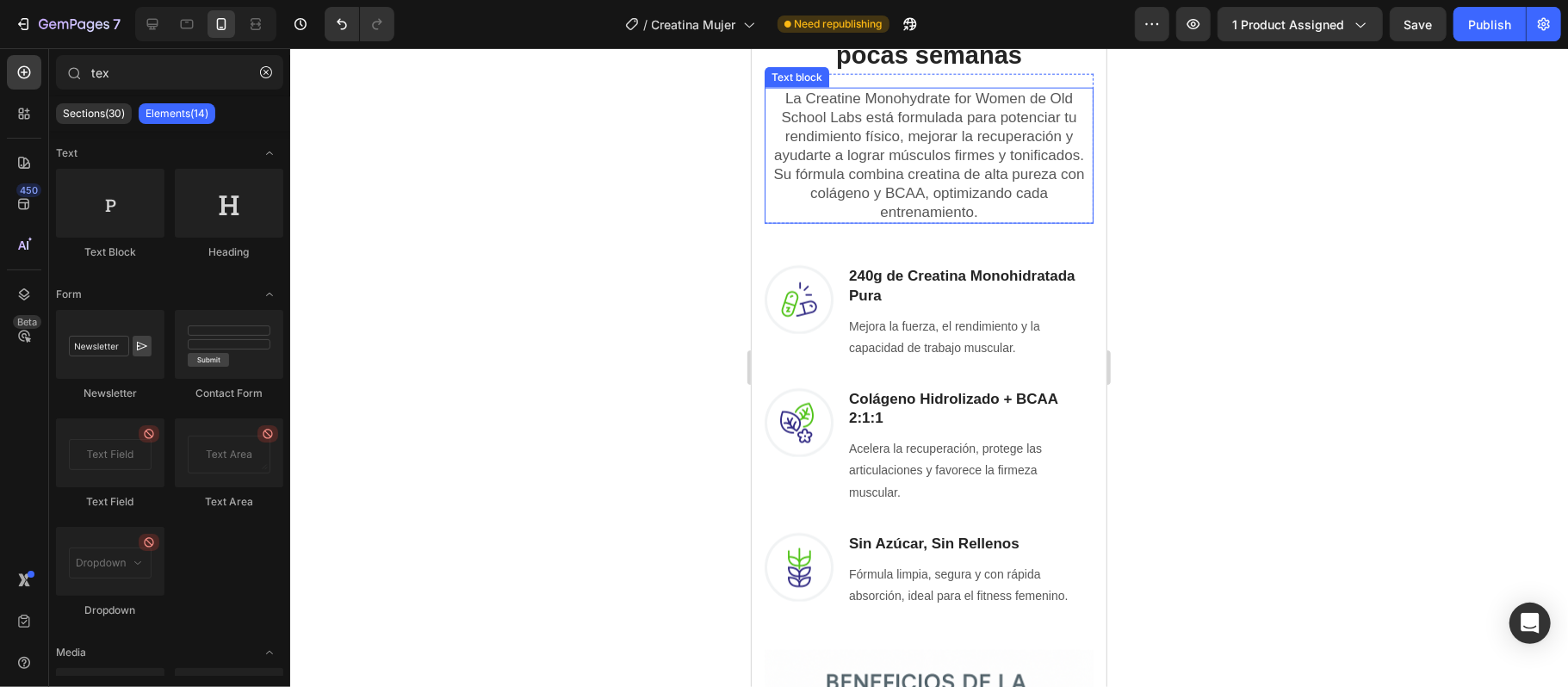
scroll to position [1378, 0]
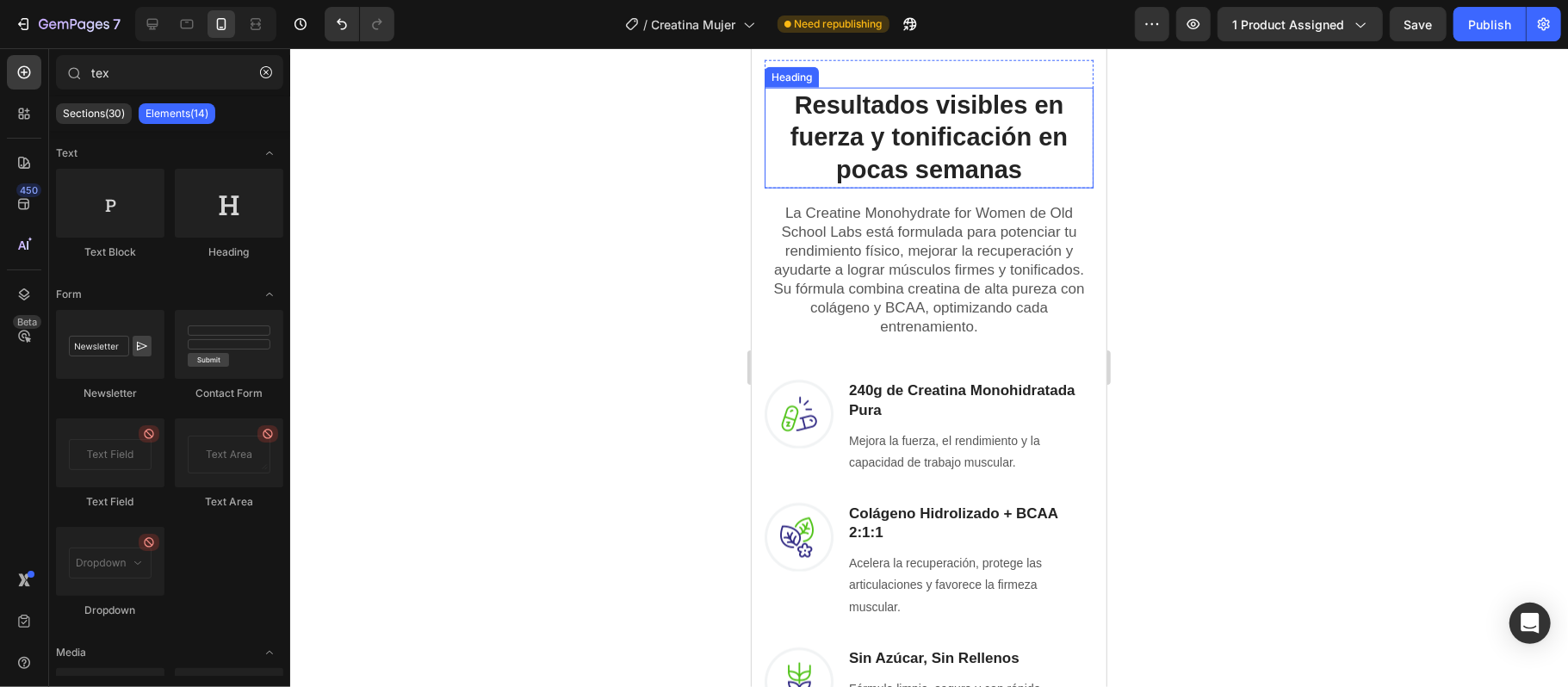
click at [907, 188] on h2 "Resultados visibles en fuerza y tonificación en pocas semanas" at bounding box center [928, 138] width 329 height 101
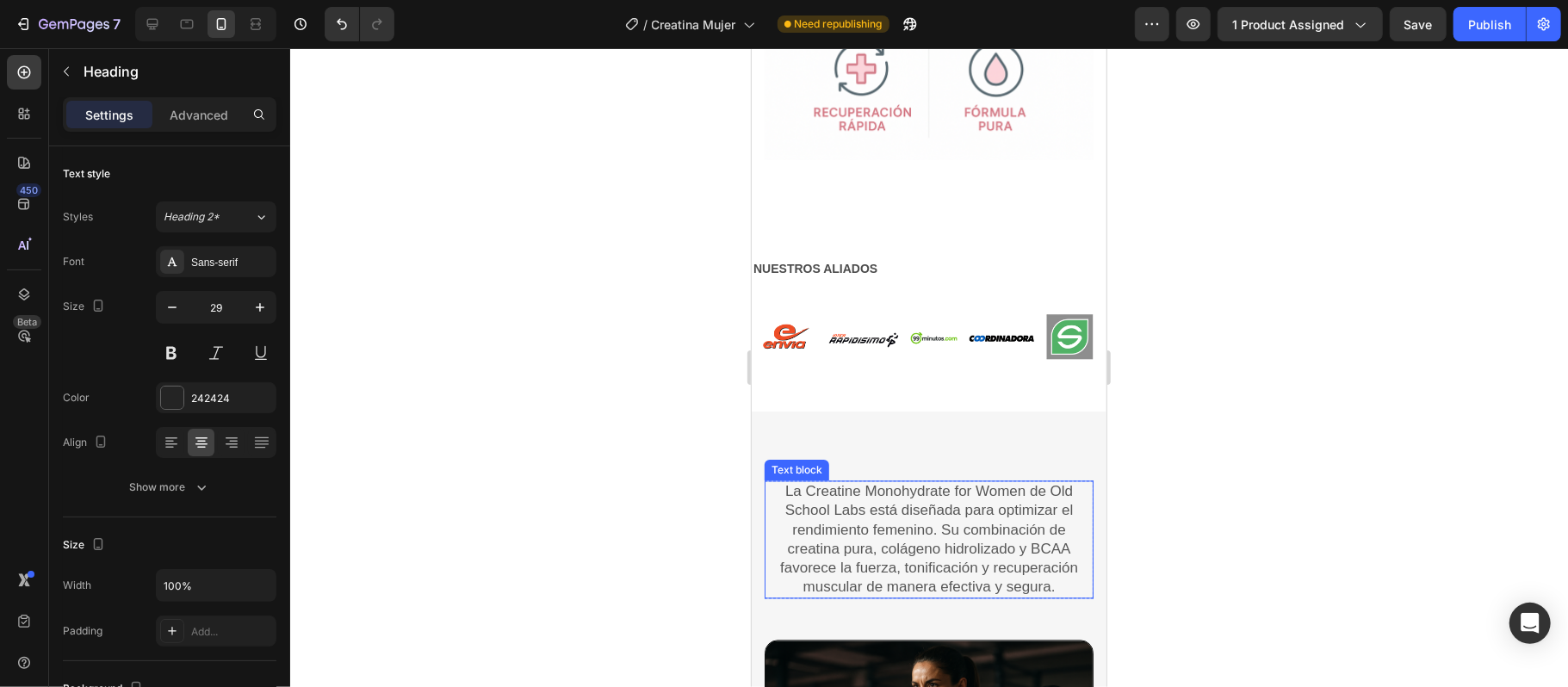
scroll to position [2412, 0]
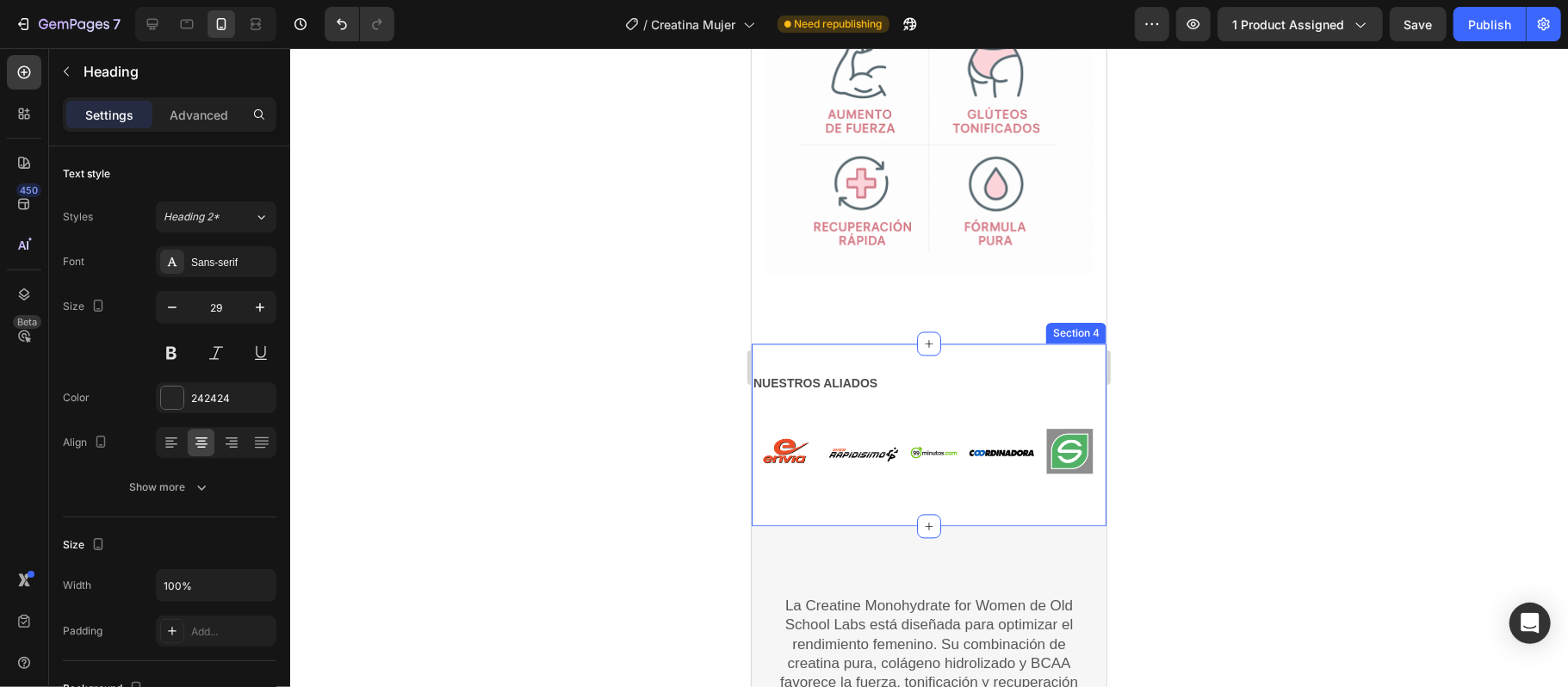
click at [900, 372] on p "NUESTROS ALIADOS" at bounding box center [928, 382] width 352 height 22
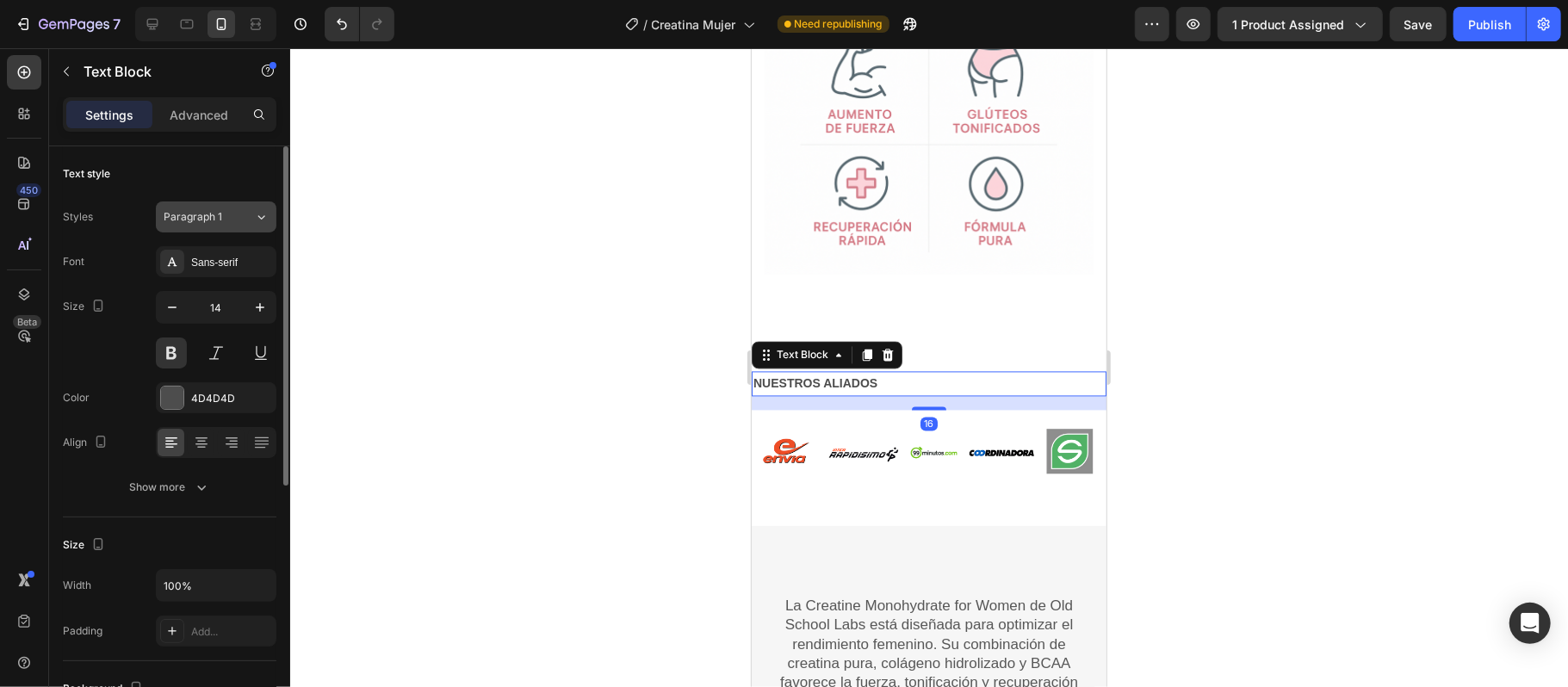
click at [259, 218] on icon at bounding box center [262, 217] width 7 height 4
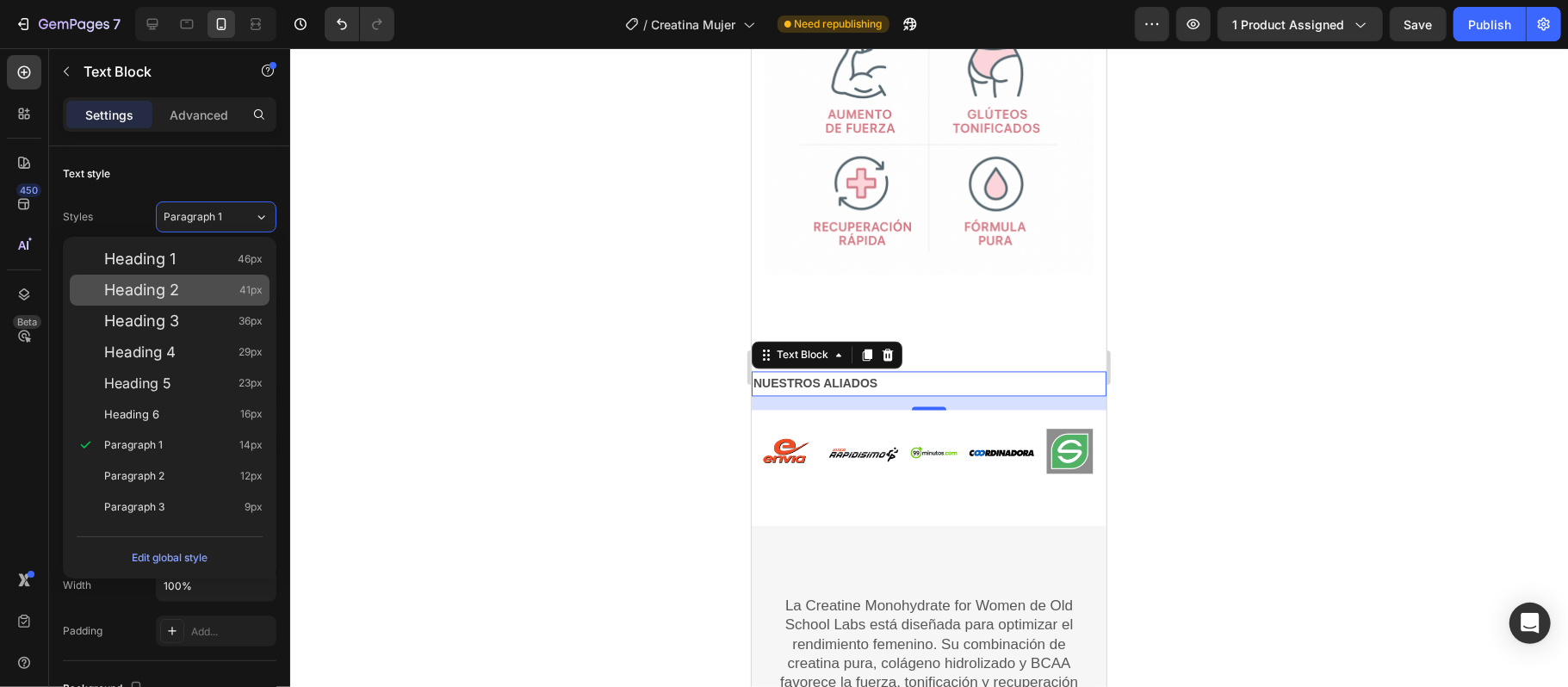
click at [167, 291] on span "Heading 2" at bounding box center [142, 291] width 75 height 17
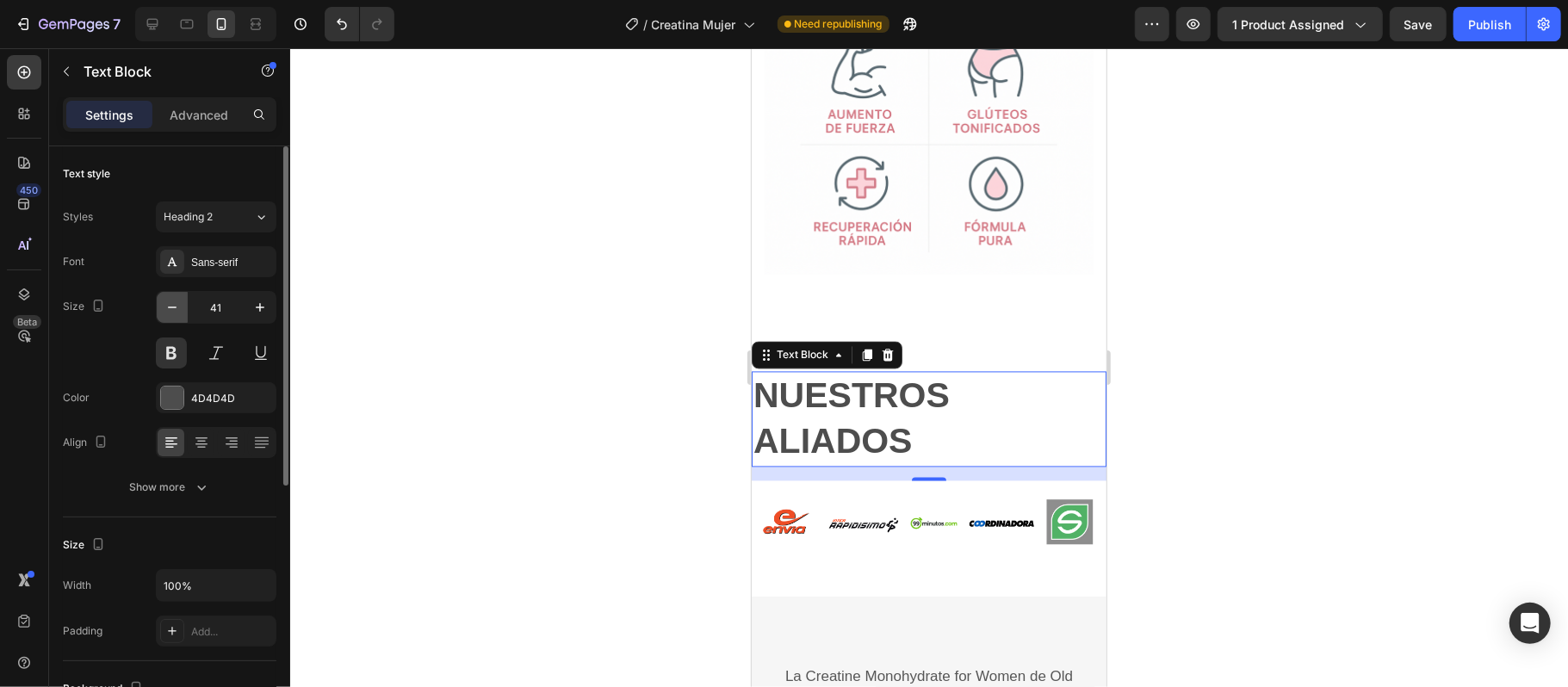
click at [172, 305] on icon "button" at bounding box center [172, 307] width 17 height 17
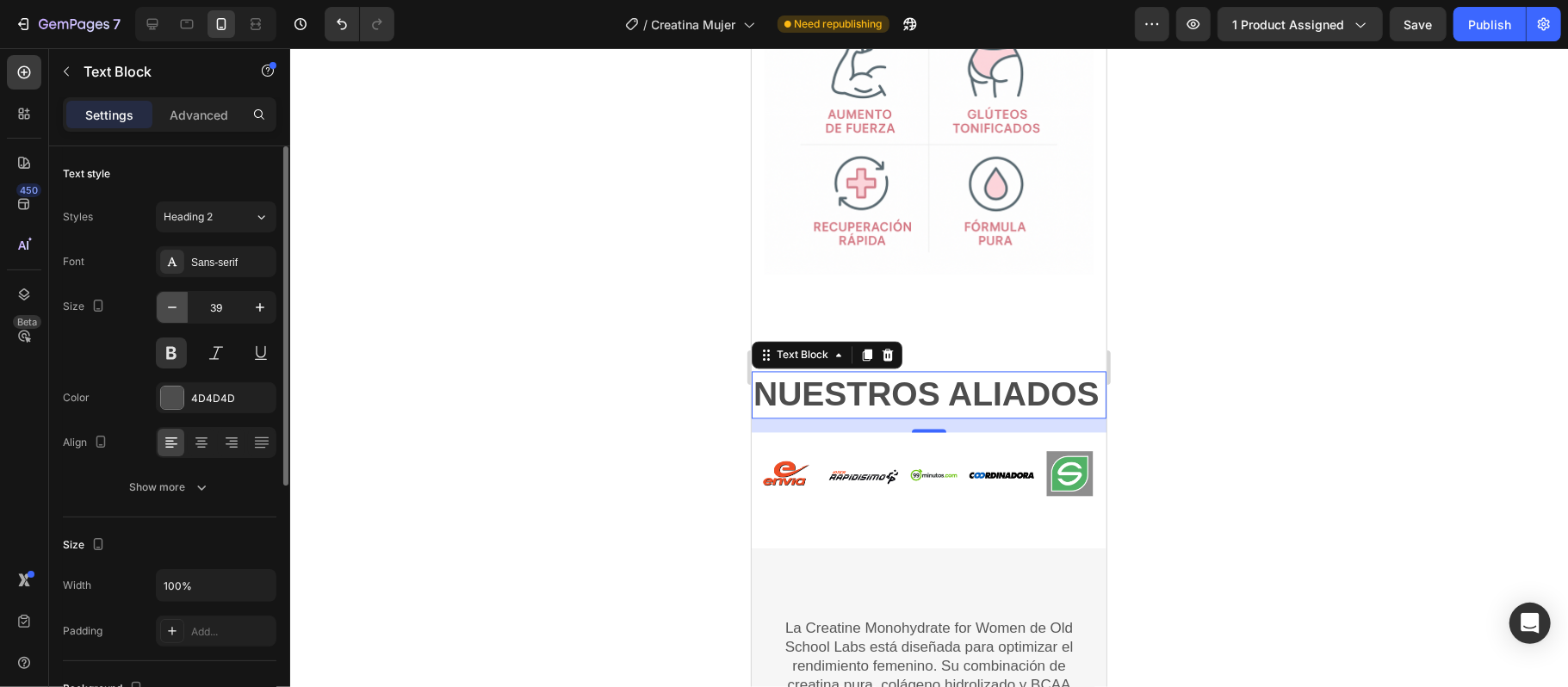
click at [172, 305] on icon "button" at bounding box center [172, 307] width 17 height 17
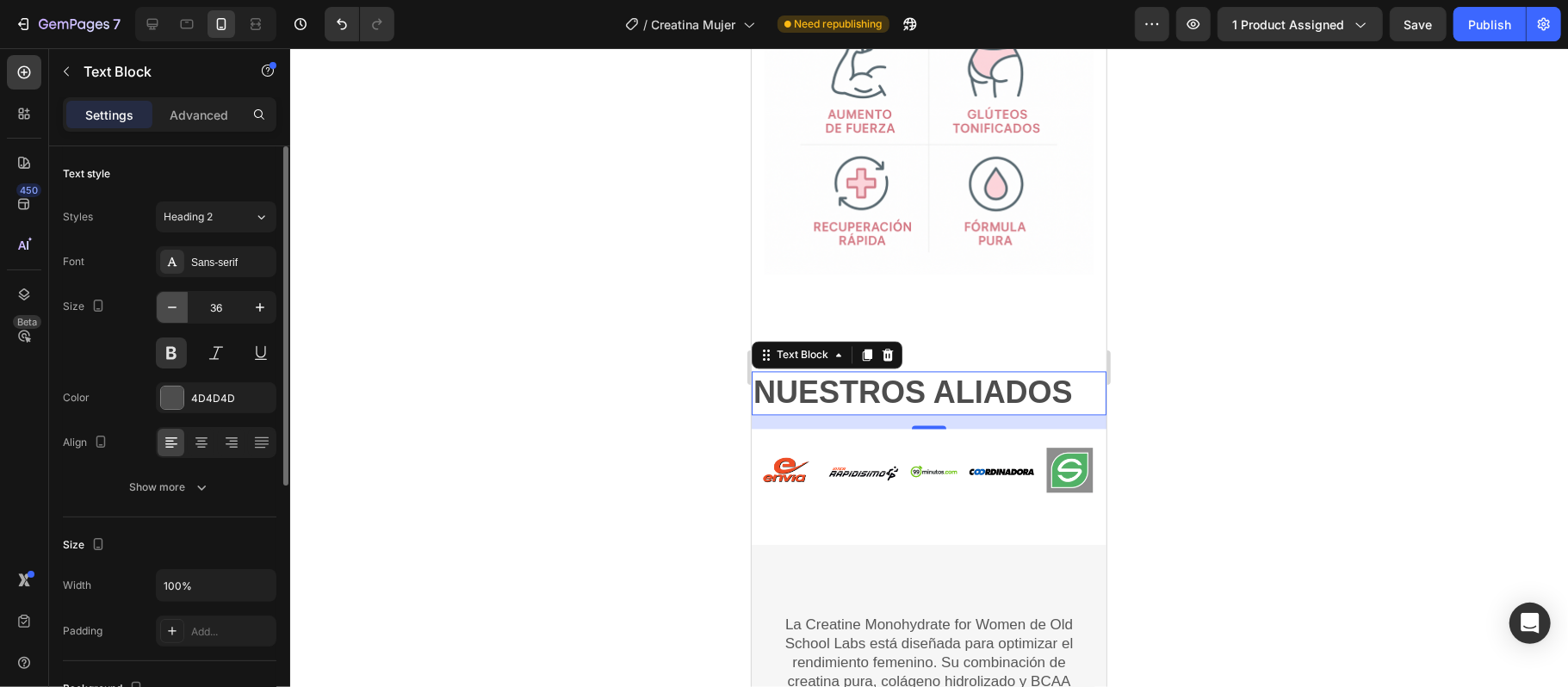
click at [172, 305] on icon "button" at bounding box center [172, 307] width 17 height 17
click at [172, 306] on icon "button" at bounding box center [172, 307] width 17 height 17
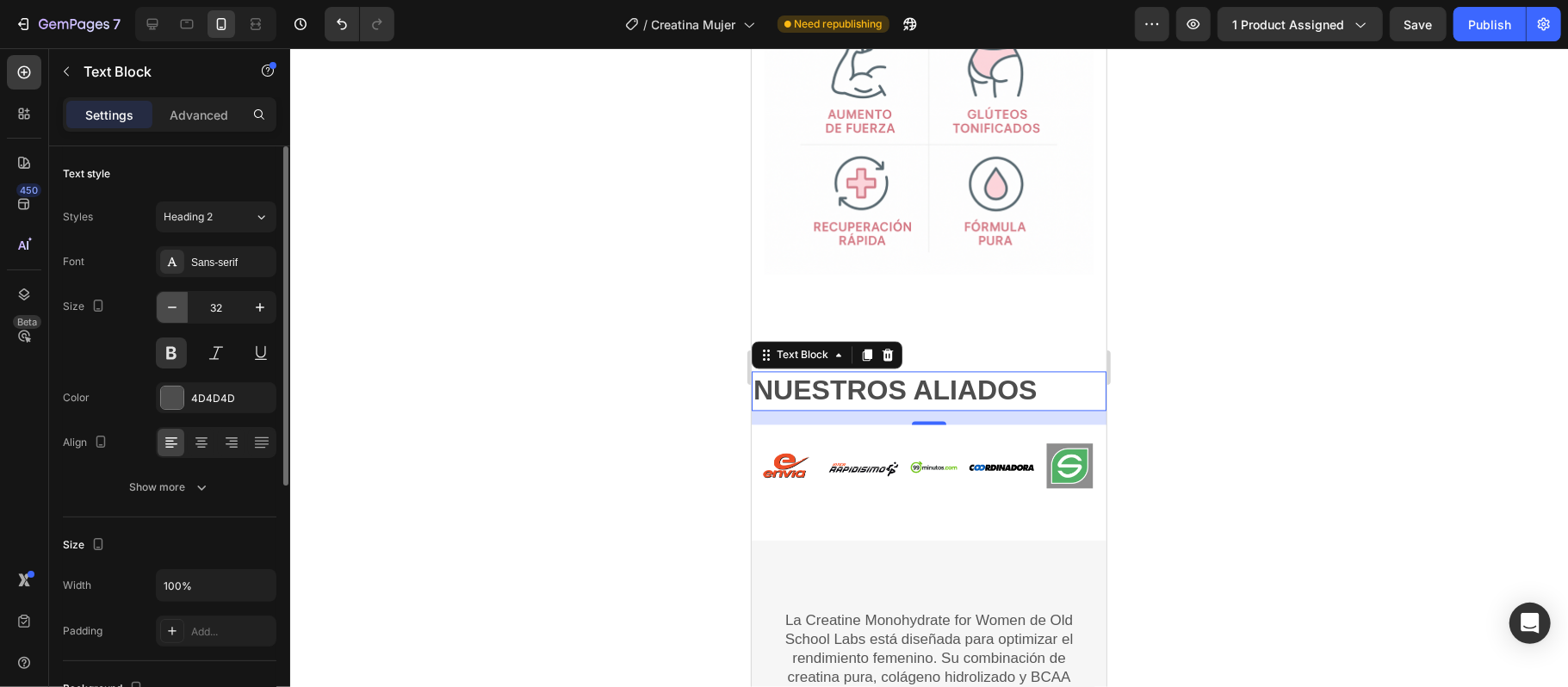
click at [172, 306] on icon "button" at bounding box center [172, 307] width 17 height 17
click at [171, 306] on icon "button" at bounding box center [172, 307] width 17 height 17
click at [171, 307] on icon "button" at bounding box center [172, 307] width 9 height 2
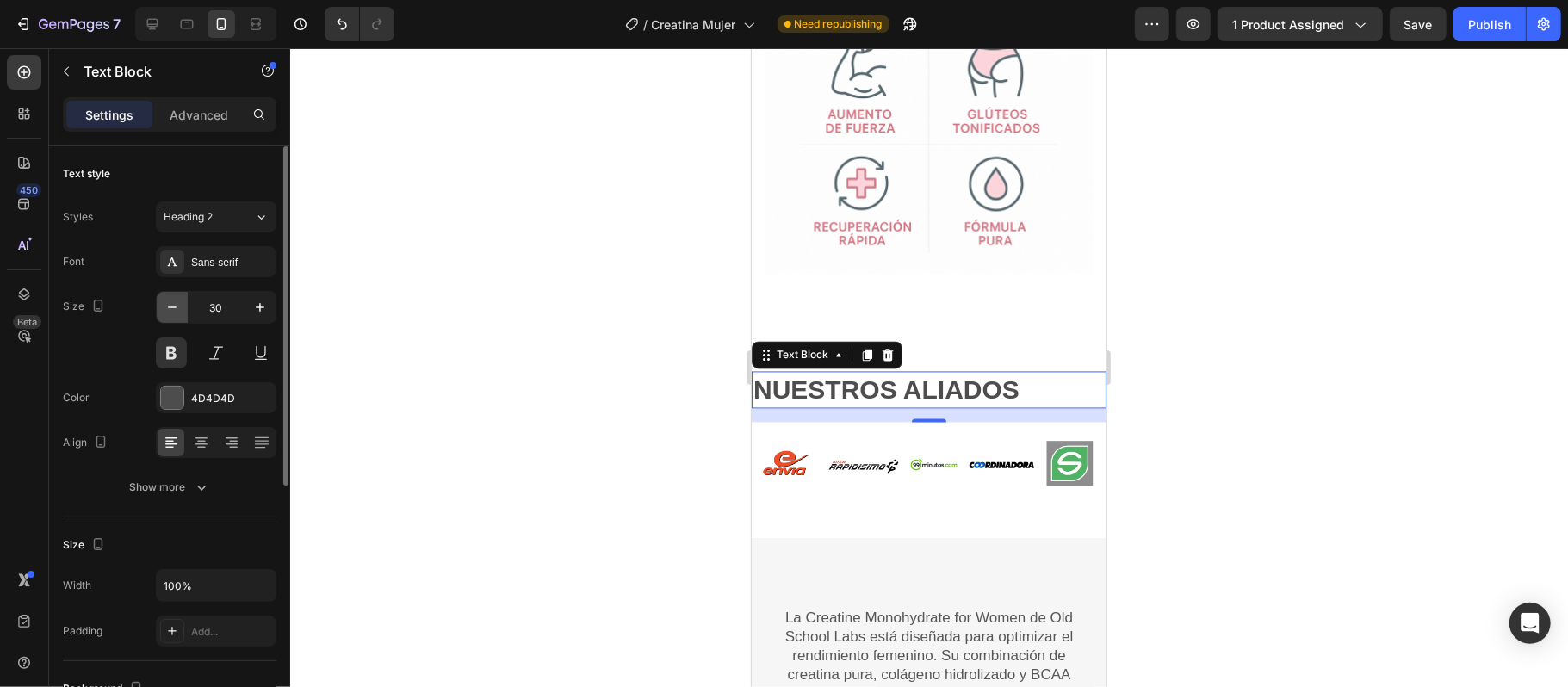
click at [171, 307] on icon "button" at bounding box center [172, 307] width 9 height 2
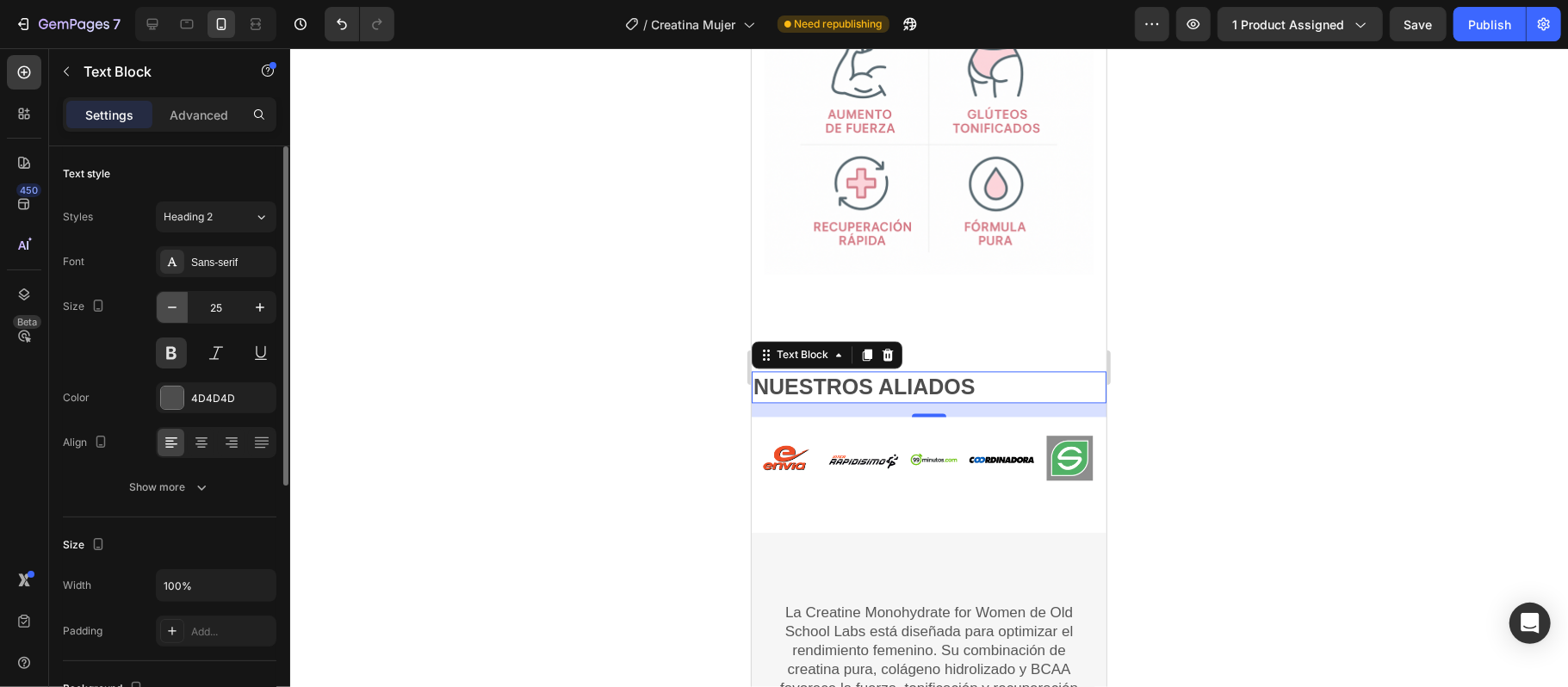
click at [171, 307] on icon "button" at bounding box center [172, 307] width 9 height 2
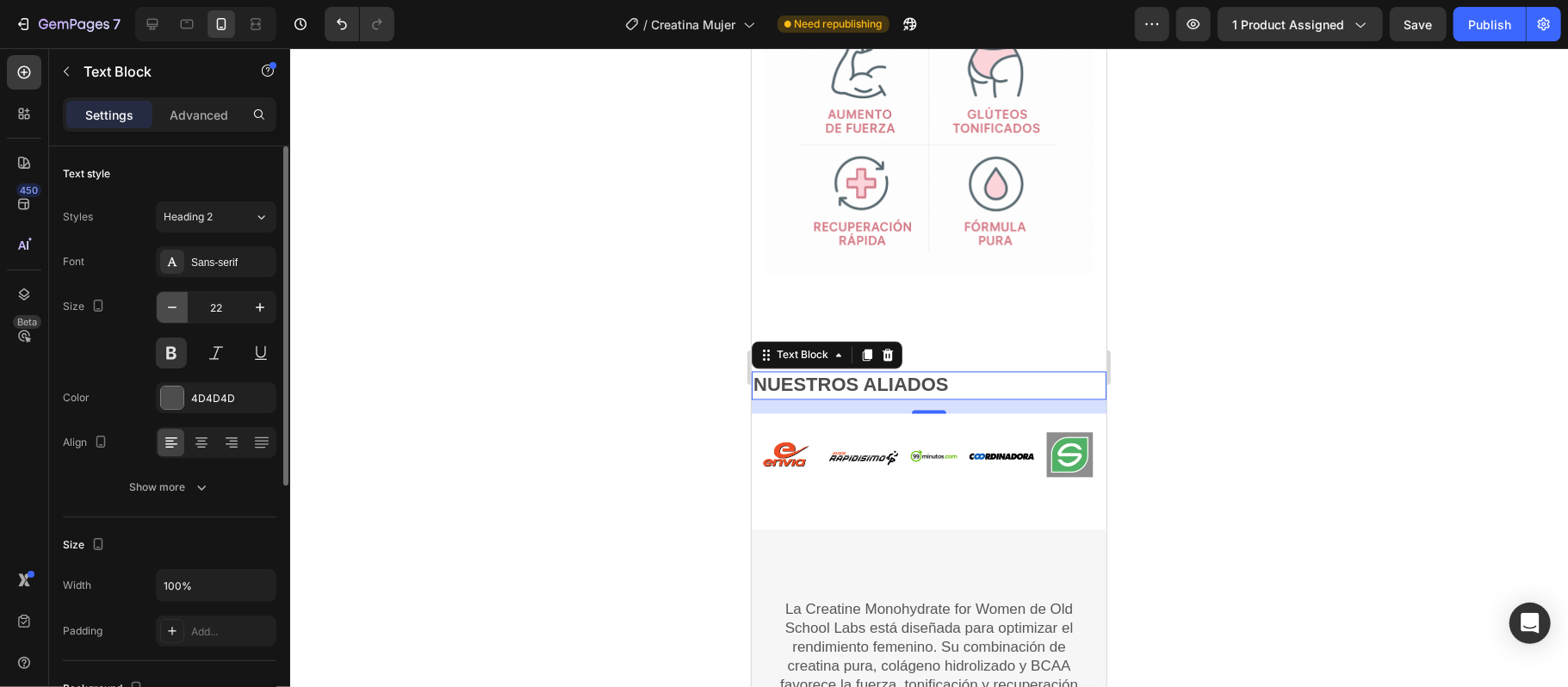
type input "21"
click at [850, 372] on p "NUESTROS ALIADOS" at bounding box center [928, 383] width 352 height 24
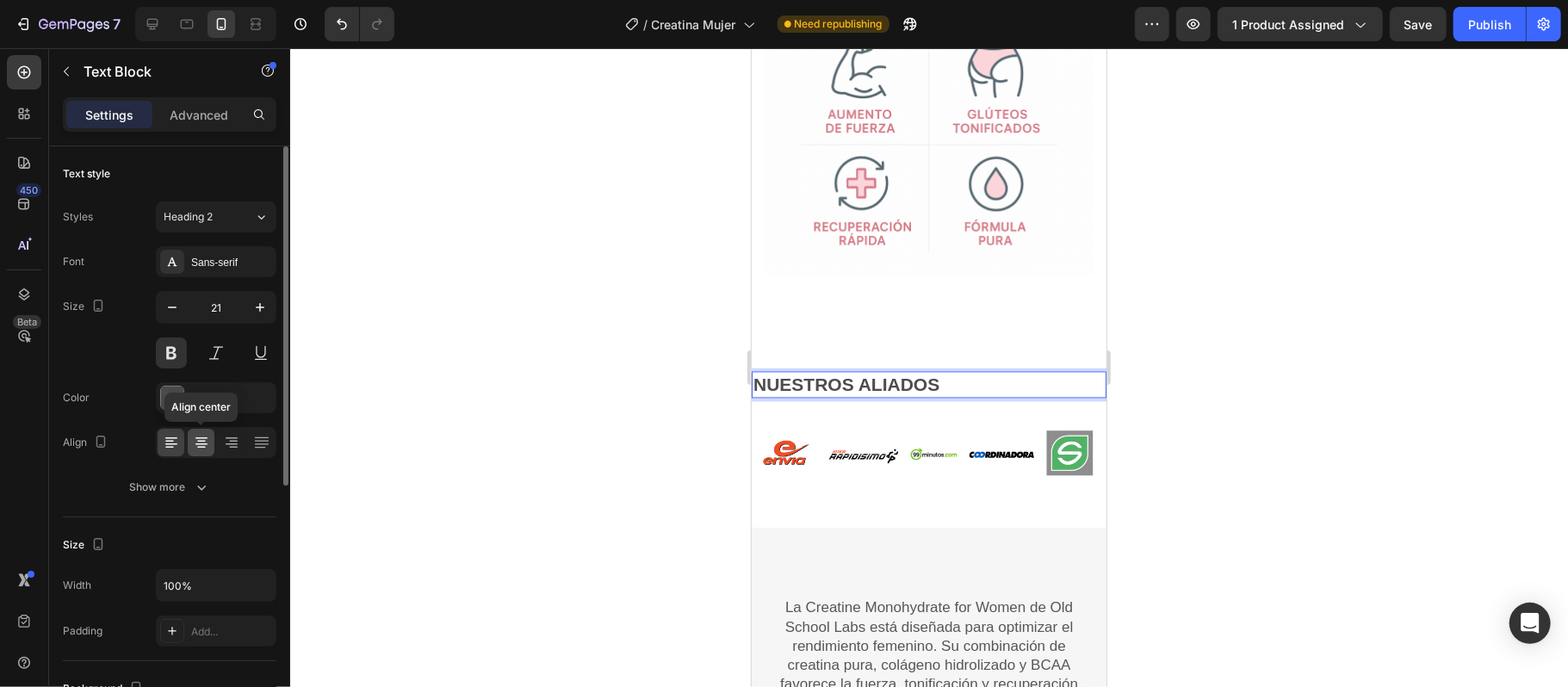
click at [201, 445] on icon at bounding box center [202, 444] width 12 height 2
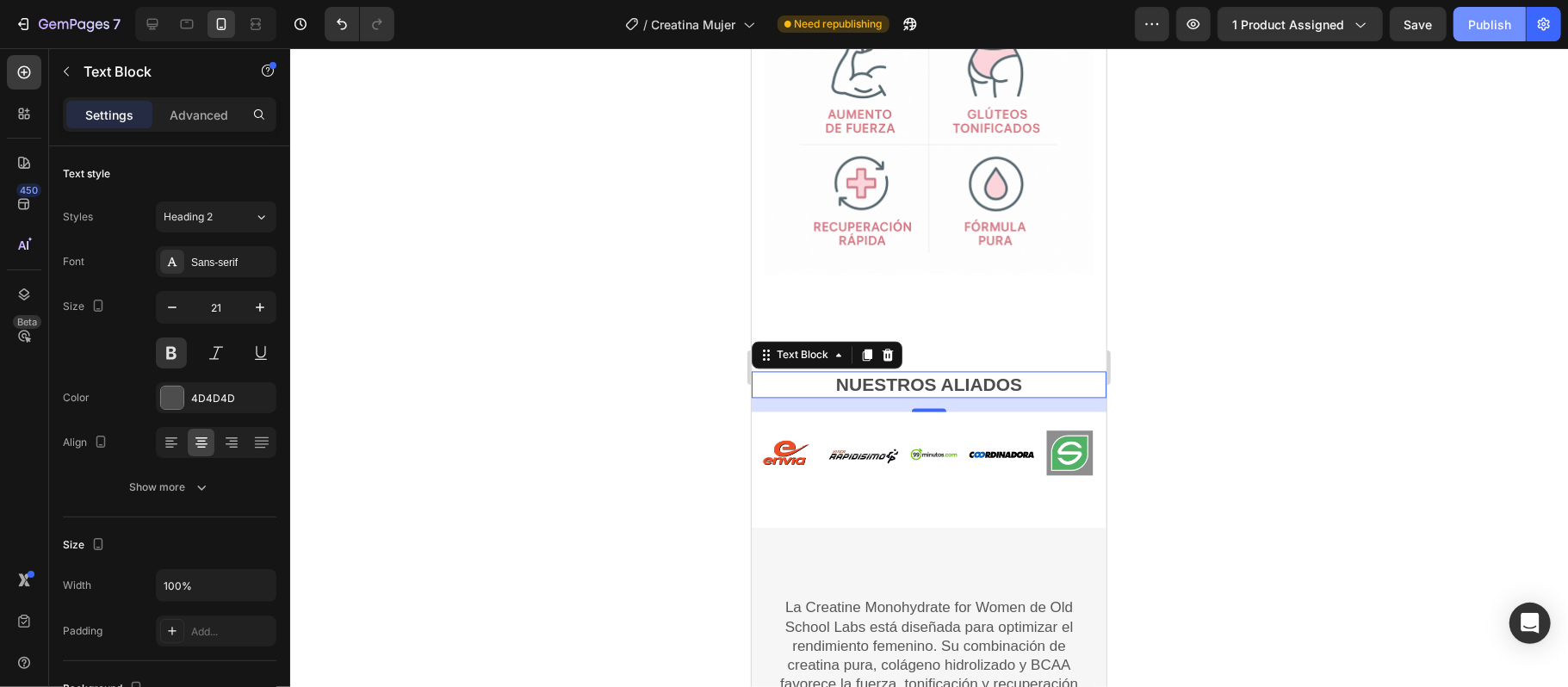
click at [1474, 24] on div "Publish" at bounding box center [1489, 24] width 43 height 18
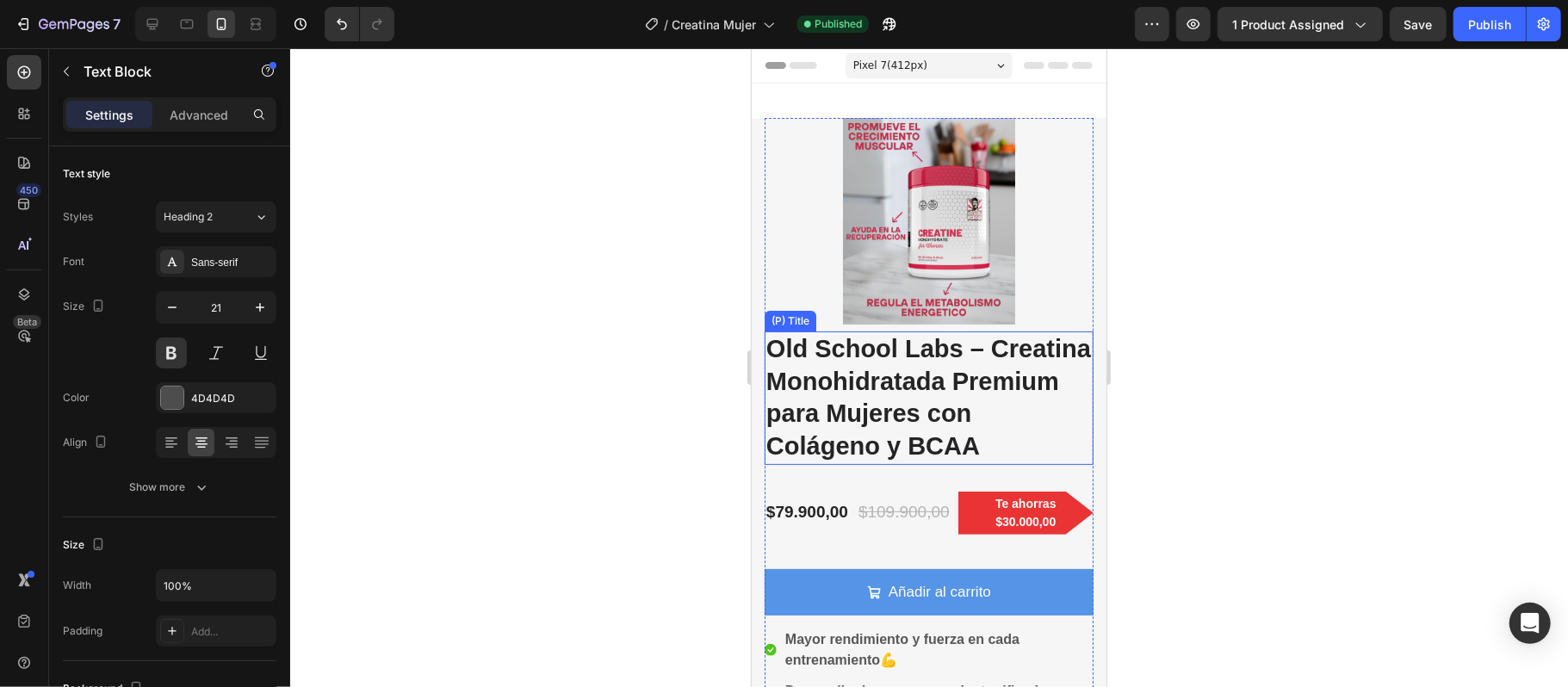
scroll to position [115, 0]
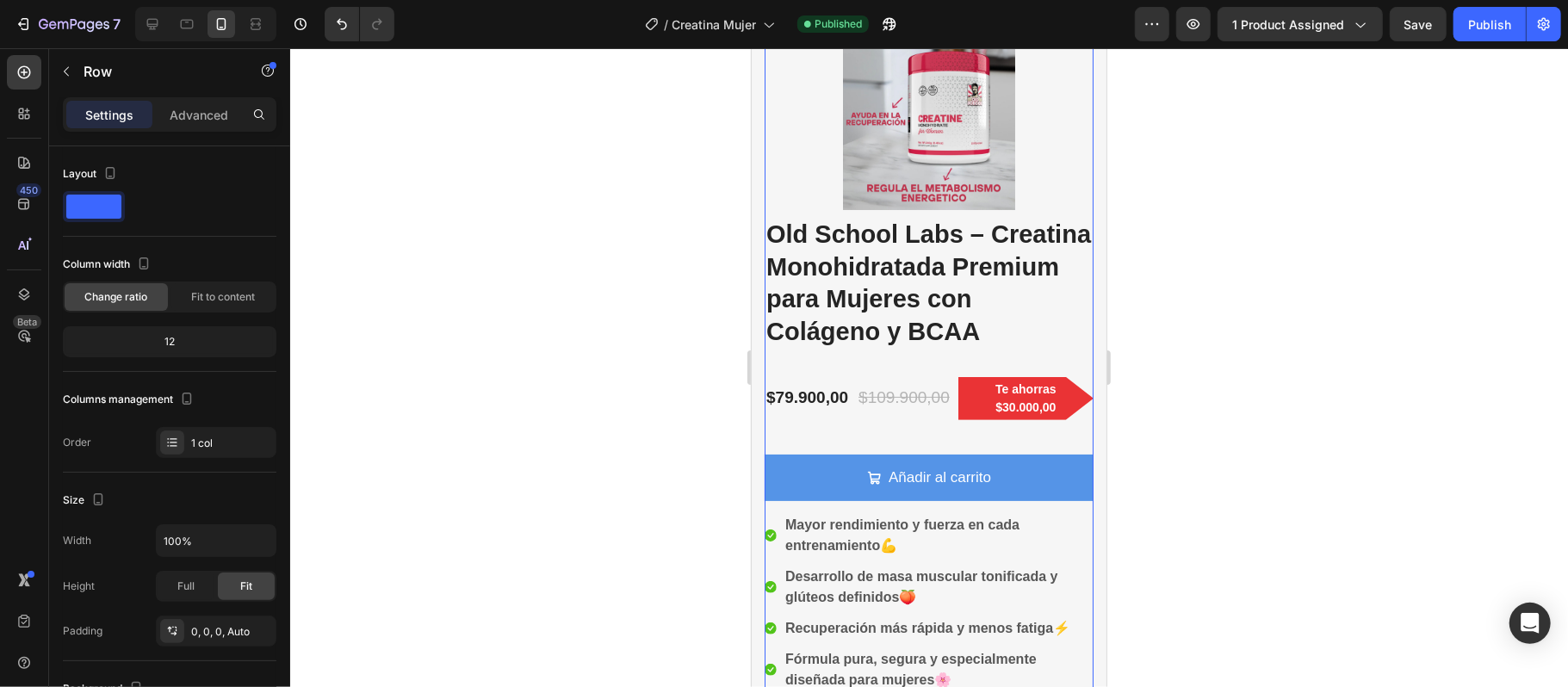
click at [892, 434] on div "Añadir al carrito Add to Cart" at bounding box center [928, 461] width 329 height 82
click at [899, 355] on div "(P) Images & Gallery Old School Labs – Creatina Monohidratada Premium para Muje…" at bounding box center [928, 583] width 329 height 1160
click at [910, 328] on h2 "Old School Labs – Creatina Monohidratada Premium para Mujeres con Colágeno y BC…" at bounding box center [928, 282] width 329 height 133
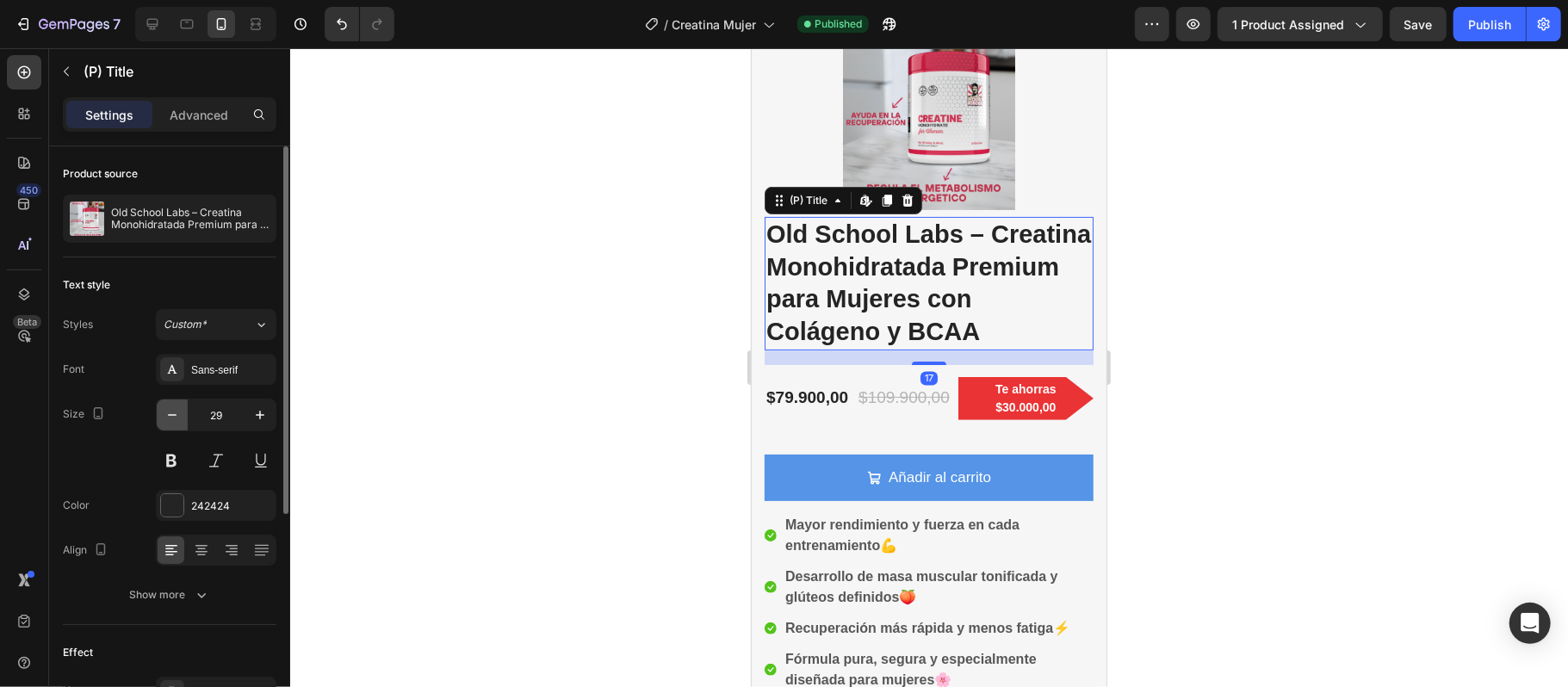
click at [176, 418] on icon "button" at bounding box center [172, 415] width 17 height 17
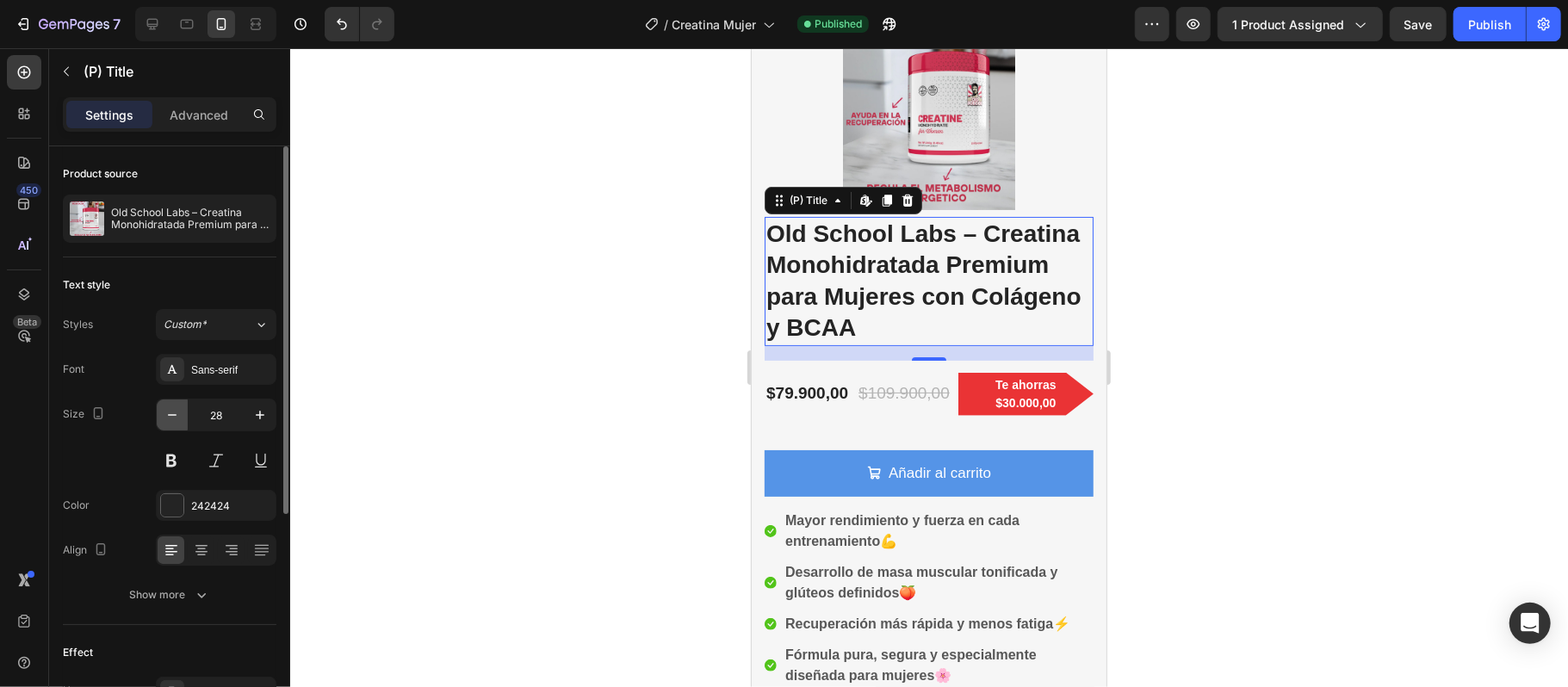
click at [176, 418] on icon "button" at bounding box center [172, 415] width 17 height 17
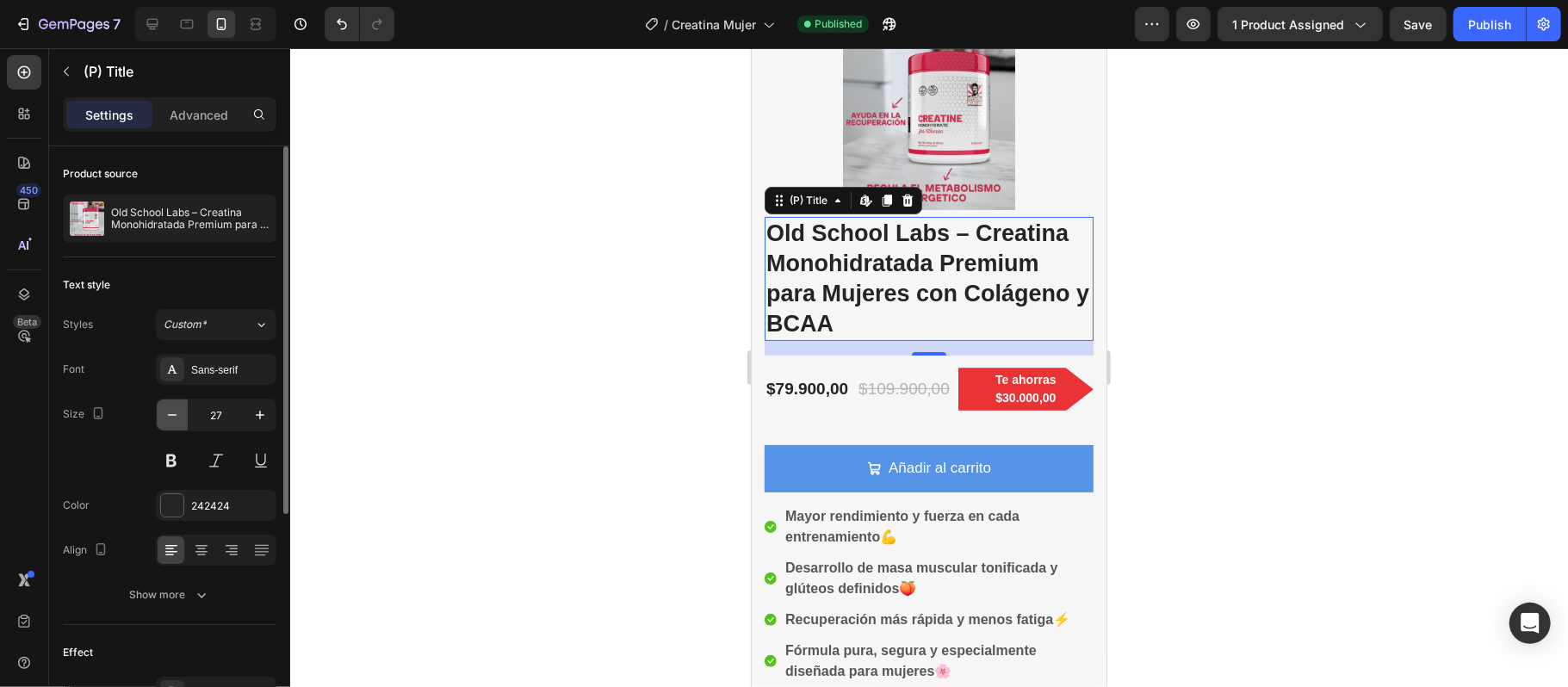
click at [176, 418] on icon "button" at bounding box center [172, 415] width 17 height 17
type input "26"
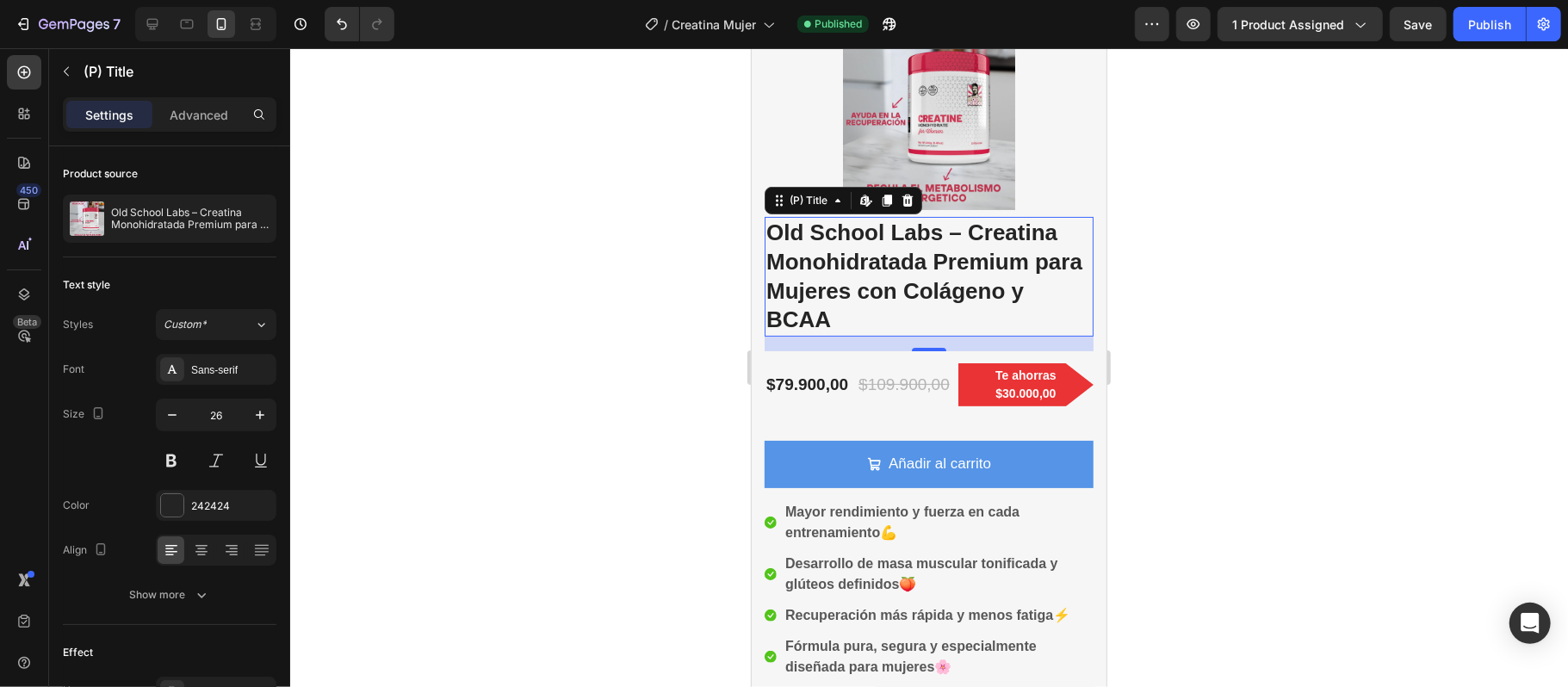
click at [1158, 387] on div at bounding box center [928, 367] width 1277 height 639
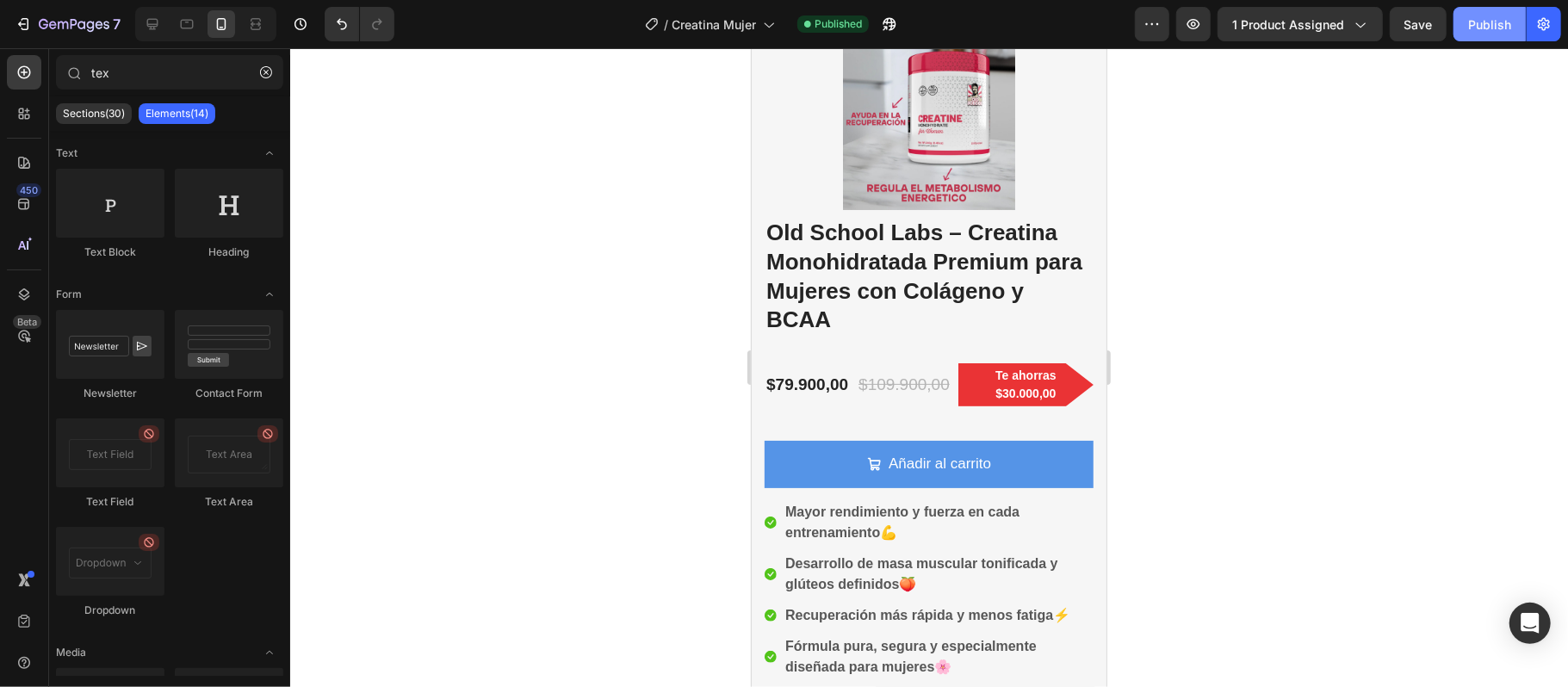
click at [1490, 17] on div "Publish" at bounding box center [1489, 24] width 43 height 18
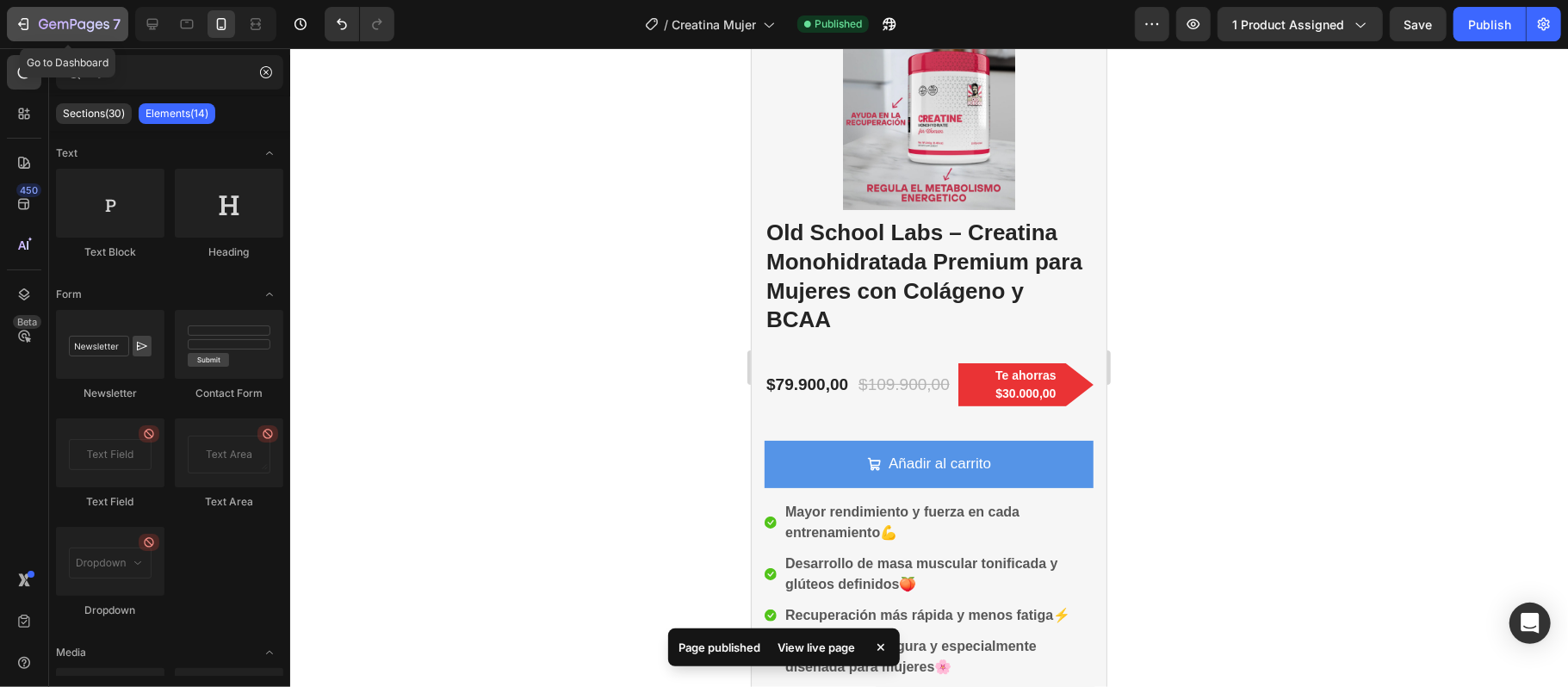
click at [23, 25] on icon "button" at bounding box center [23, 24] width 17 height 17
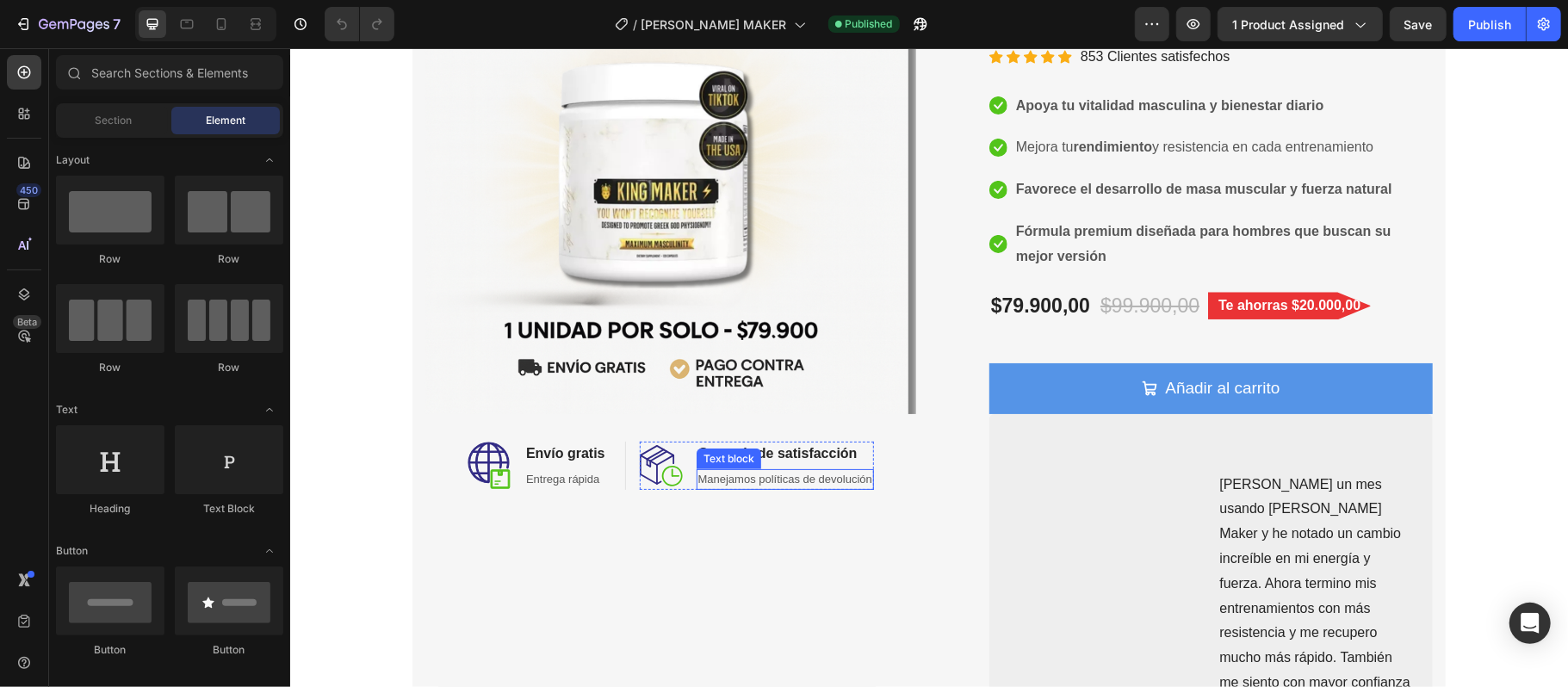
scroll to position [345, 0]
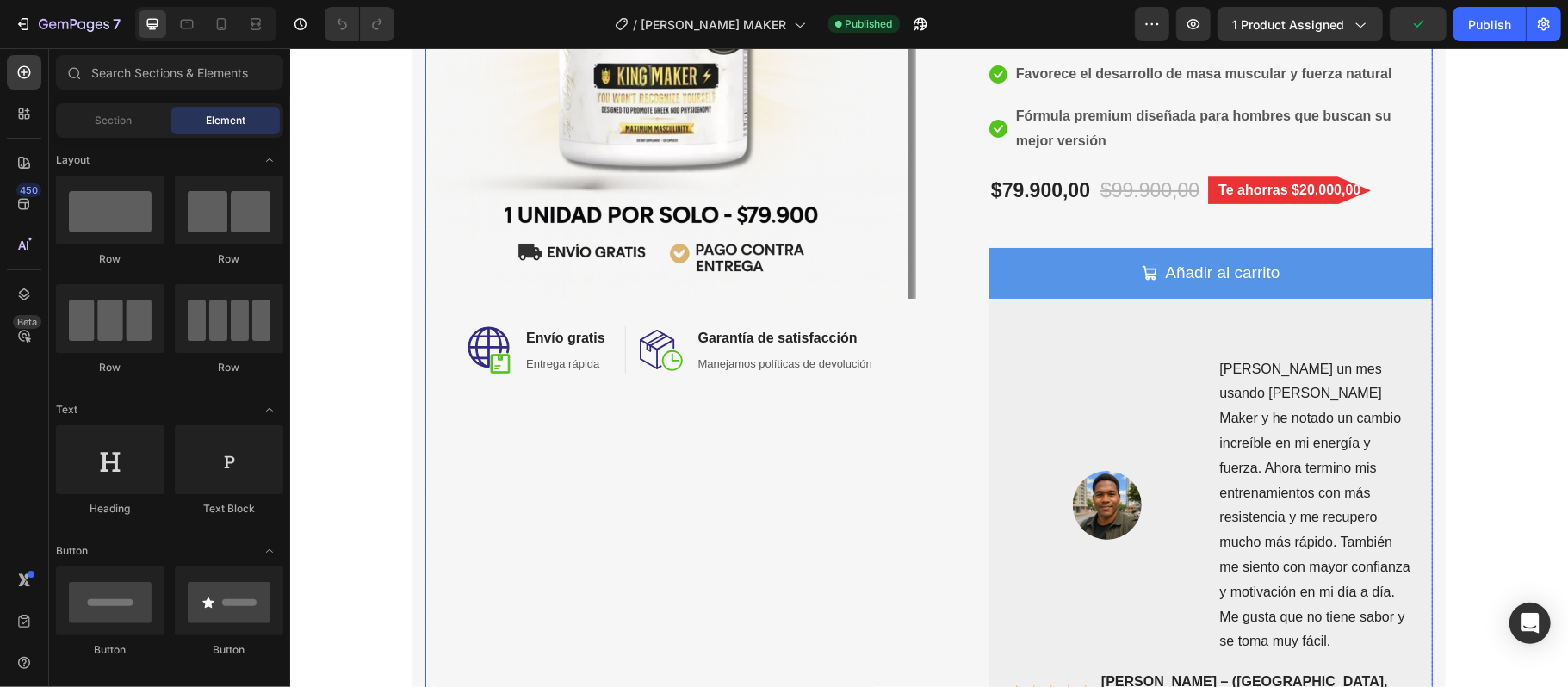
click at [586, 430] on div "Image Image Envío gratis Heading Entrega rápida Text block Row Image Garantía d…" at bounding box center [670, 267] width 491 height 921
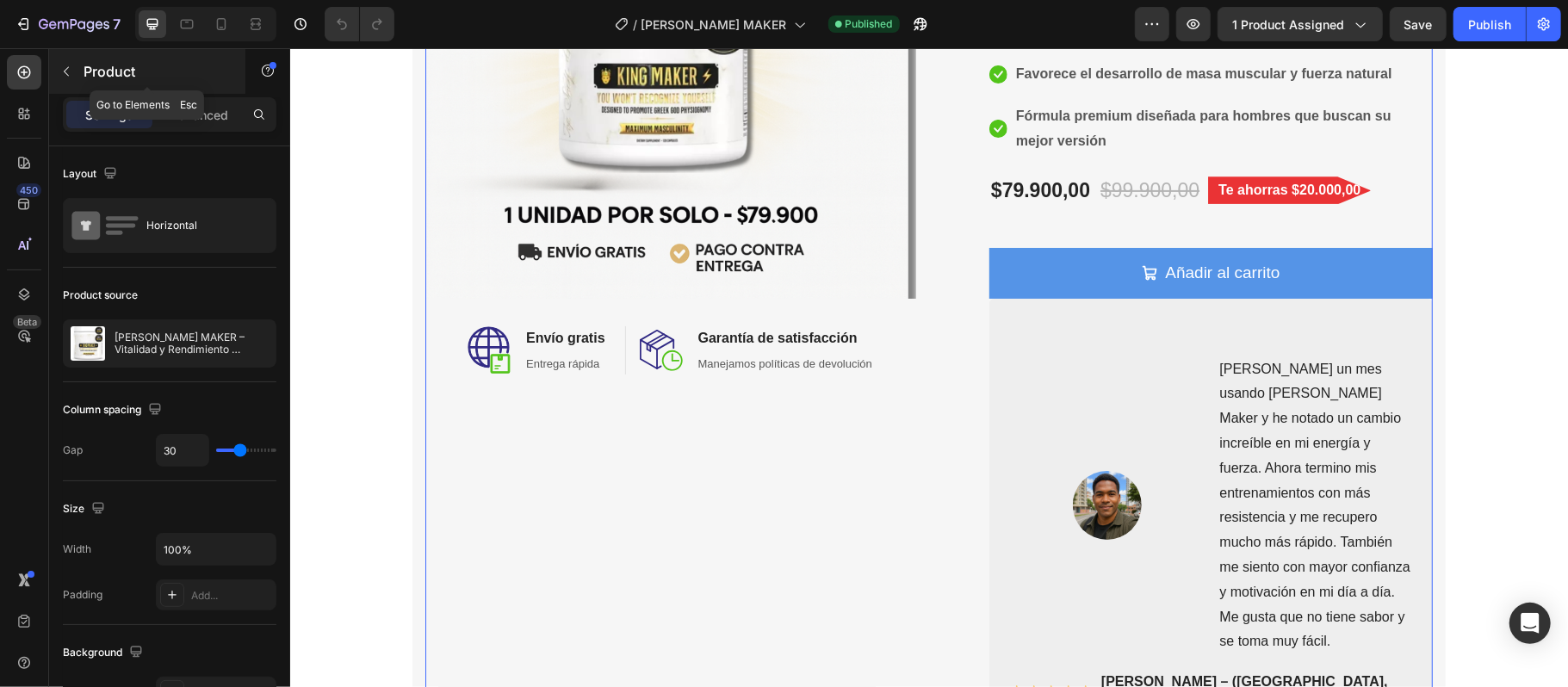
click at [76, 81] on button "button" at bounding box center [66, 71] width 28 height 28
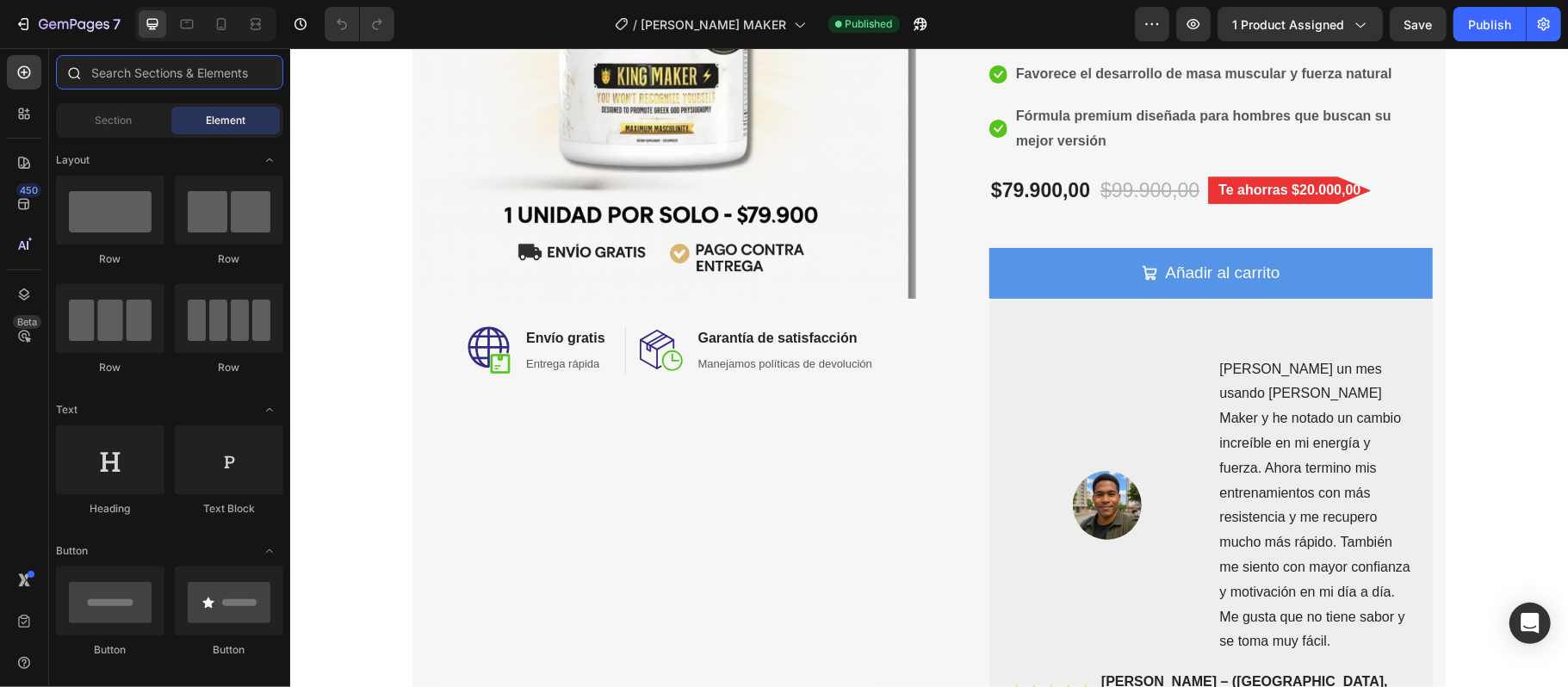
click at [115, 77] on input "text" at bounding box center [169, 72] width 227 height 35
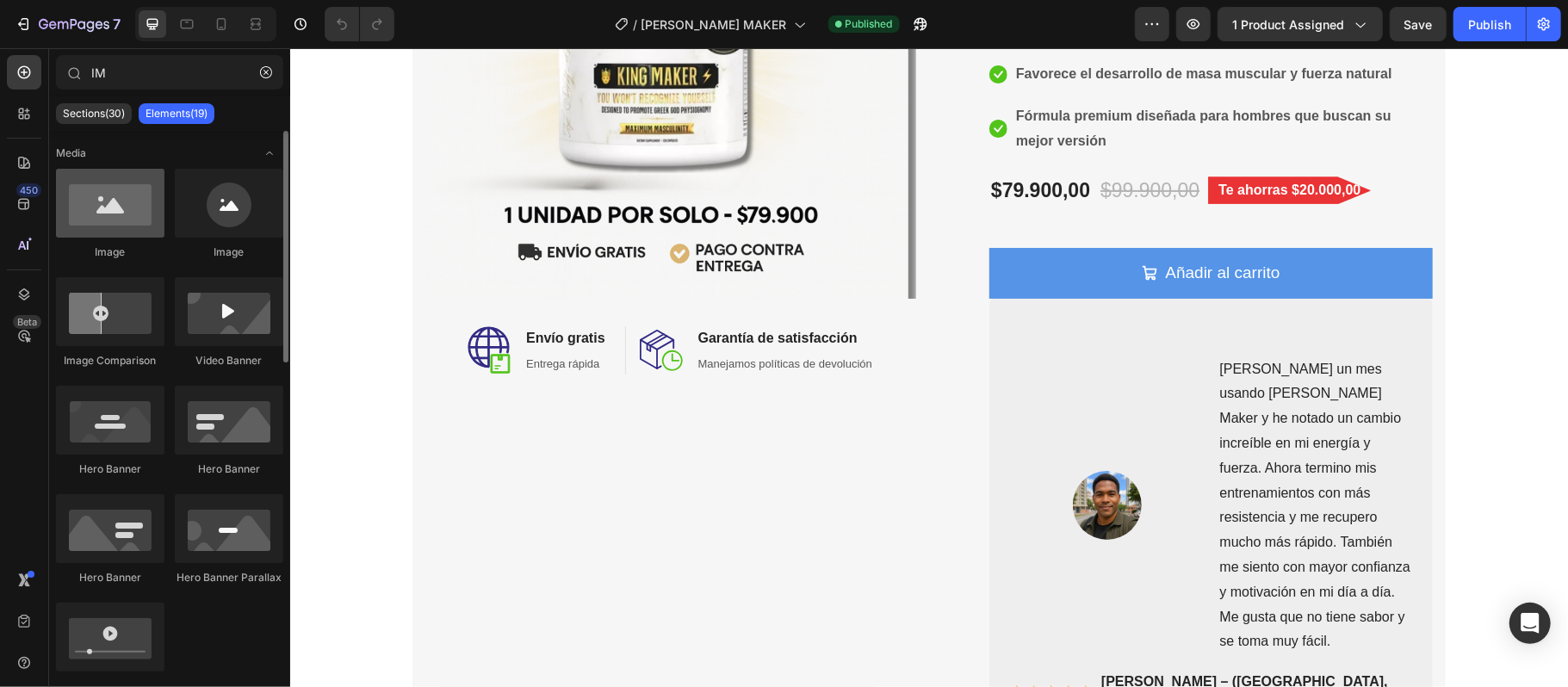
click at [121, 191] on div at bounding box center [110, 203] width 109 height 69
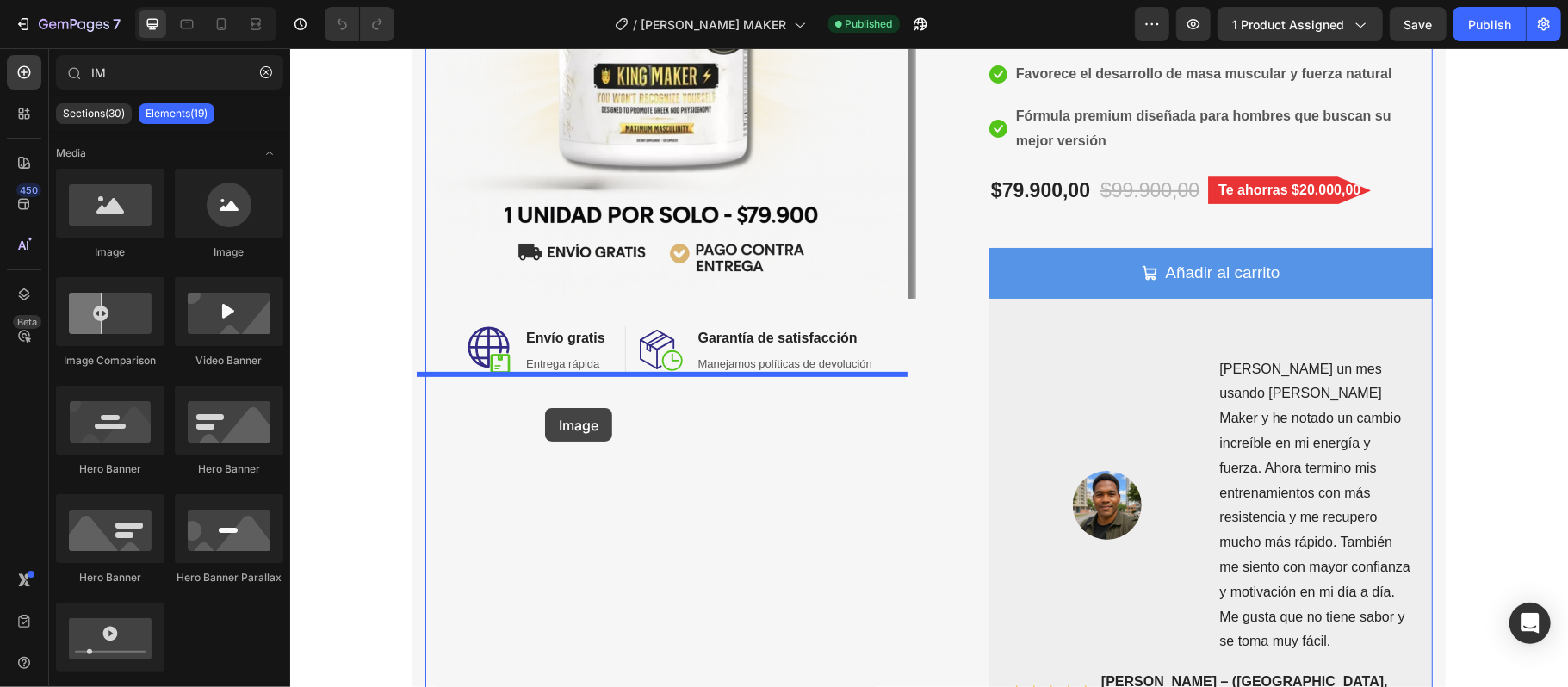
drag, startPoint x: 390, startPoint y: 273, endPoint x: 534, endPoint y: 364, distance: 170.3
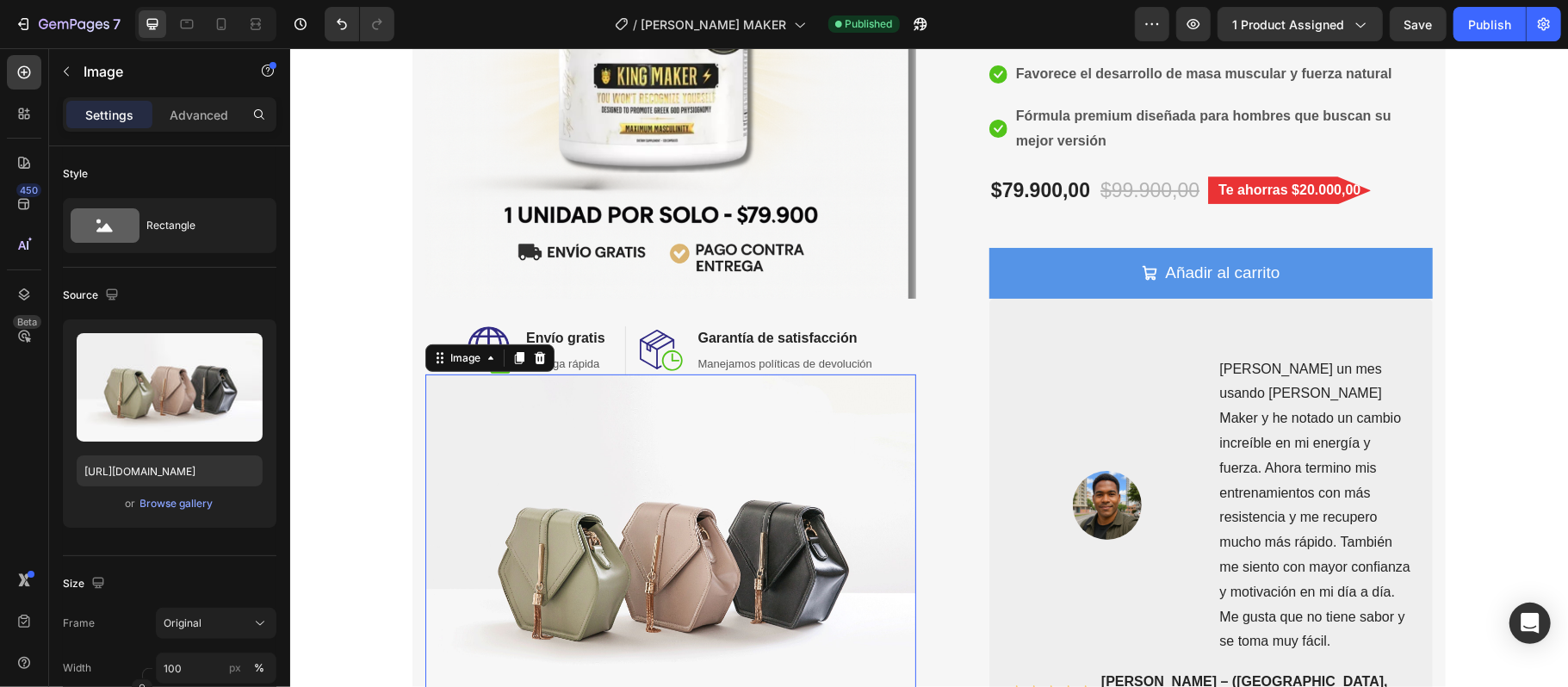
scroll to position [459, 0]
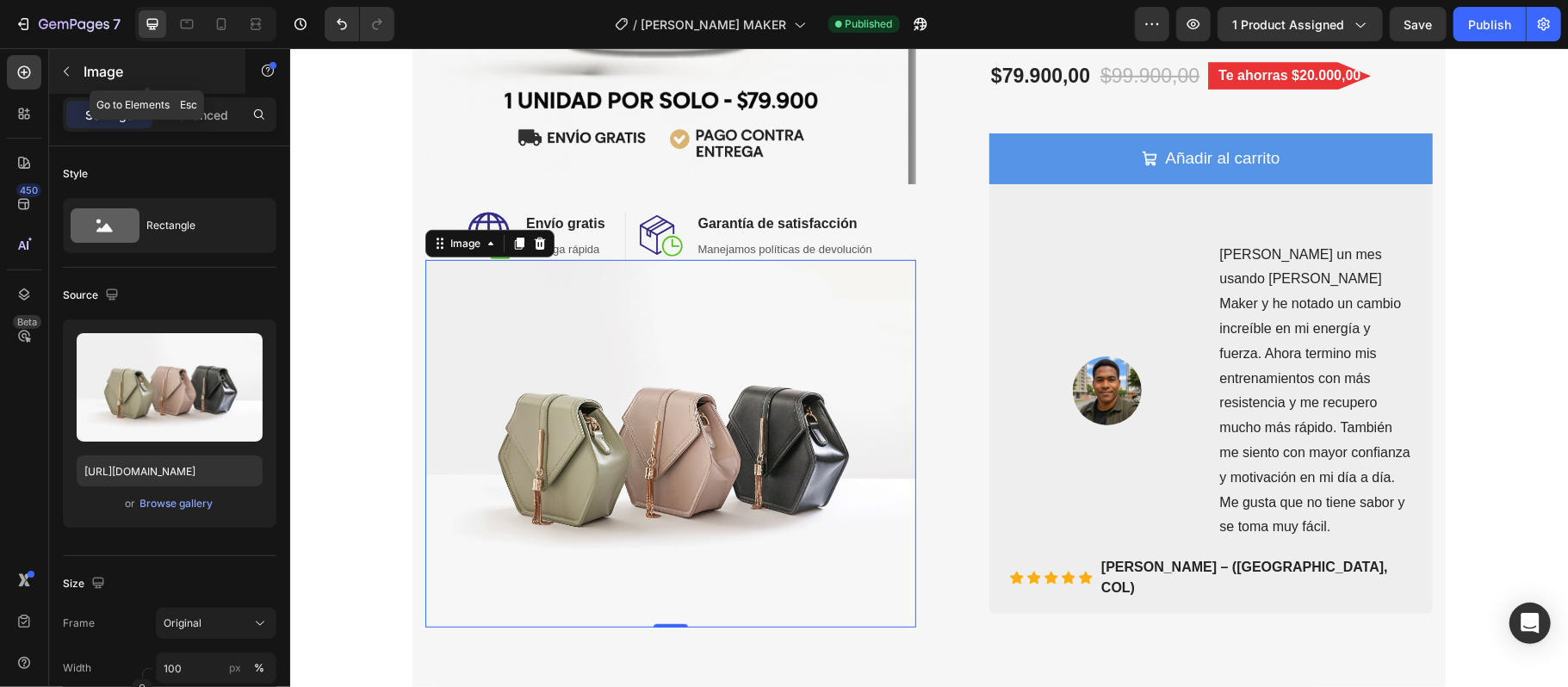
click at [59, 67] on icon "button" at bounding box center [66, 71] width 14 height 14
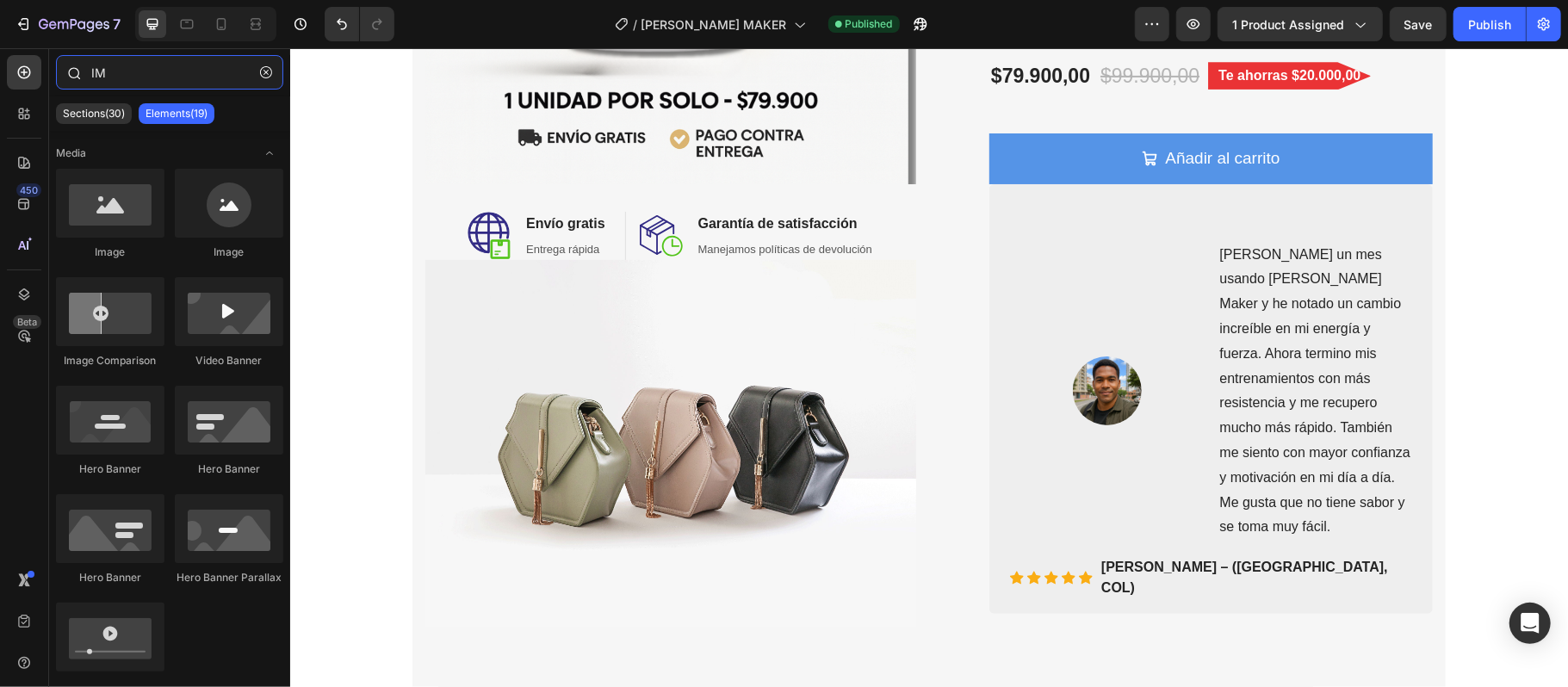
click at [109, 66] on input "IM" at bounding box center [169, 72] width 227 height 35
type input "I"
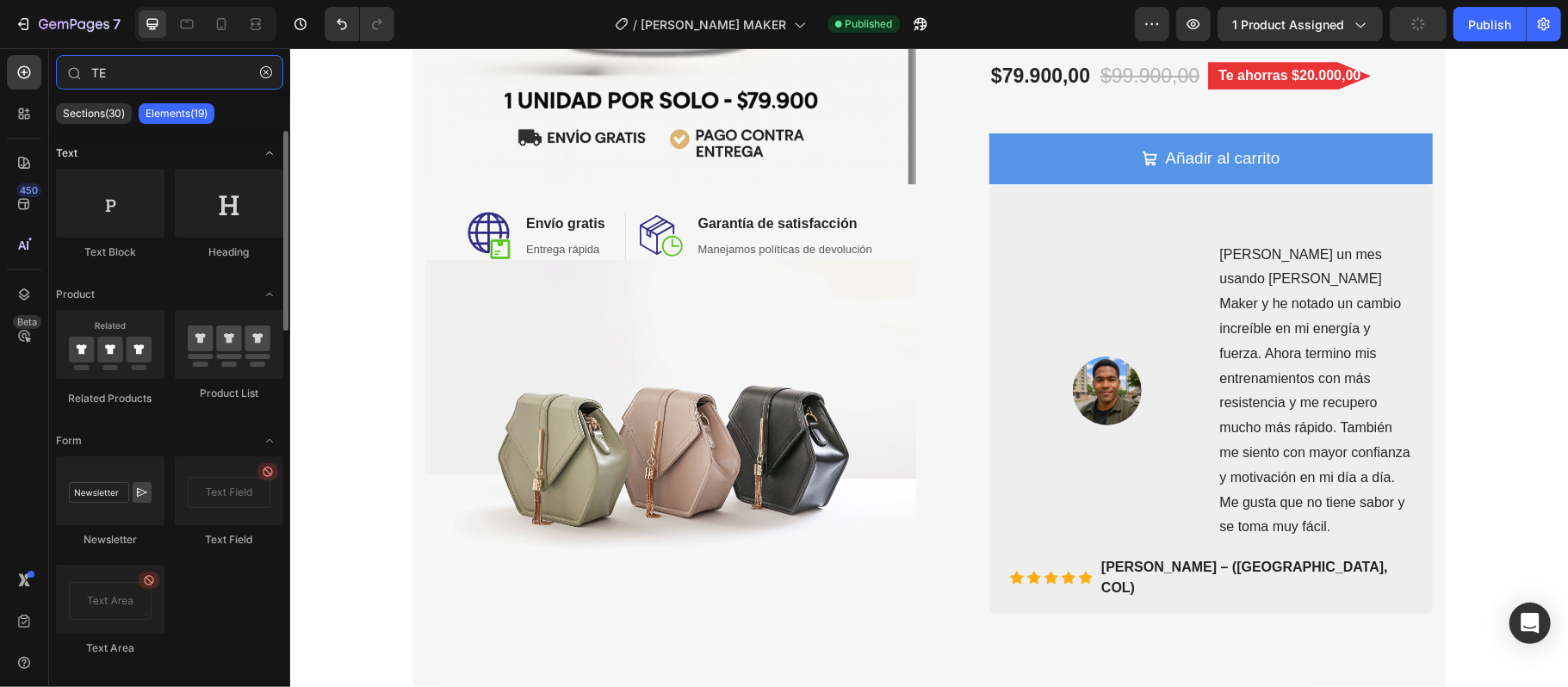
type input "TE"
click at [72, 145] on span "Text" at bounding box center [66, 153] width 22 height 16
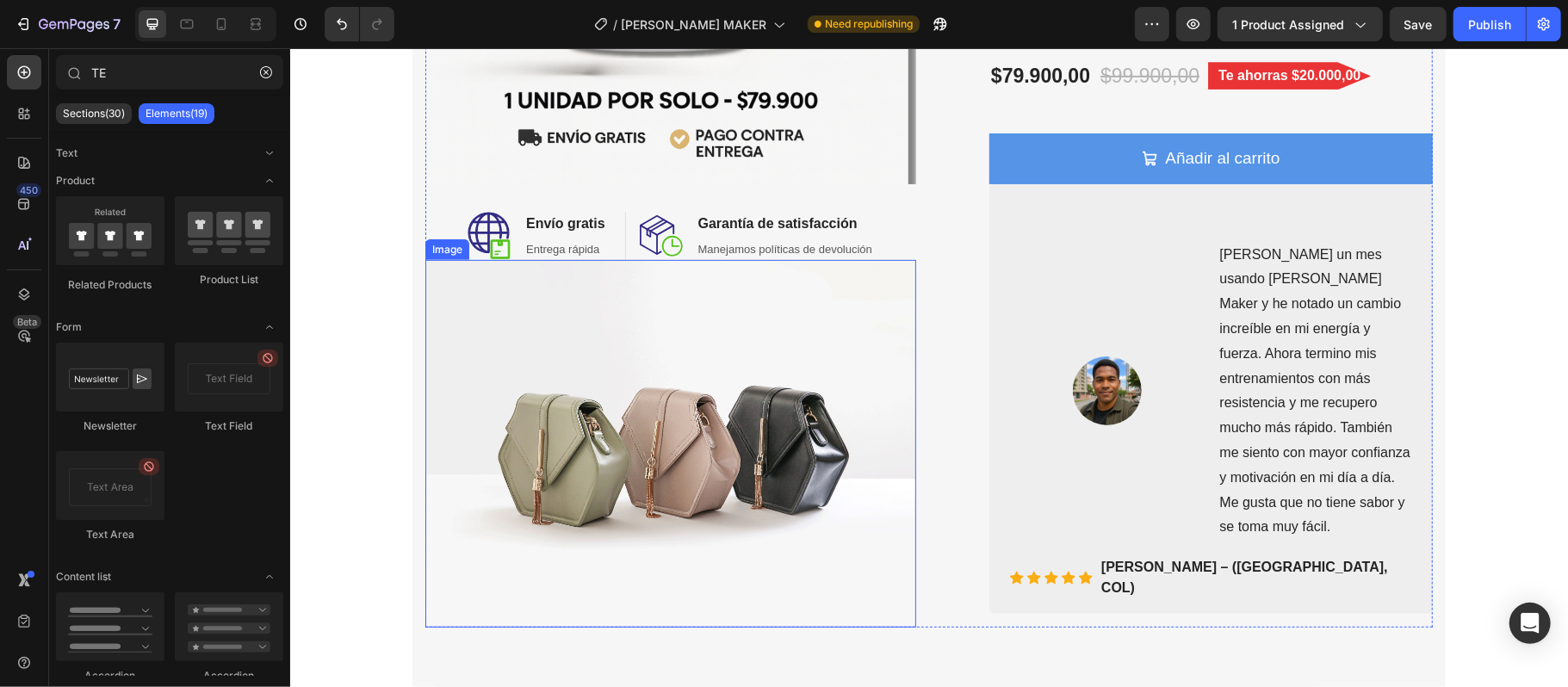
click at [535, 273] on img at bounding box center [670, 443] width 491 height 368
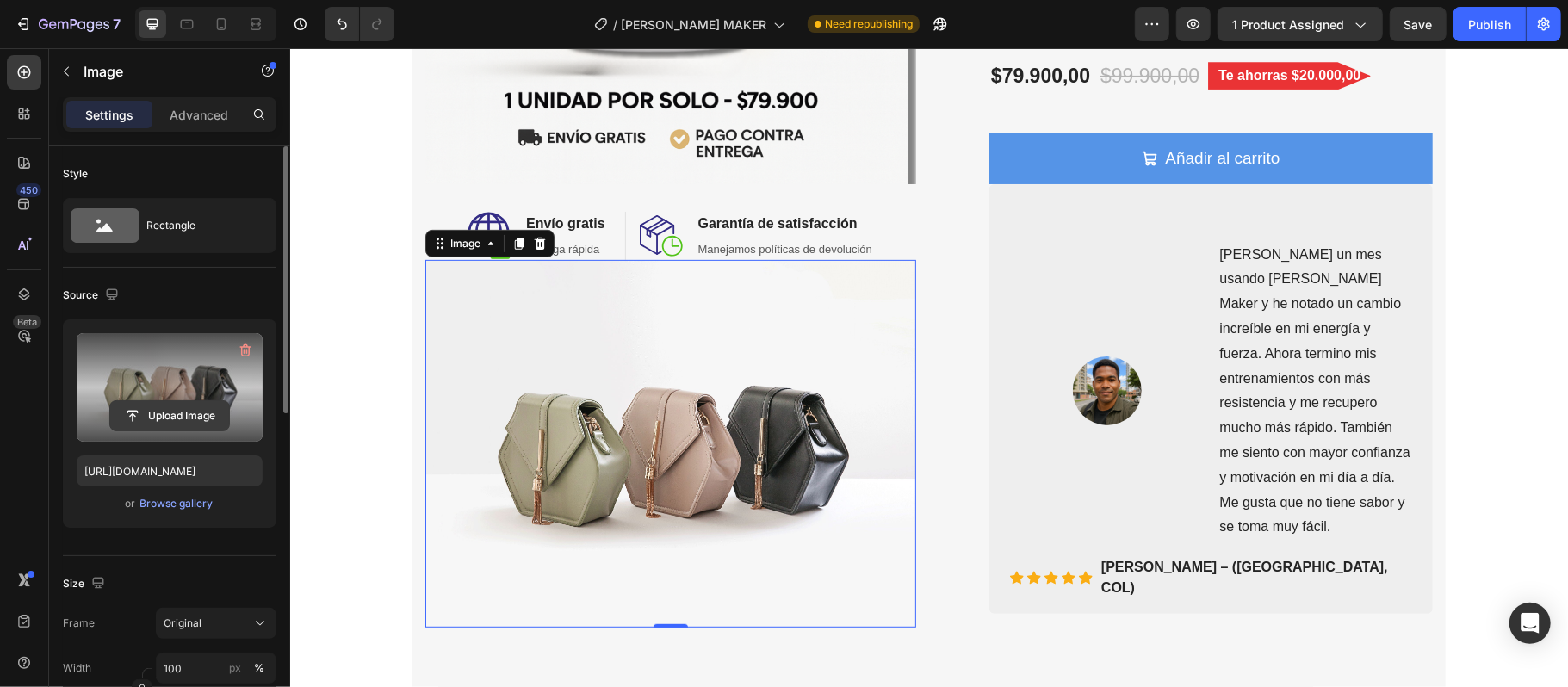
click at [171, 412] on input "file" at bounding box center [170, 416] width 119 height 30
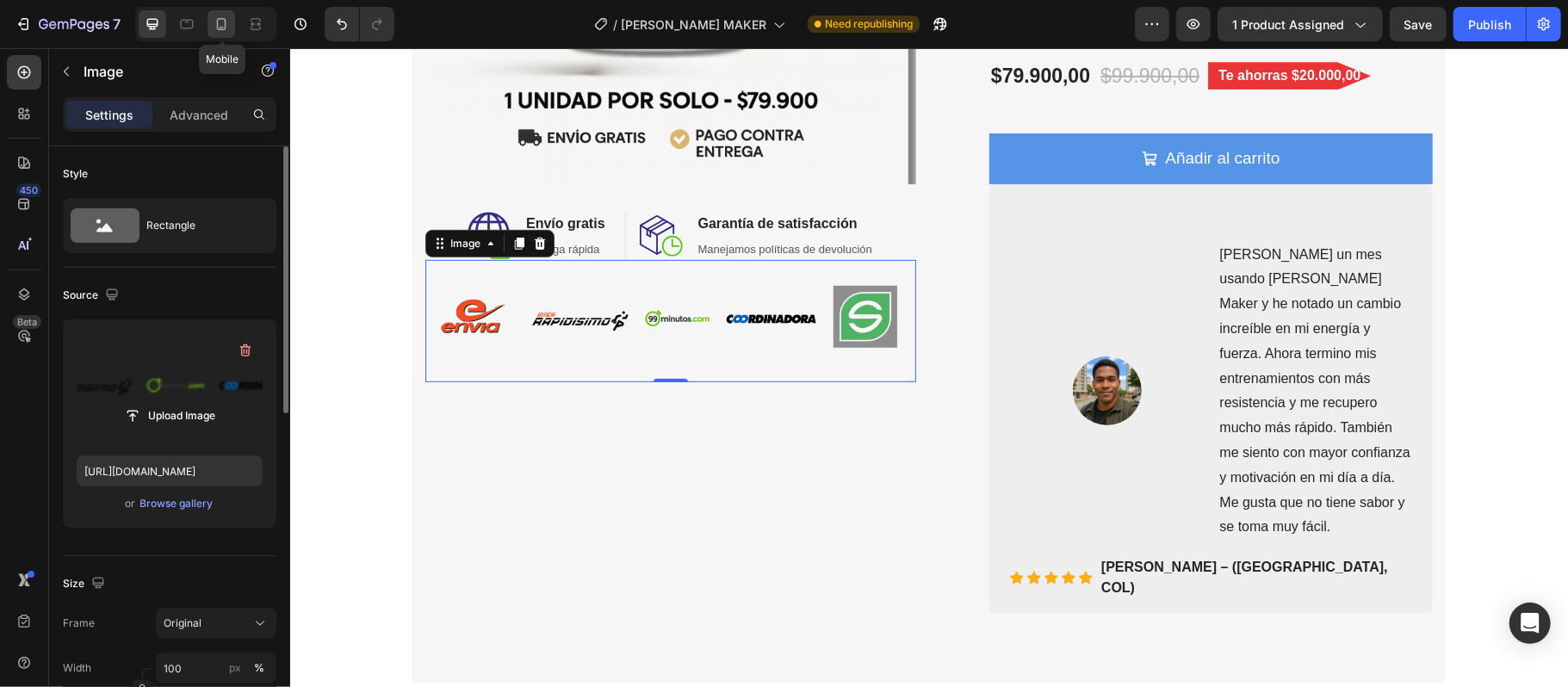
click at [227, 23] on icon at bounding box center [221, 24] width 17 height 17
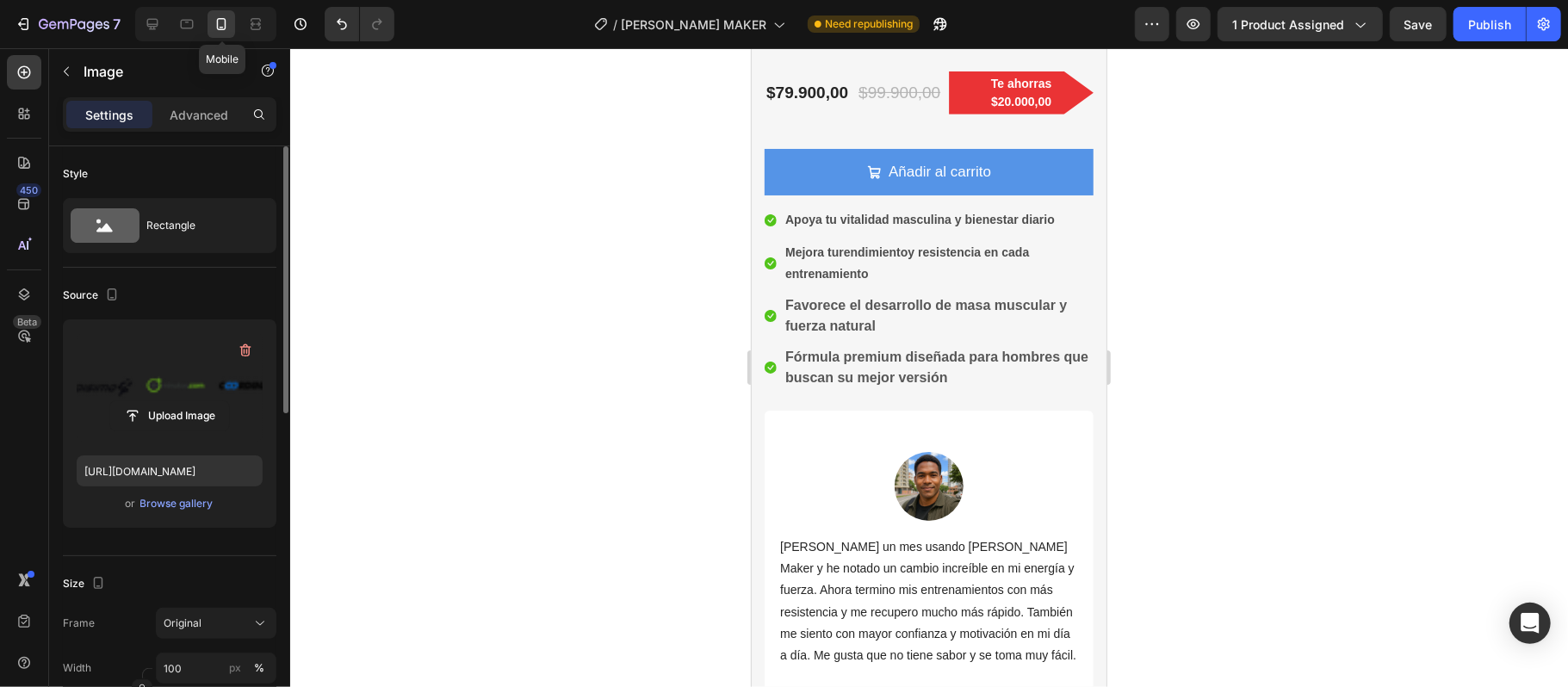
scroll to position [9, 0]
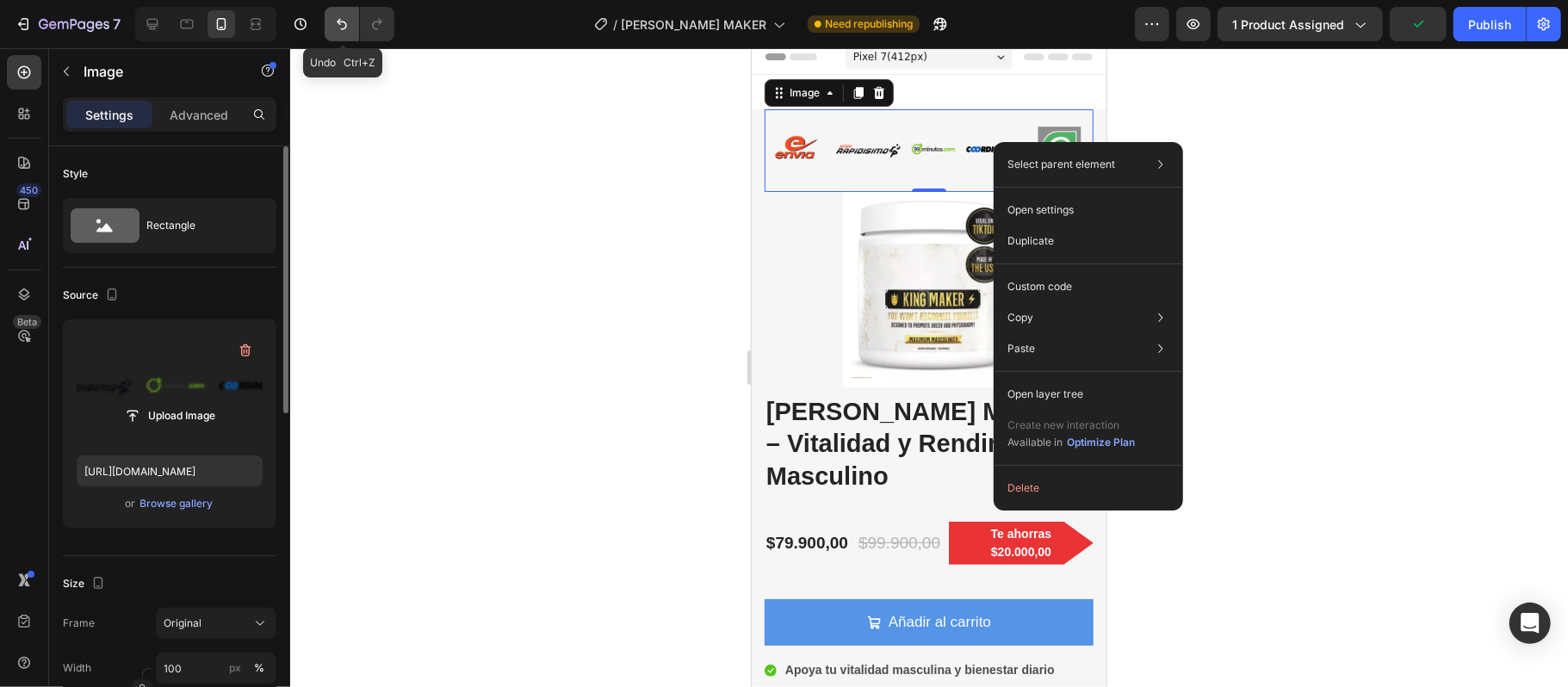
click at [352, 15] on button "Undo/Redo" at bounding box center [342, 24] width 35 height 35
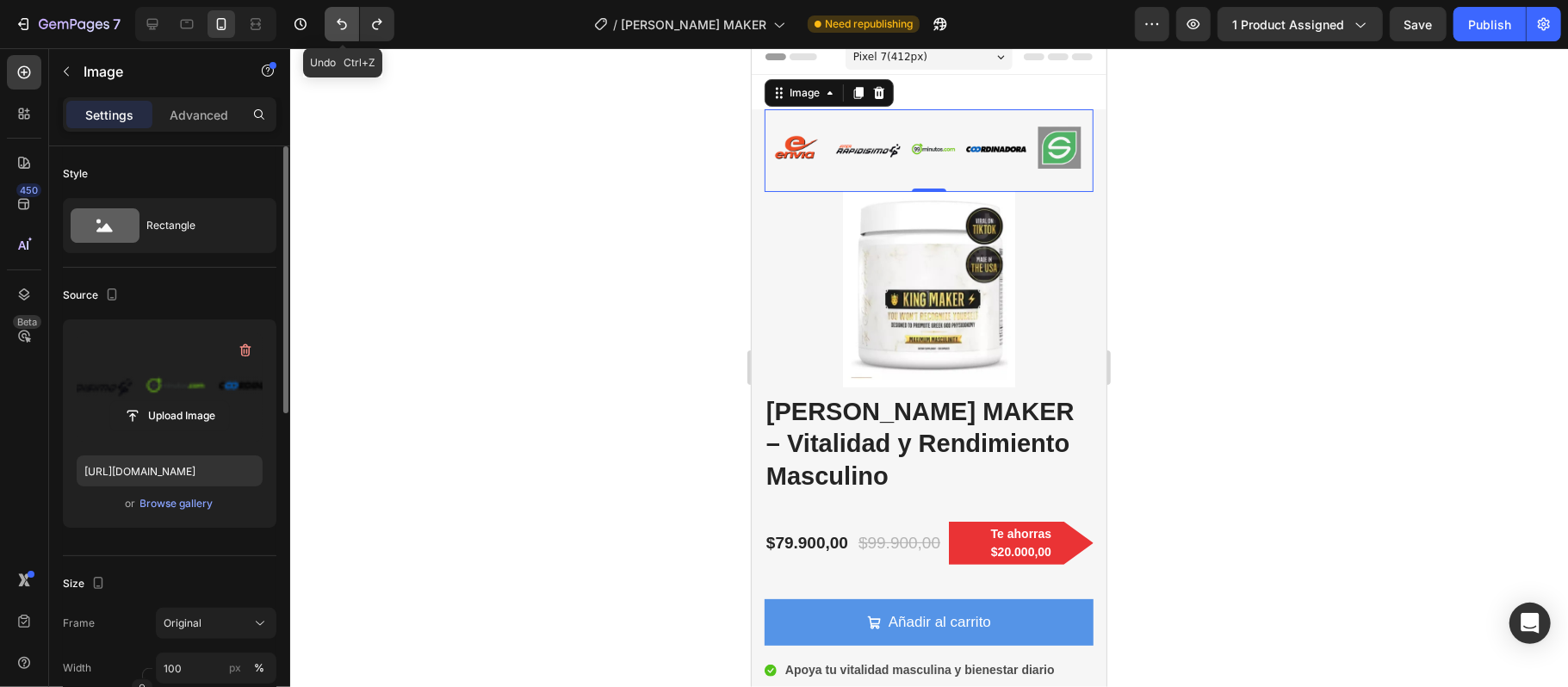
click at [348, 32] on icon "Undo/Redo" at bounding box center [342, 24] width 17 height 17
type input "[URL][DOMAIN_NAME]"
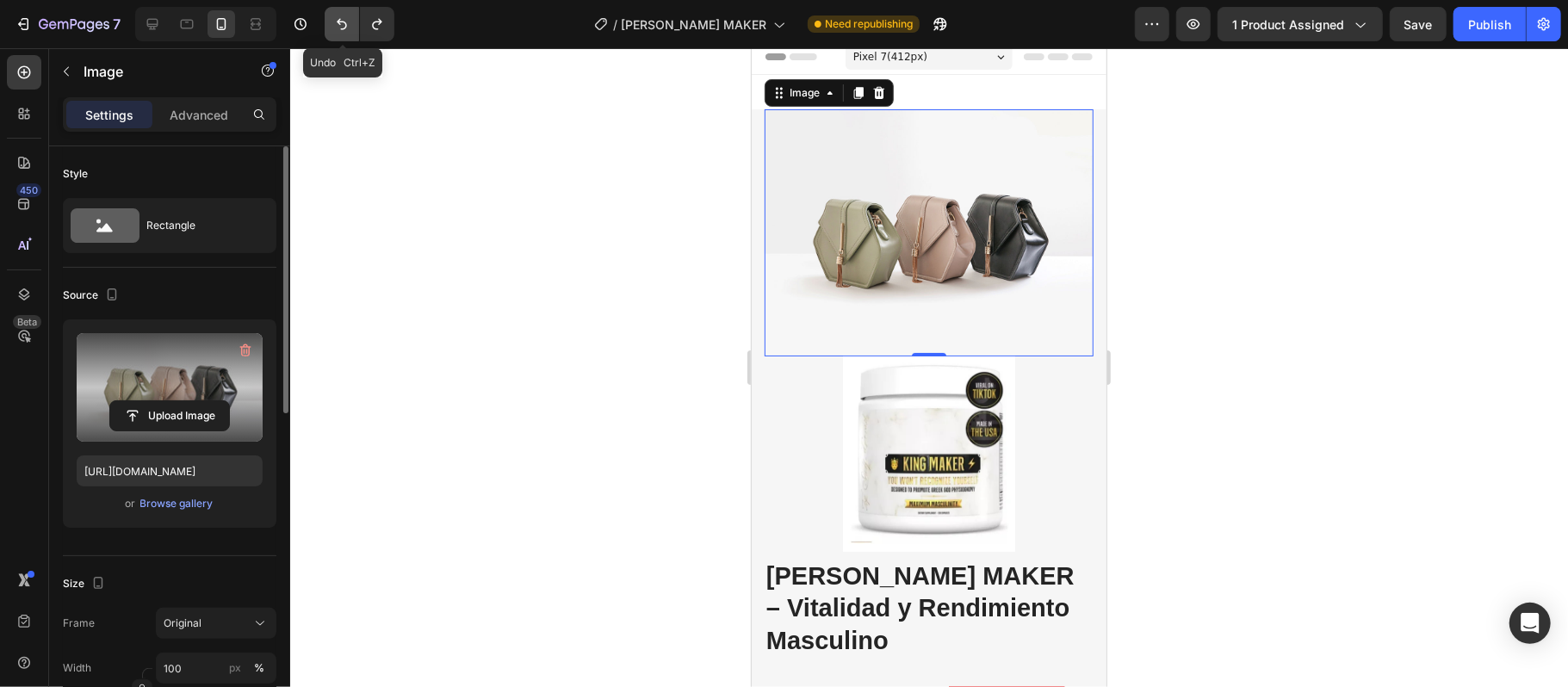
click at [348, 32] on icon "Undo/Redo" at bounding box center [342, 24] width 17 height 17
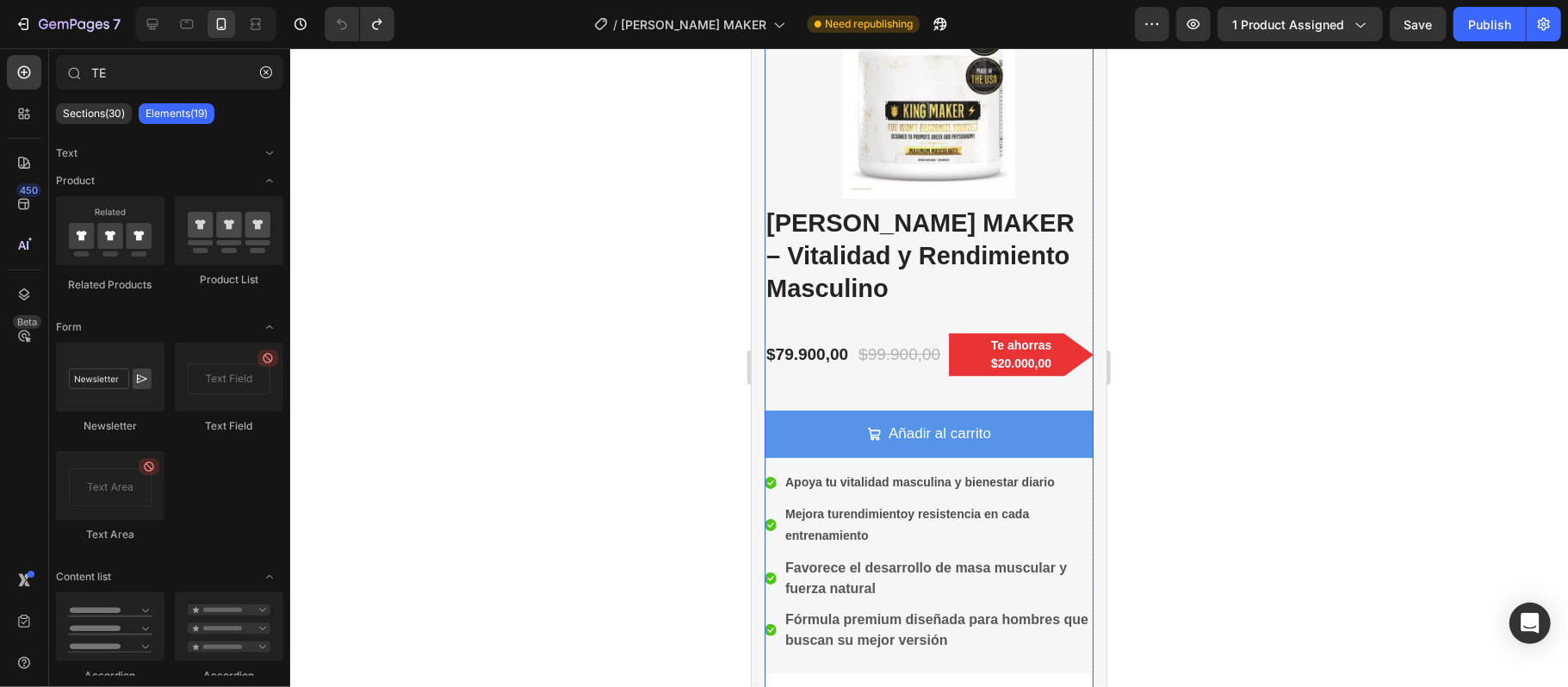
scroll to position [345, 0]
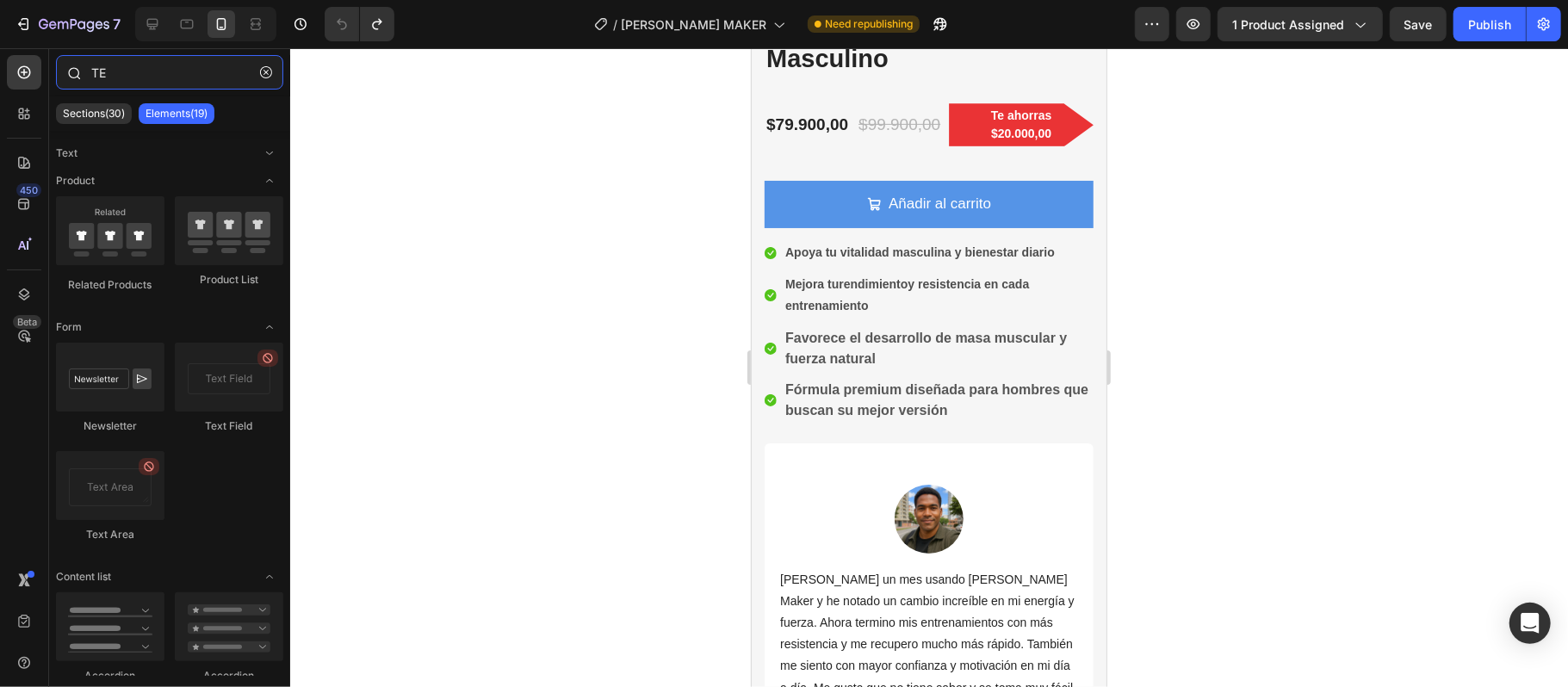
click at [118, 65] on input "TE" at bounding box center [169, 72] width 227 height 35
type input "T"
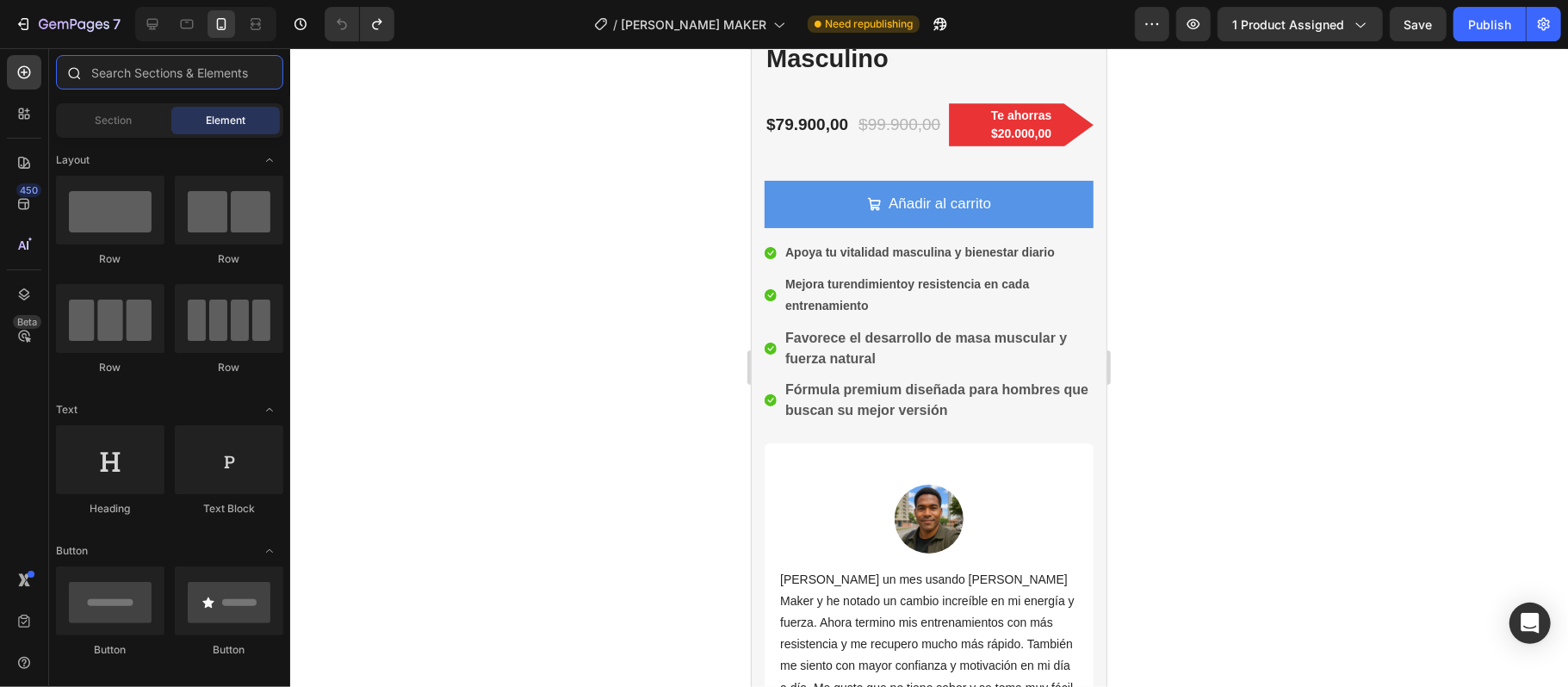
drag, startPoint x: 132, startPoint y: 73, endPoint x: 131, endPoint y: 59, distance: 14.0
click at [132, 69] on input "text" at bounding box center [169, 72] width 227 height 35
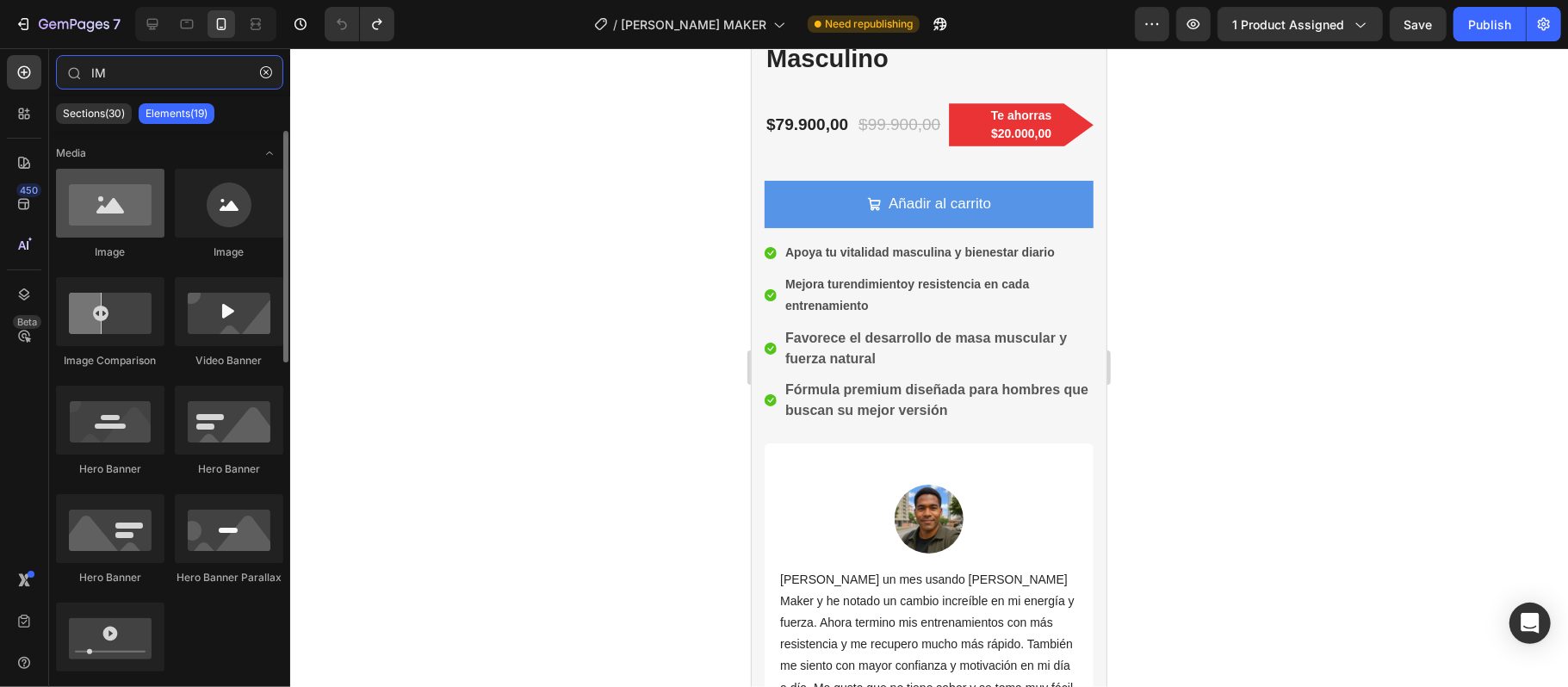
type input "IM"
click at [109, 226] on div at bounding box center [110, 203] width 109 height 69
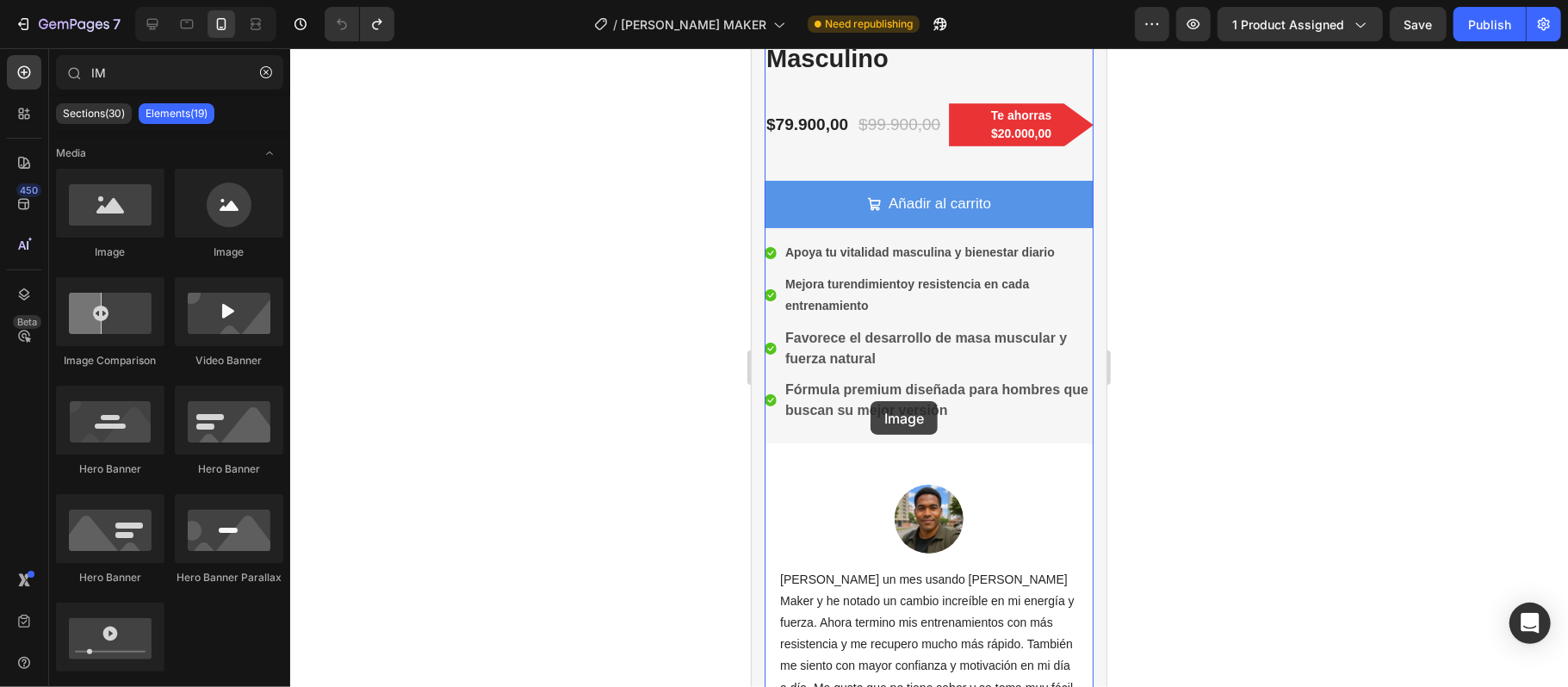
drag, startPoint x: 865, startPoint y: 263, endPoint x: 869, endPoint y: 401, distance: 138.1
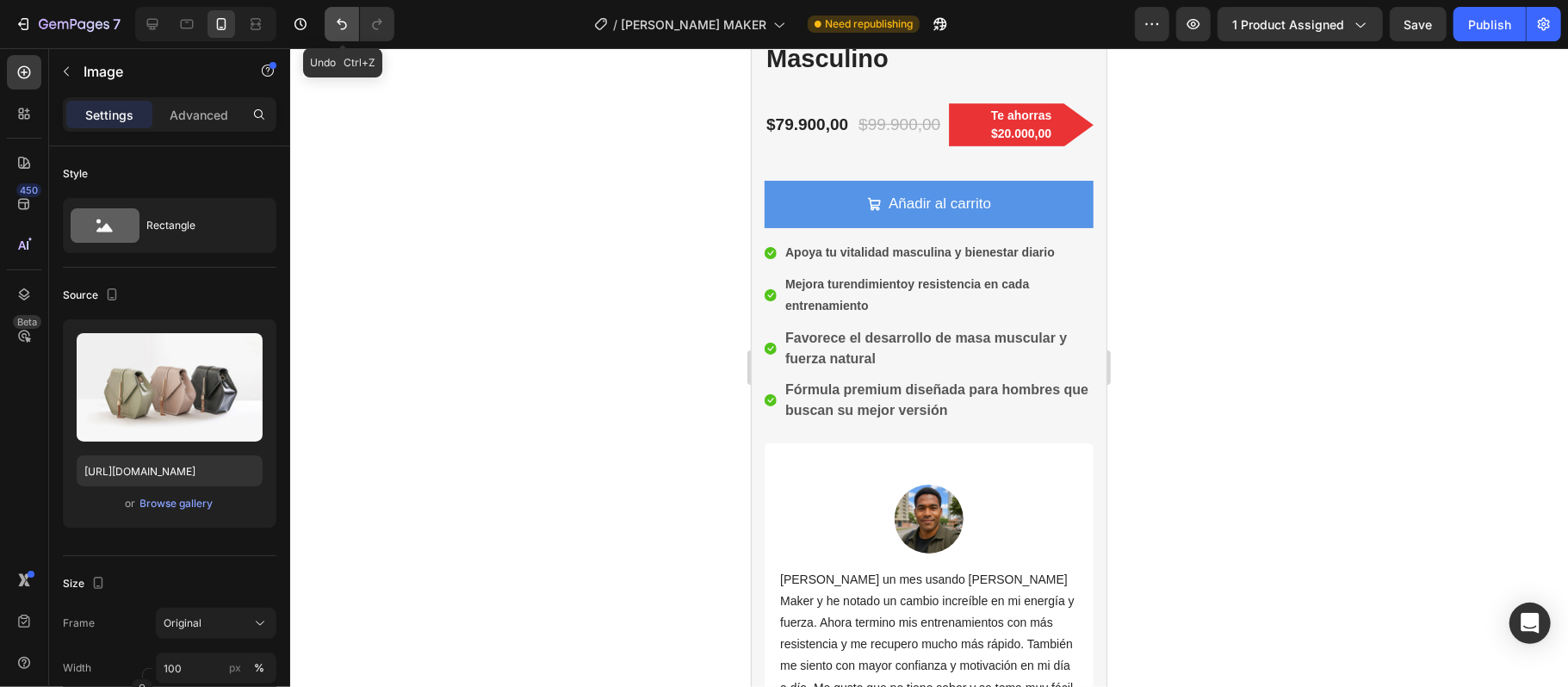
click at [334, 23] on icon "Undo/Redo" at bounding box center [342, 24] width 17 height 17
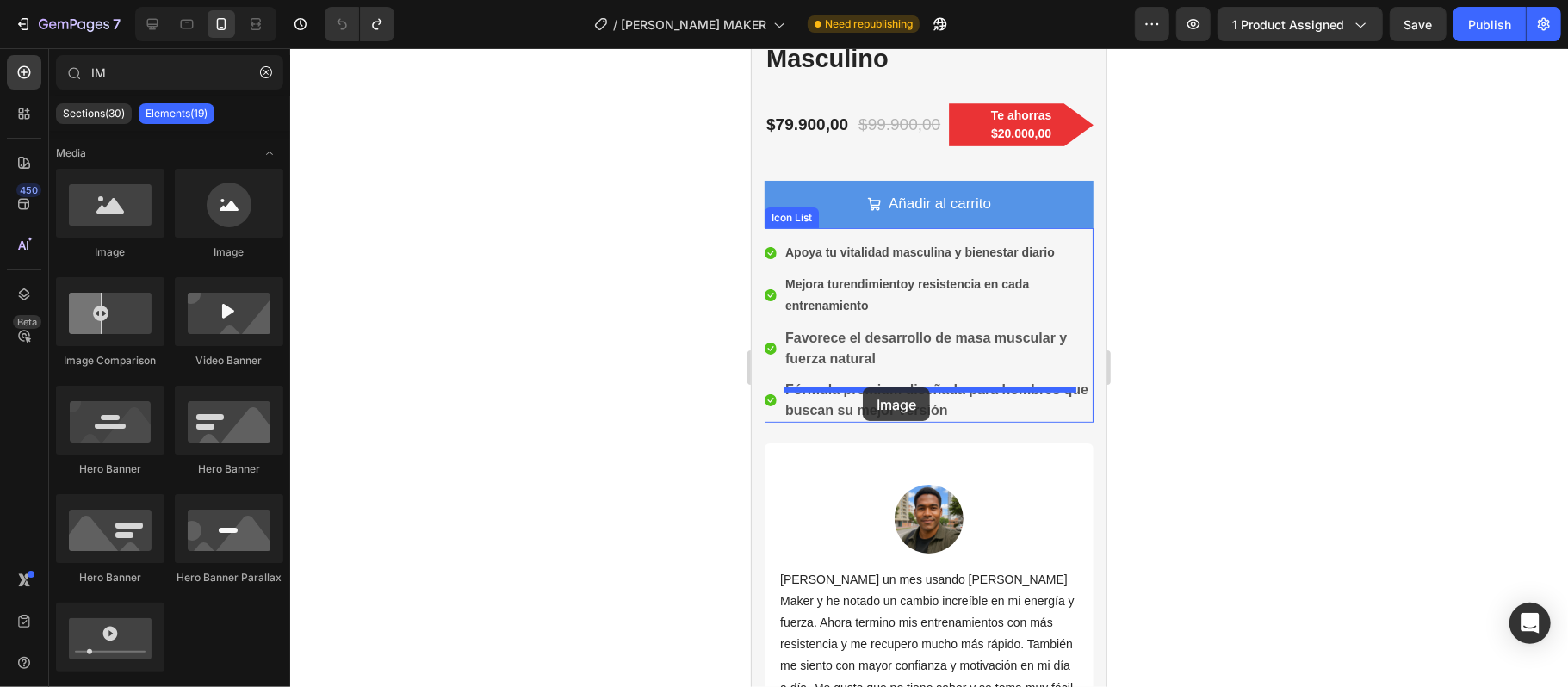
drag, startPoint x: 857, startPoint y: 266, endPoint x: 861, endPoint y: 387, distance: 121.1
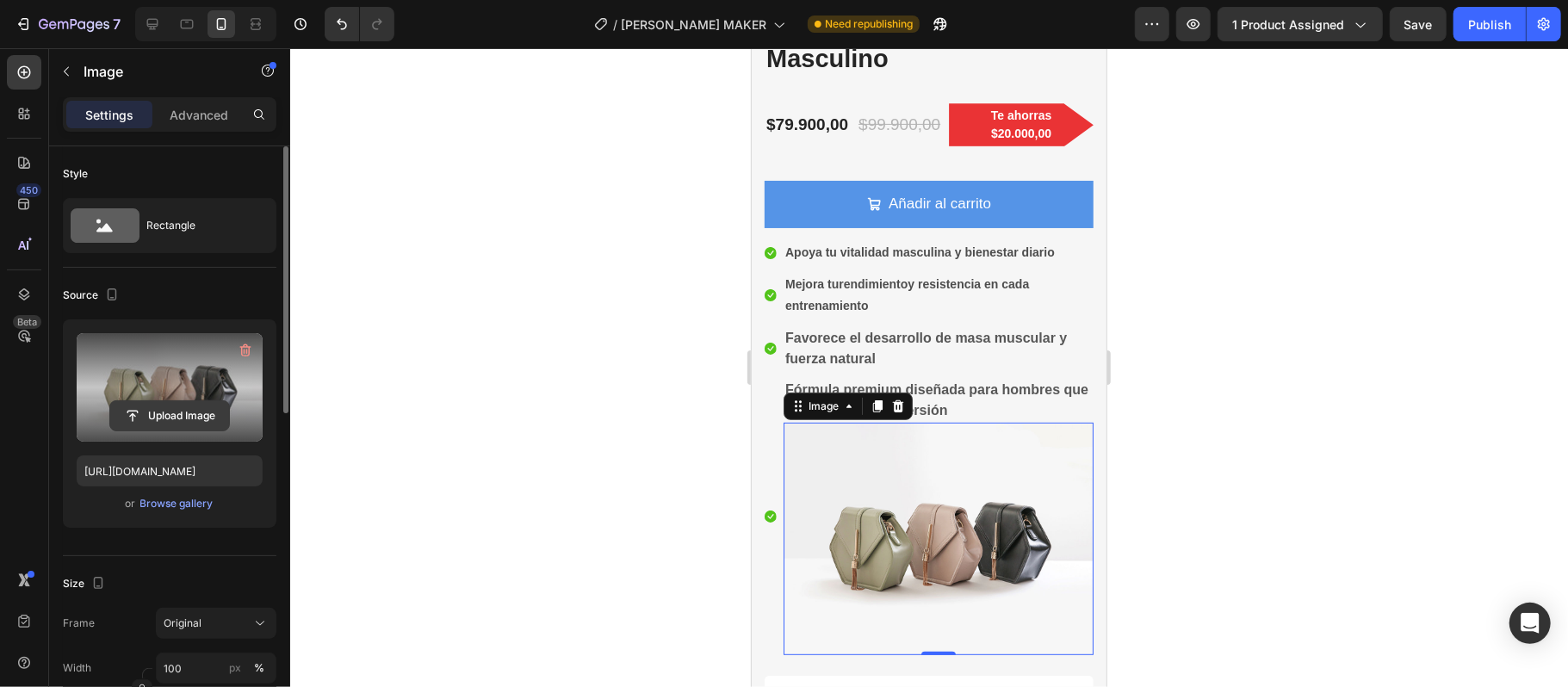
click at [195, 412] on input "file" at bounding box center [170, 416] width 119 height 30
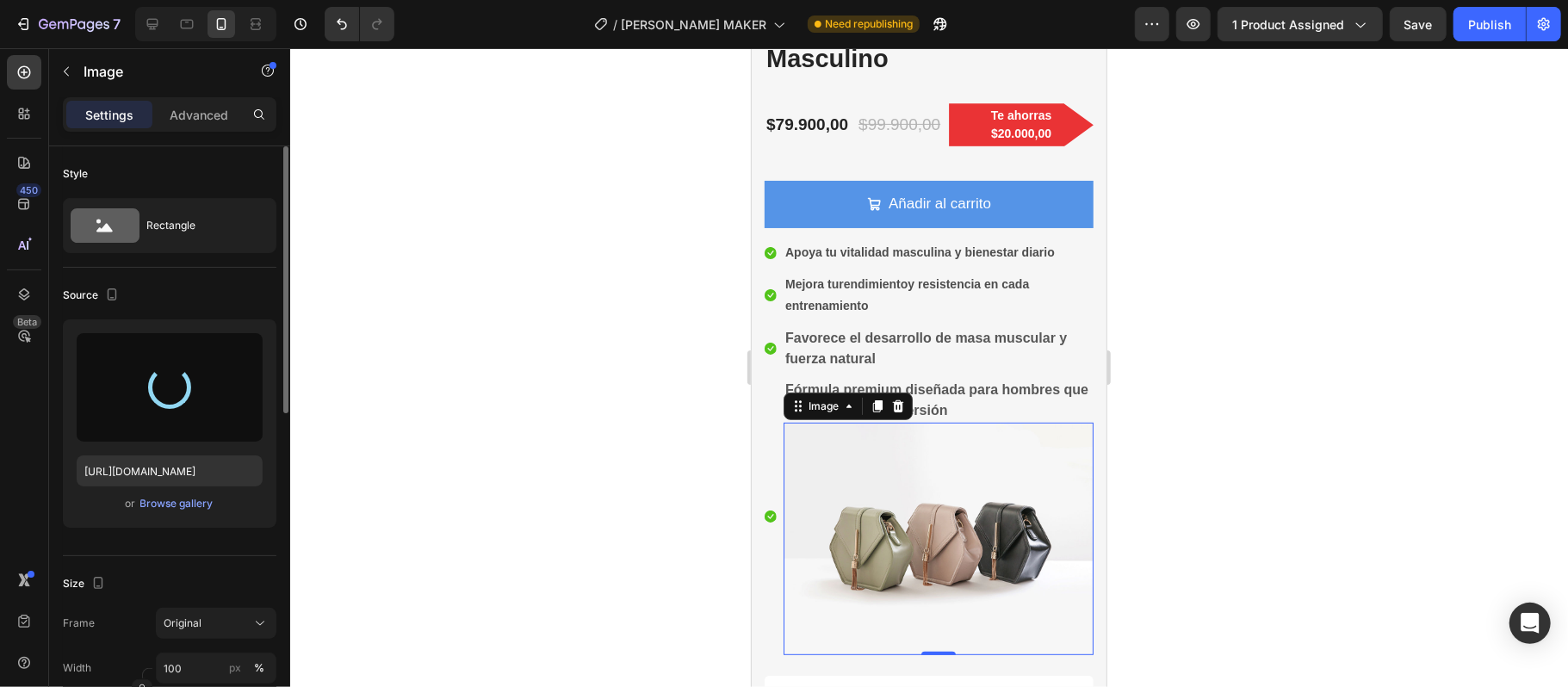
type input "[URL][DOMAIN_NAME]"
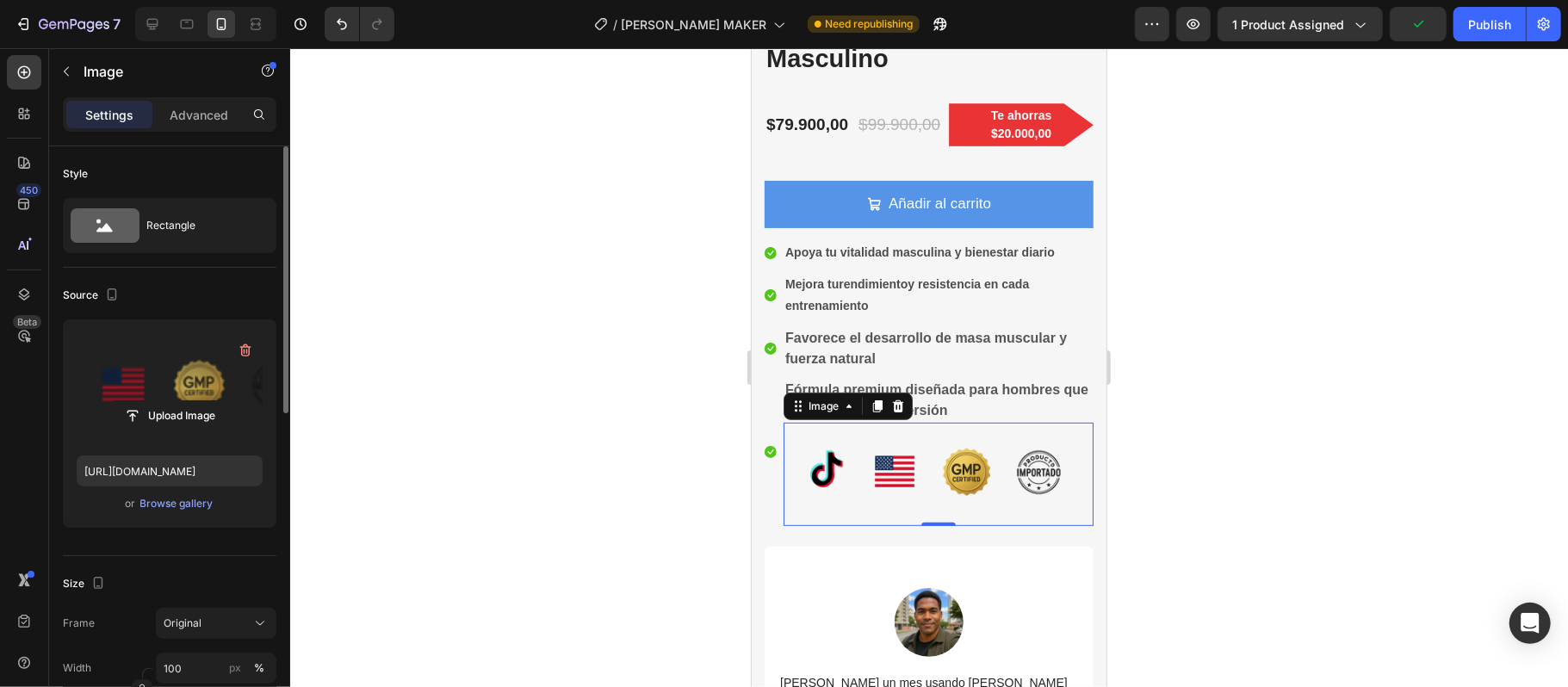
click at [1231, 490] on div at bounding box center [928, 367] width 1277 height 639
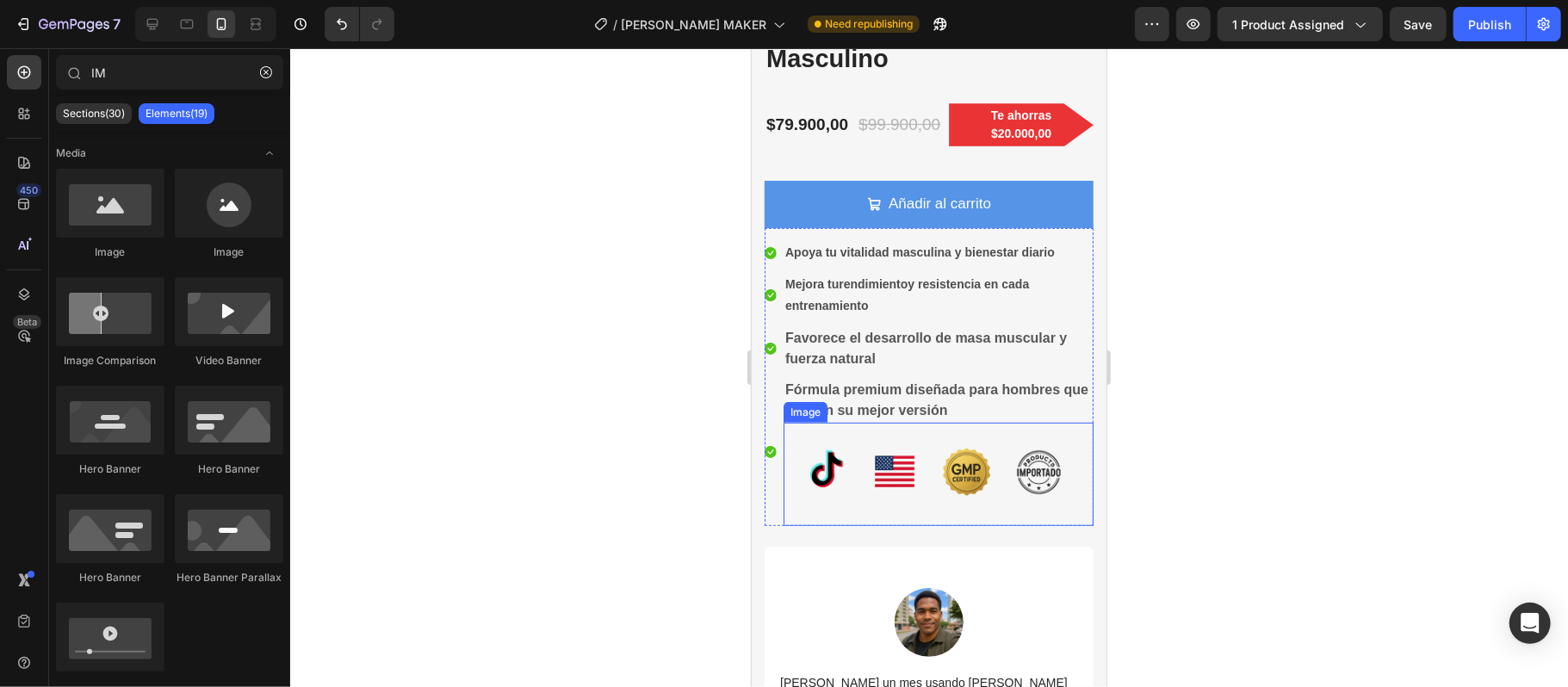
click at [786, 422] on img at bounding box center [937, 474] width 310 height 104
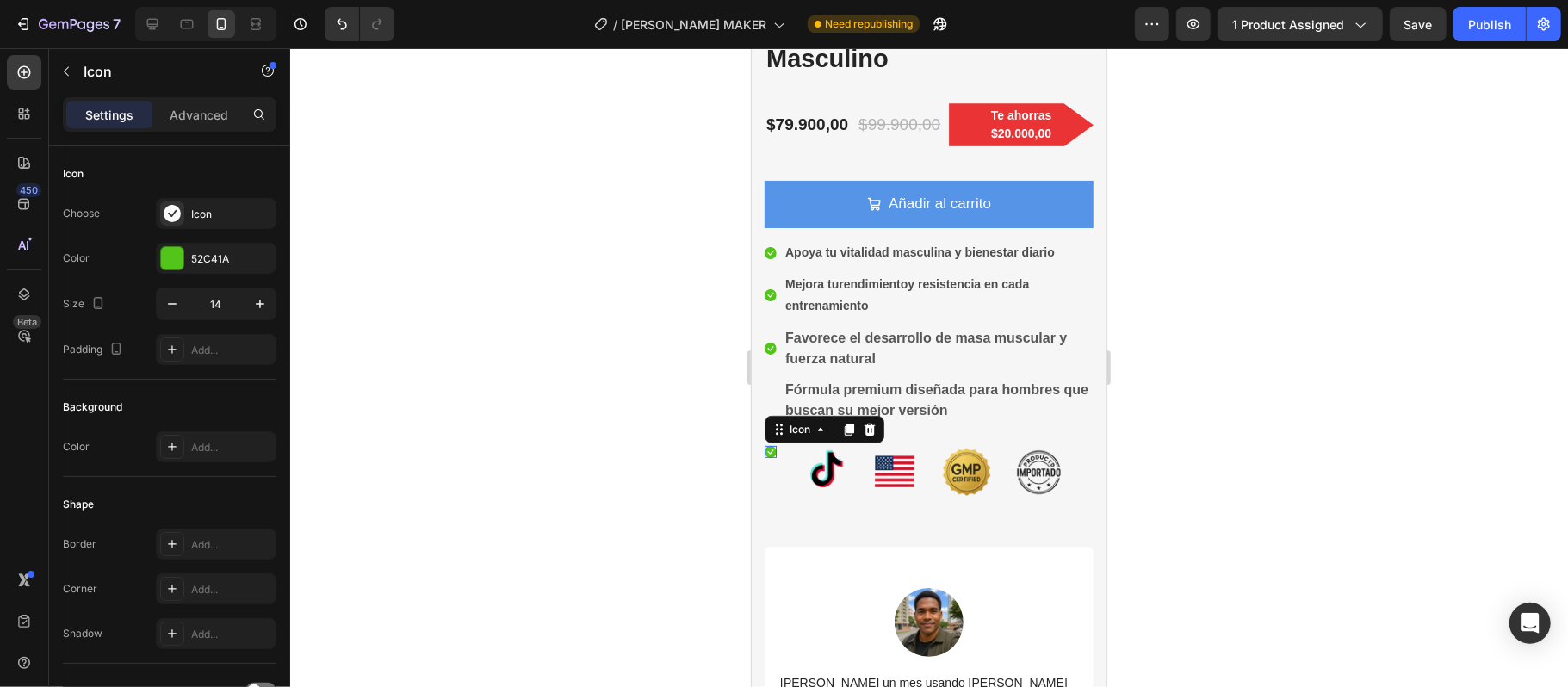
click at [767, 445] on div "Icon 0" at bounding box center [770, 451] width 12 height 12
click at [871, 422] on icon at bounding box center [868, 429] width 14 height 14
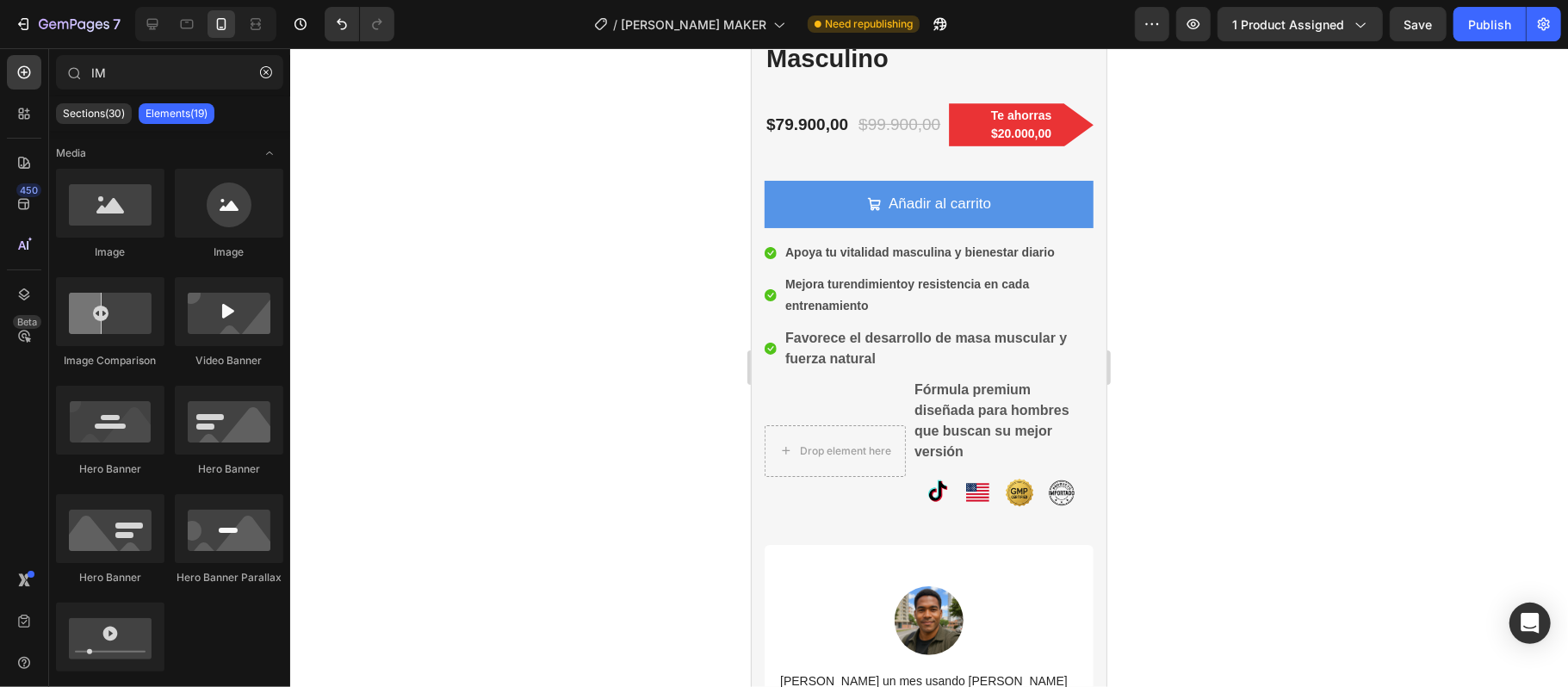
click at [1166, 461] on div at bounding box center [928, 367] width 1277 height 639
click at [339, 16] on icon "Undo/Redo" at bounding box center [342, 24] width 17 height 17
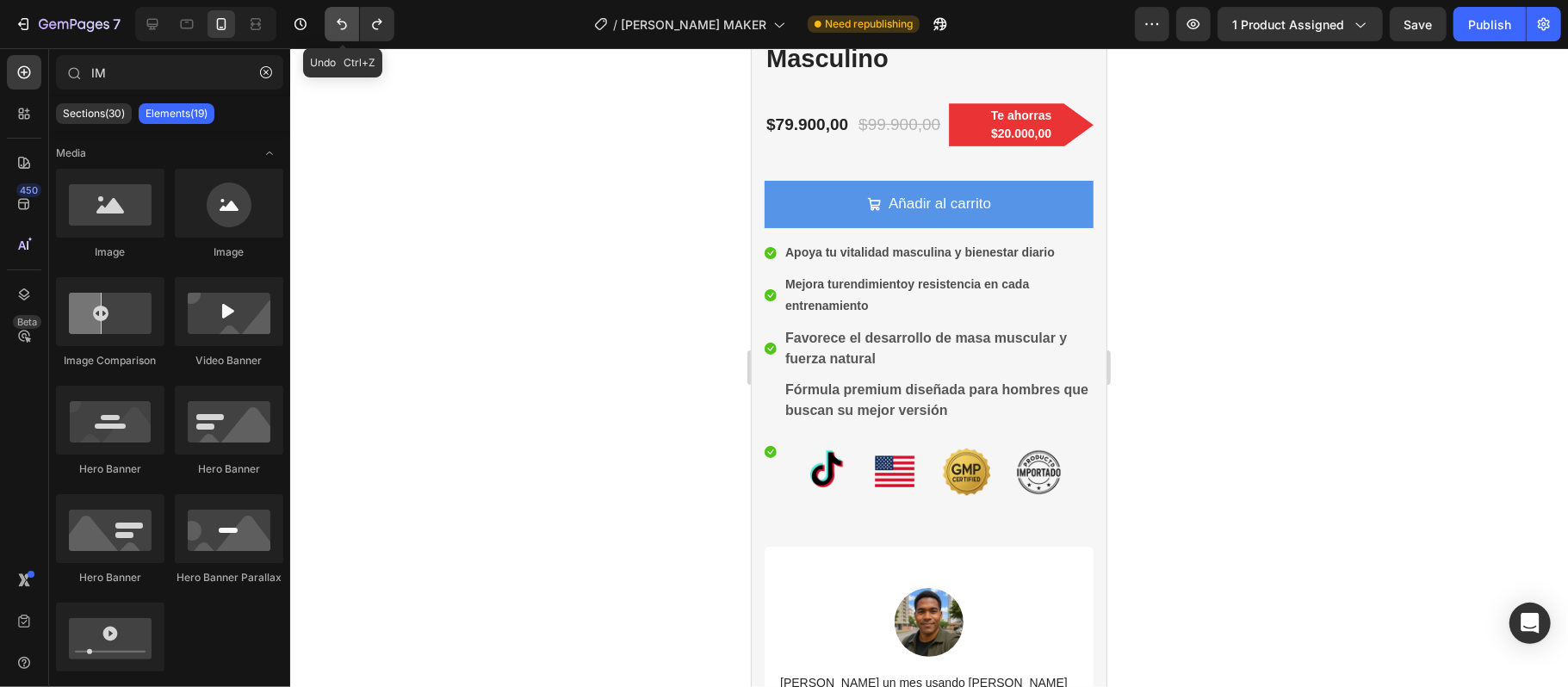
click at [339, 16] on icon "Undo/Redo" at bounding box center [342, 24] width 17 height 17
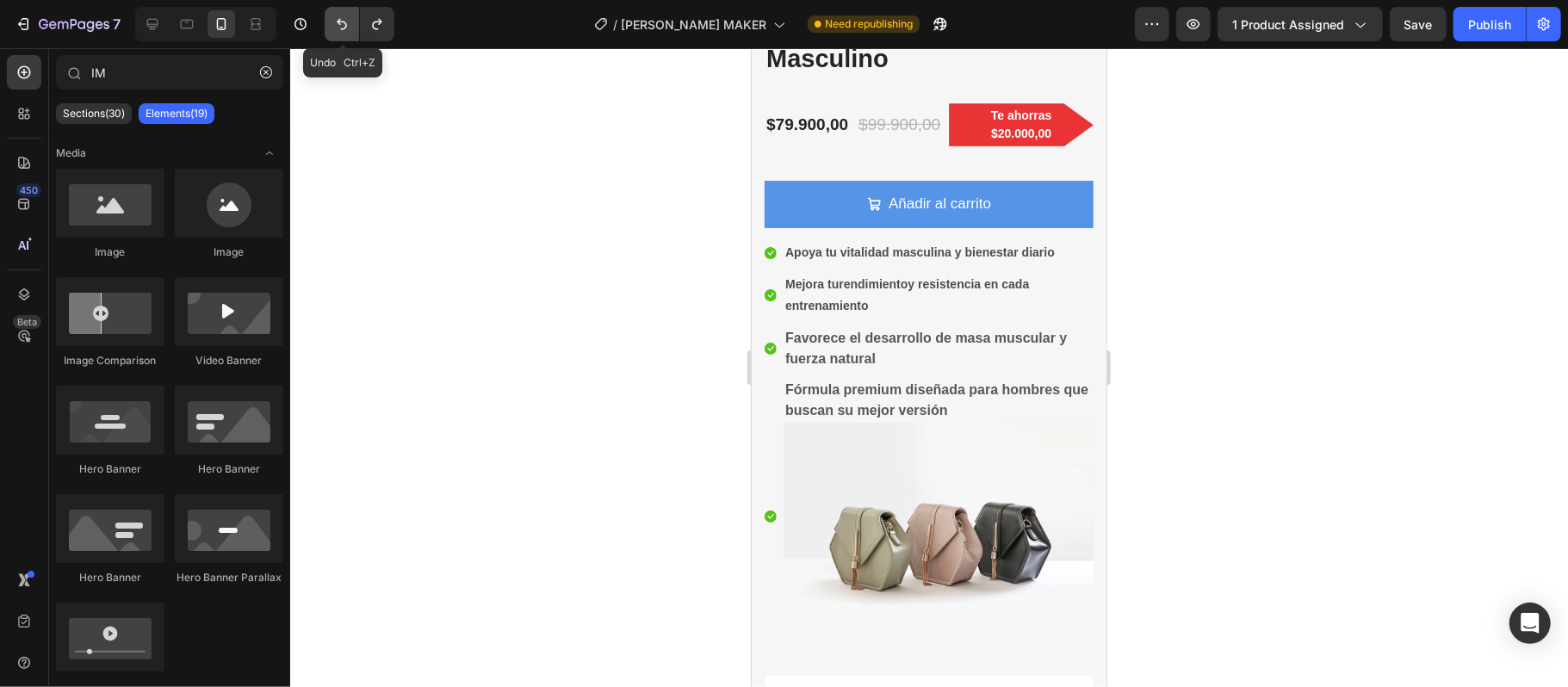
click at [339, 14] on button "Undo/Redo" at bounding box center [342, 24] width 35 height 35
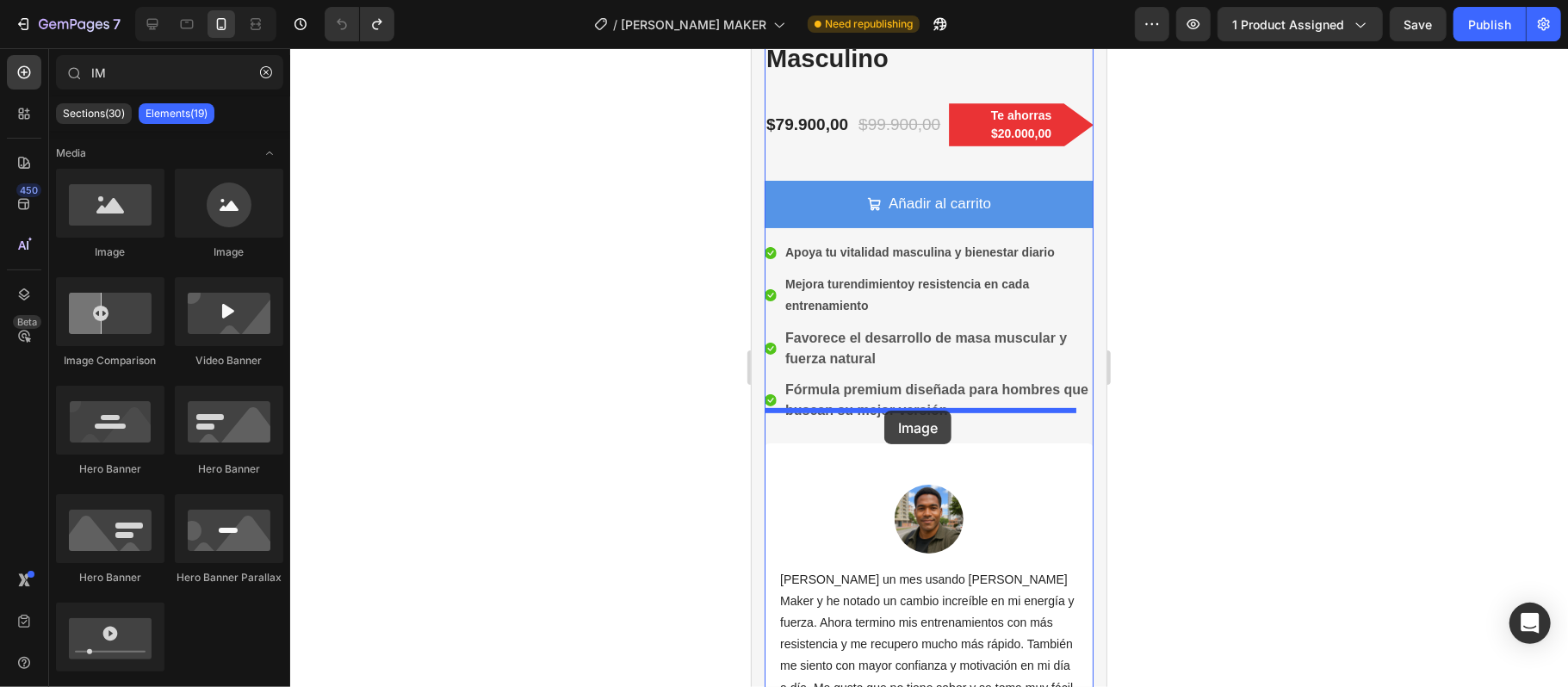
drag, startPoint x: 854, startPoint y: 263, endPoint x: 883, endPoint y: 410, distance: 149.8
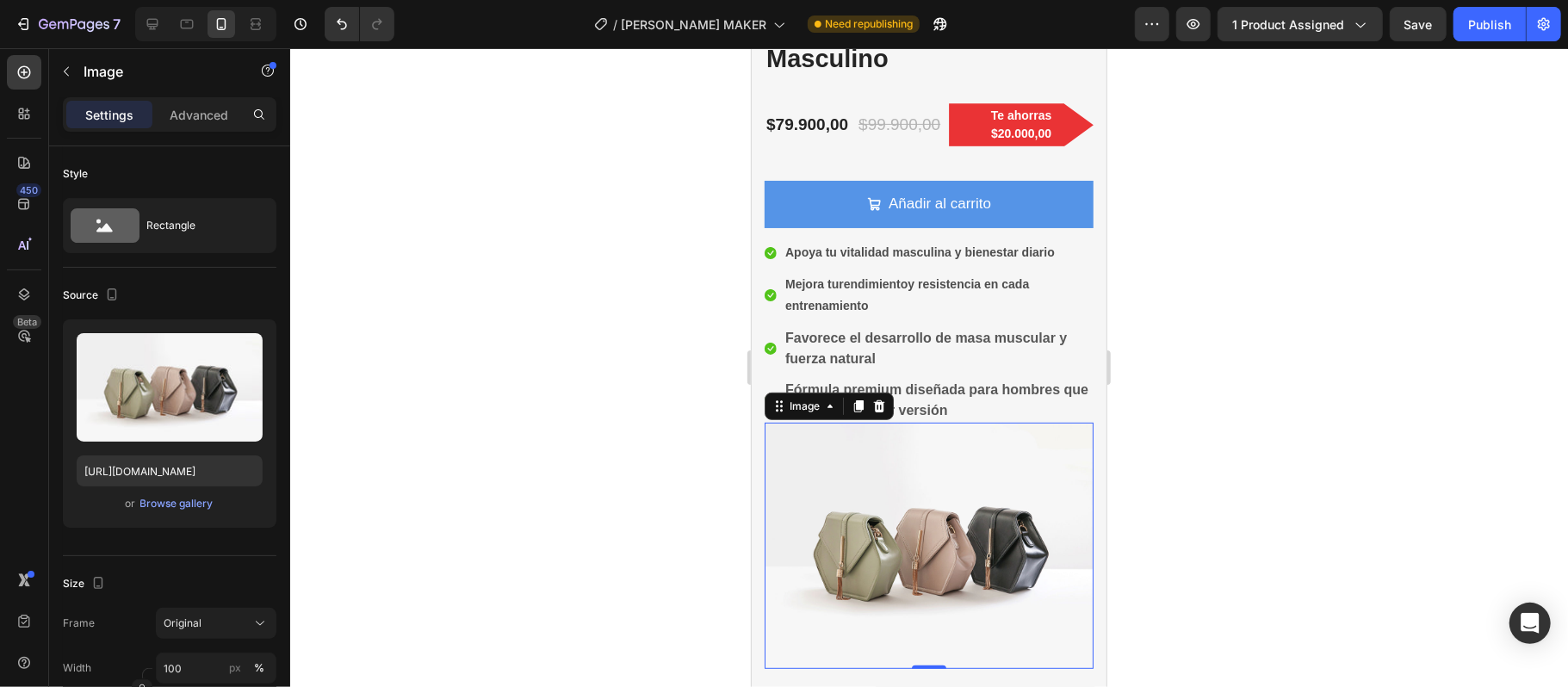
scroll to position [459, 0]
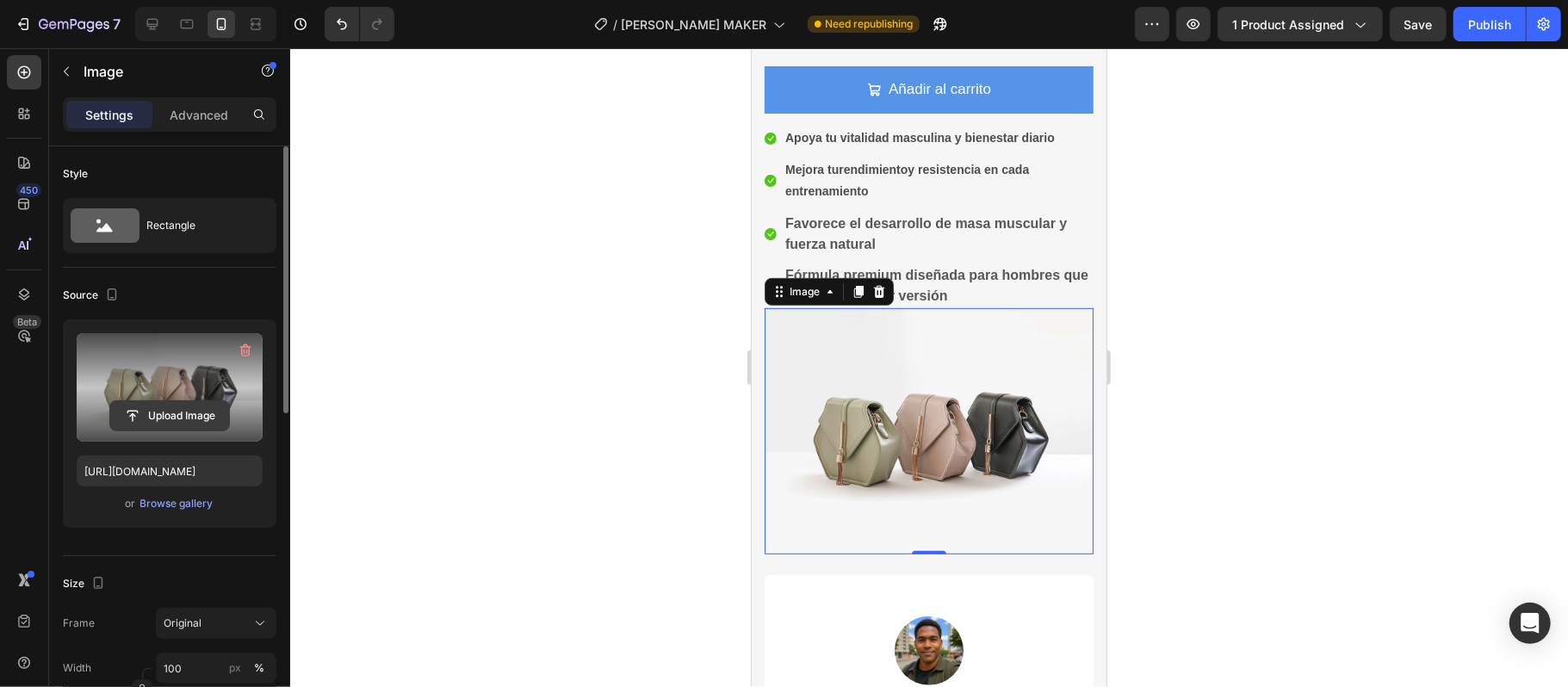
click at [170, 412] on input "file" at bounding box center [170, 416] width 119 height 30
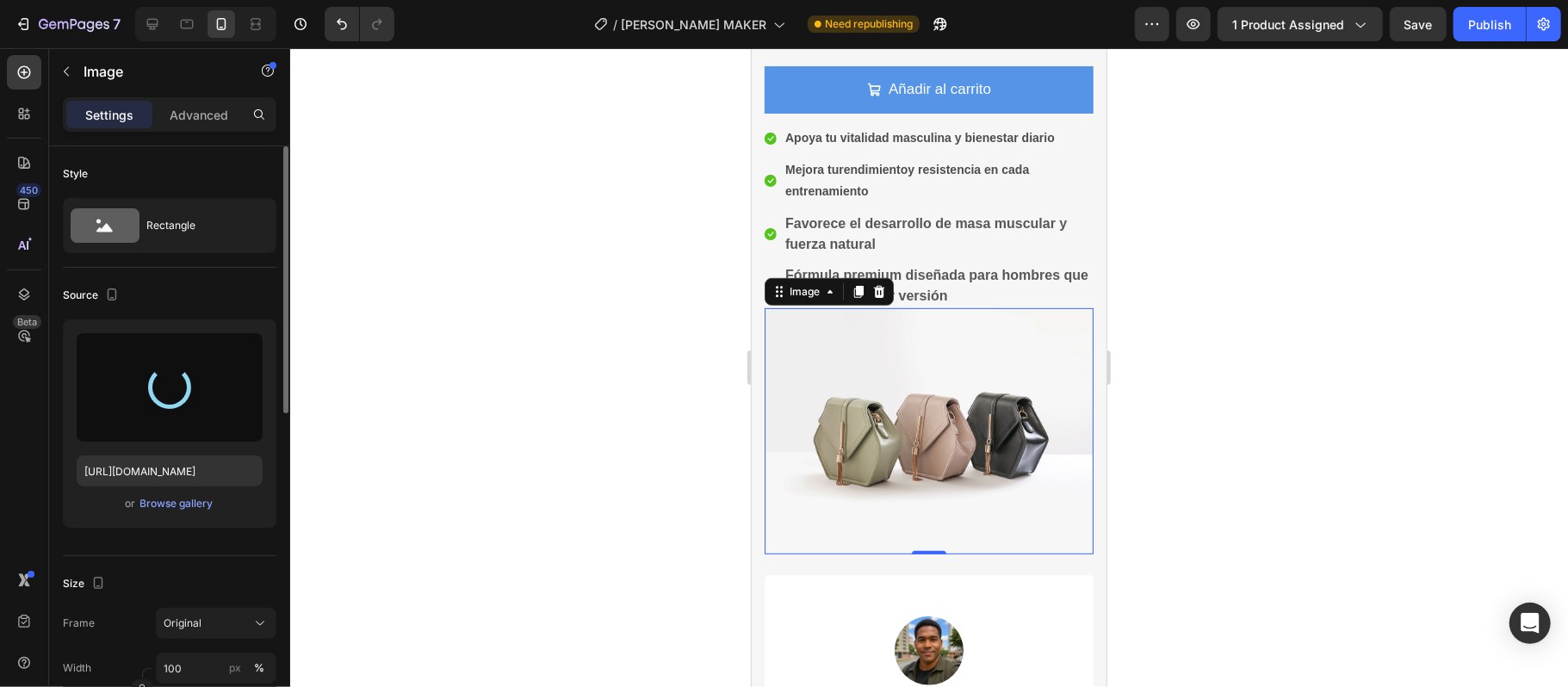
type input "[URL][DOMAIN_NAME]"
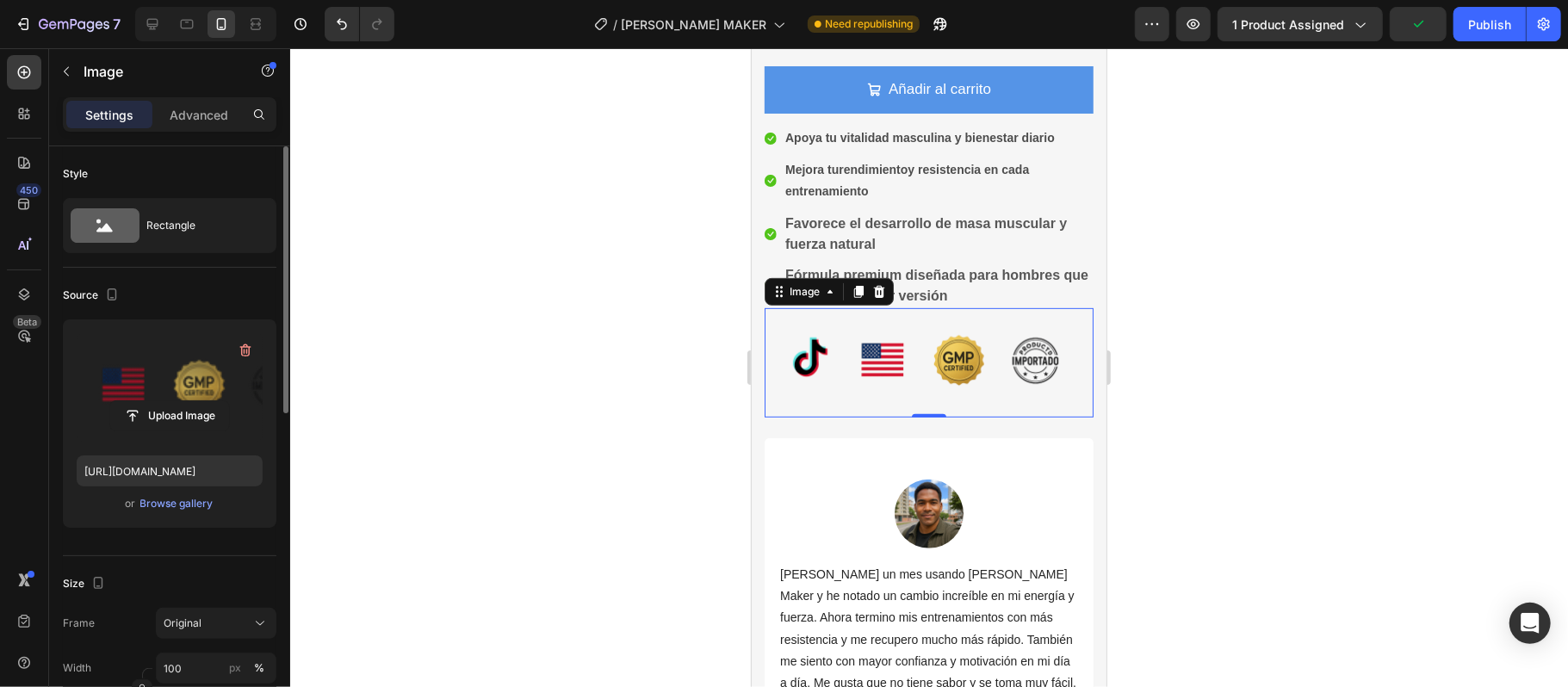
click at [1216, 360] on div at bounding box center [928, 367] width 1277 height 639
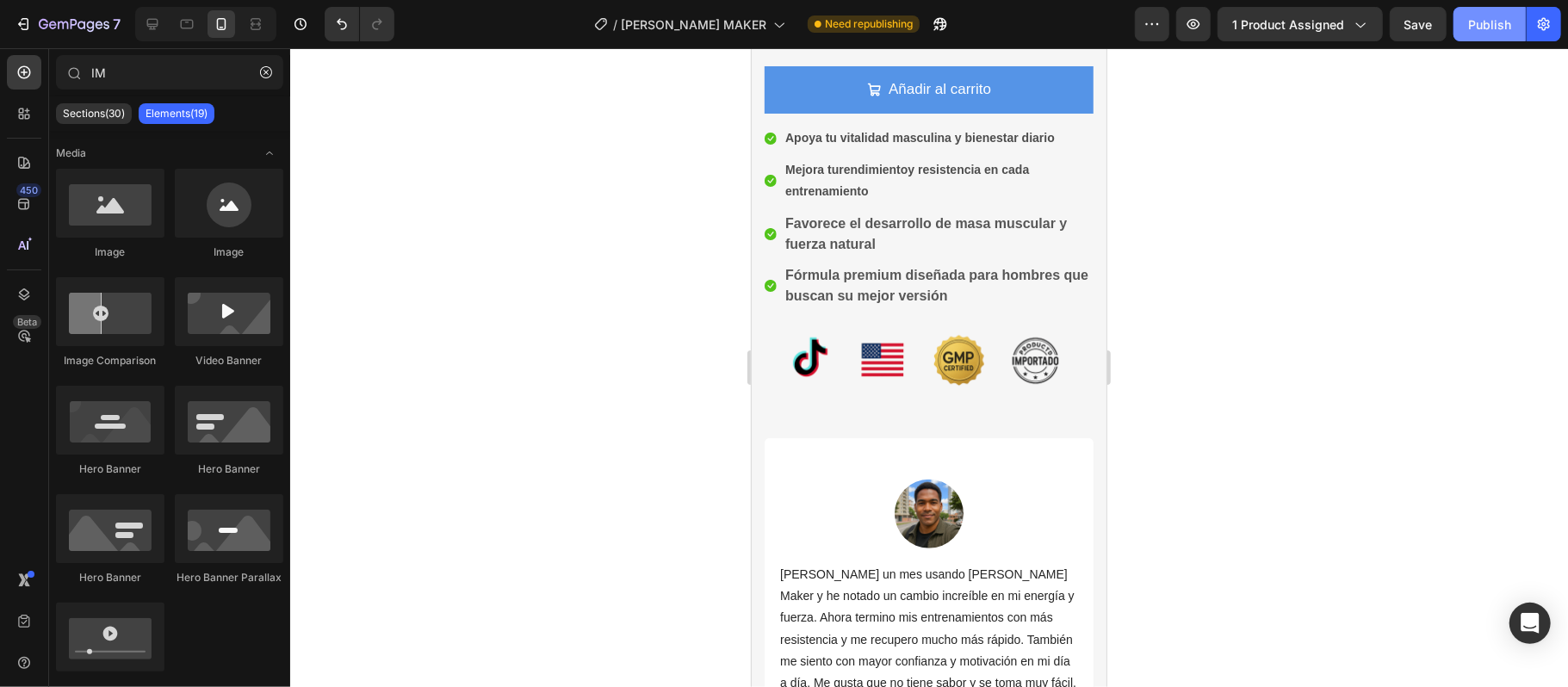
click at [1489, 23] on div "Publish" at bounding box center [1489, 24] width 43 height 18
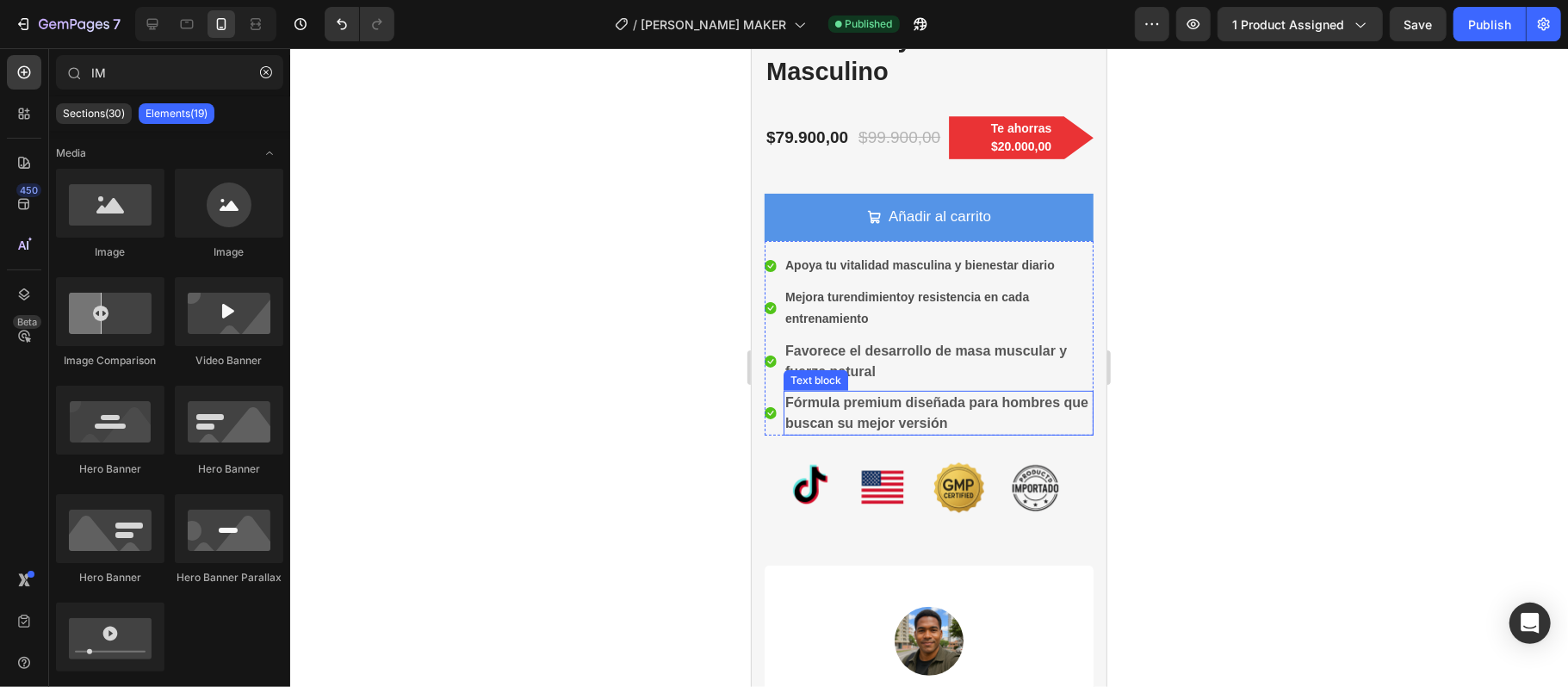
scroll to position [0, 0]
